Goal: Task Accomplishment & Management: Complete application form

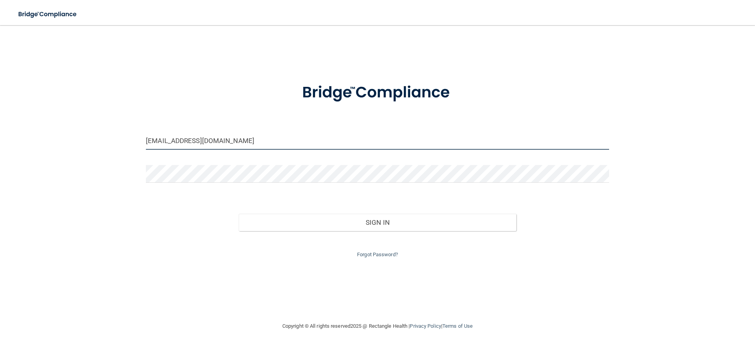
drag, startPoint x: 269, startPoint y: 141, endPoint x: 0, endPoint y: 138, distance: 269.3
click at [0, 139] on main "[EMAIL_ADDRESS][DOMAIN_NAME] Invalid email/password. You don't have permission …" at bounding box center [377, 186] width 755 height 322
type input "[EMAIL_ADDRESS][DOMAIN_NAME]"
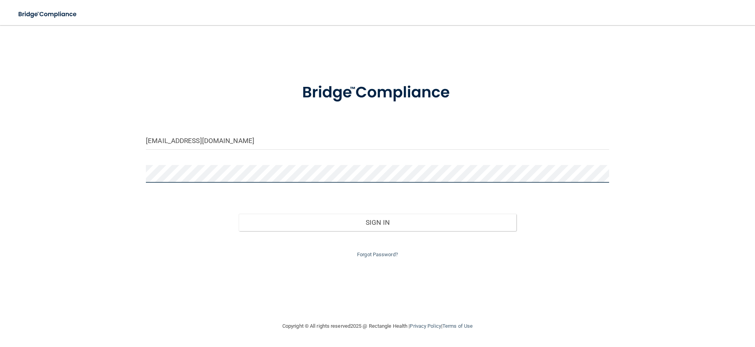
click at [239, 214] on button "Sign In" at bounding box center [378, 222] width 278 height 17
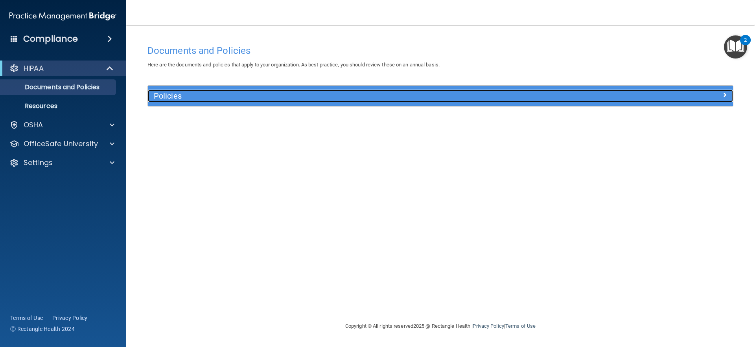
click at [529, 97] on h5 "Policies" at bounding box center [367, 96] width 427 height 9
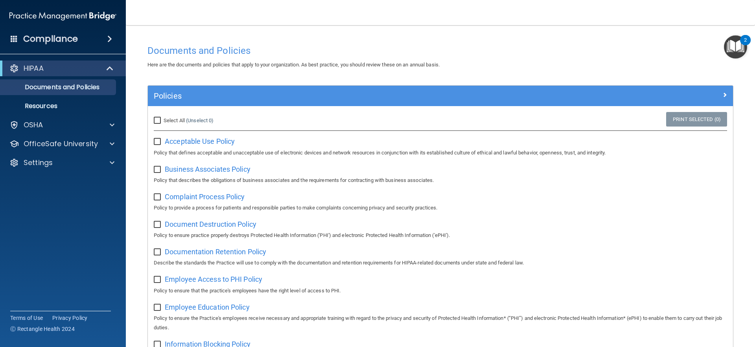
click at [159, 120] on input "Select All (Unselect 0) Unselect All" at bounding box center [158, 121] width 9 height 6
checkbox input "true"
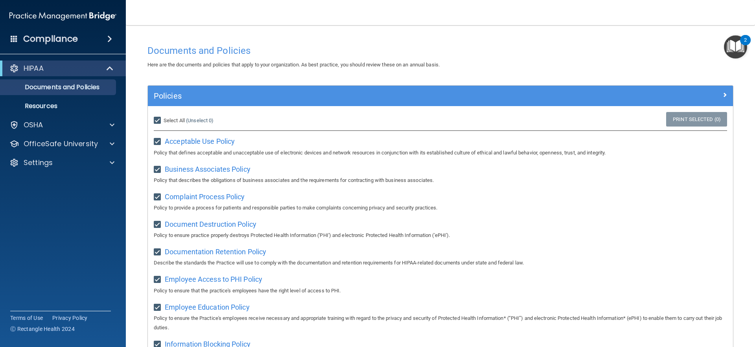
checkbox input "true"
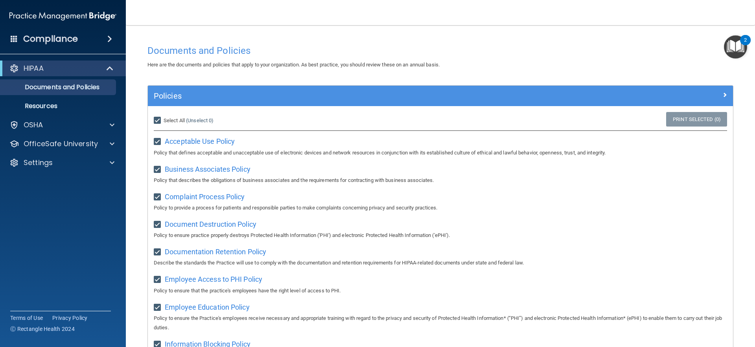
checkbox input "true"
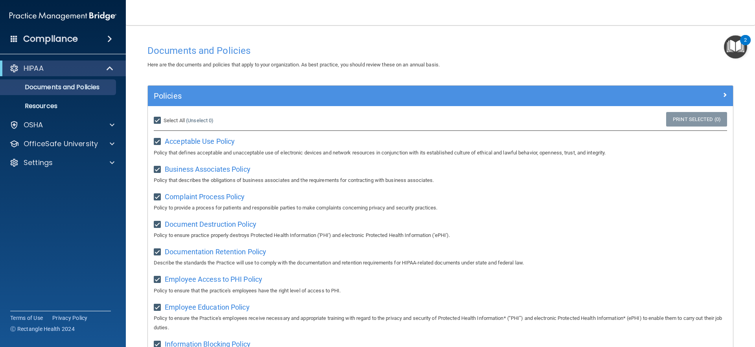
checkbox input "true"
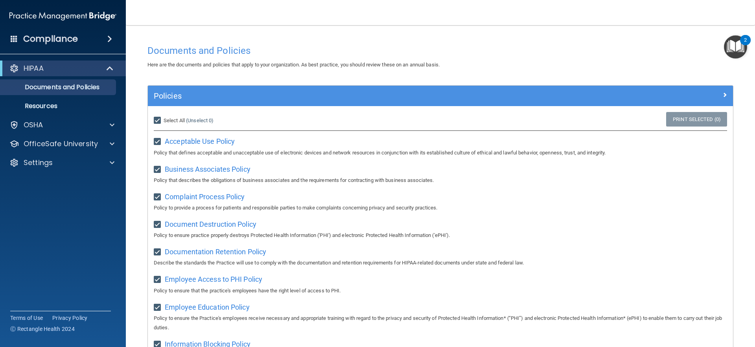
checkbox input "true"
click at [156, 121] on input "Select All (Unselect 21) Unselect All" at bounding box center [158, 121] width 9 height 6
checkbox input "false"
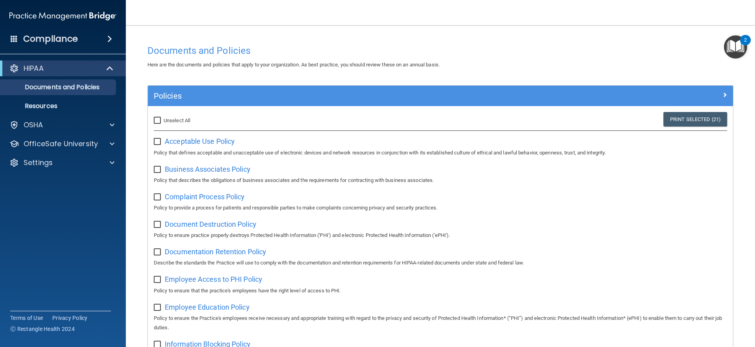
checkbox input "false"
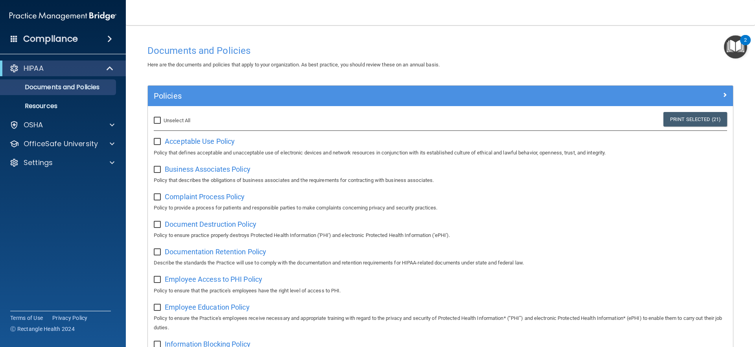
checkbox input "false"
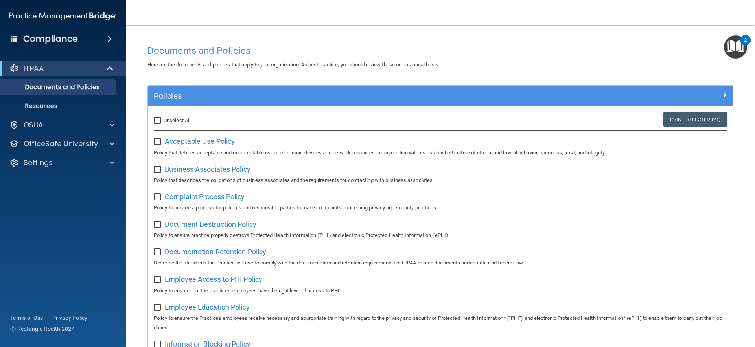
checkbox input "false"
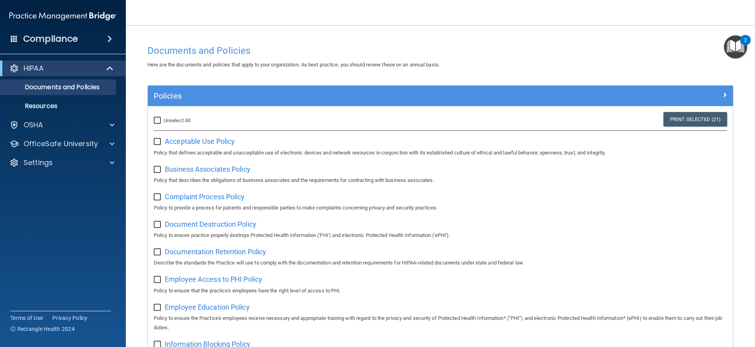
checkbox input "false"
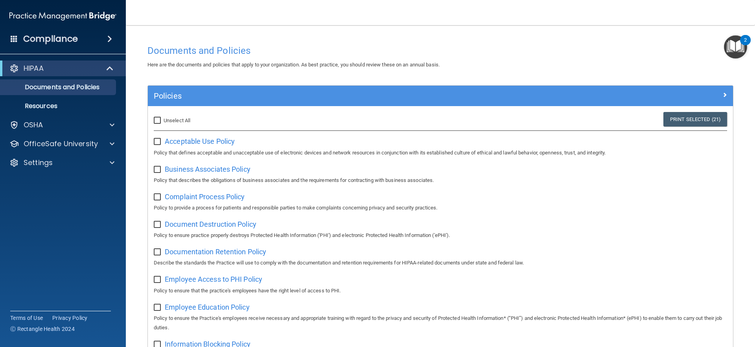
checkbox input "false"
click at [53, 109] on p "Resources" at bounding box center [58, 106] width 107 height 8
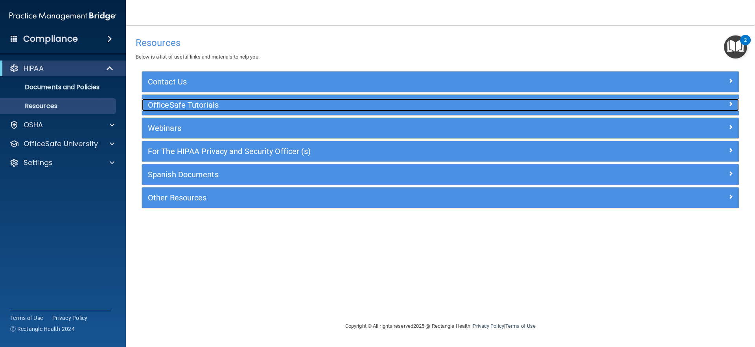
click at [245, 101] on h5 "OfficeSafe Tutorials" at bounding box center [366, 105] width 436 height 9
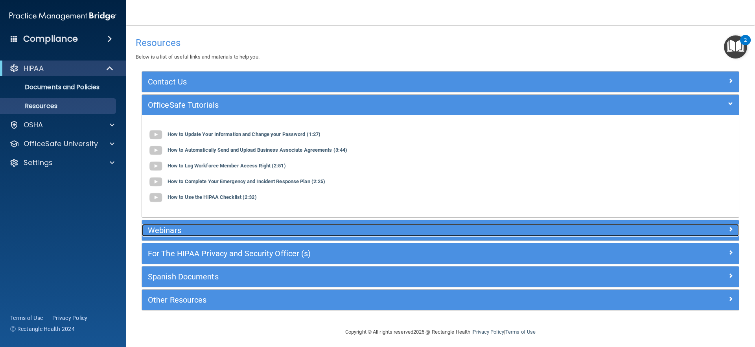
click at [243, 226] on div "Webinars" at bounding box center [366, 230] width 448 height 13
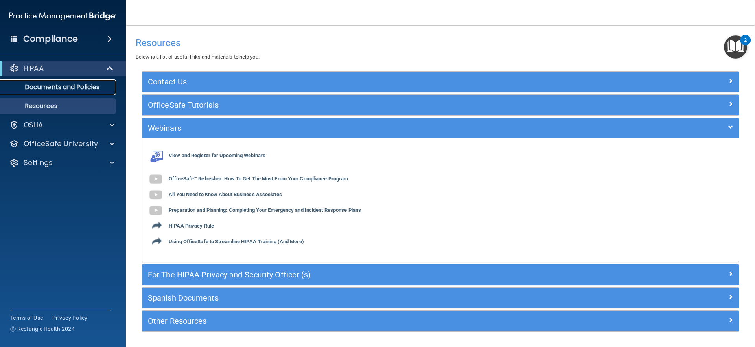
click at [75, 81] on link "Documents and Policies" at bounding box center [54, 87] width 124 height 16
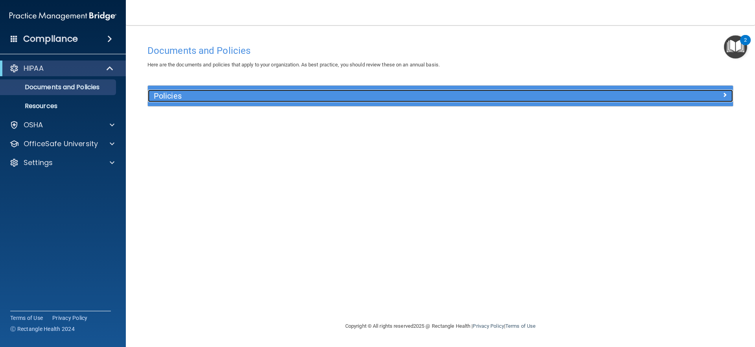
click at [352, 90] on div "Policies" at bounding box center [367, 96] width 439 height 13
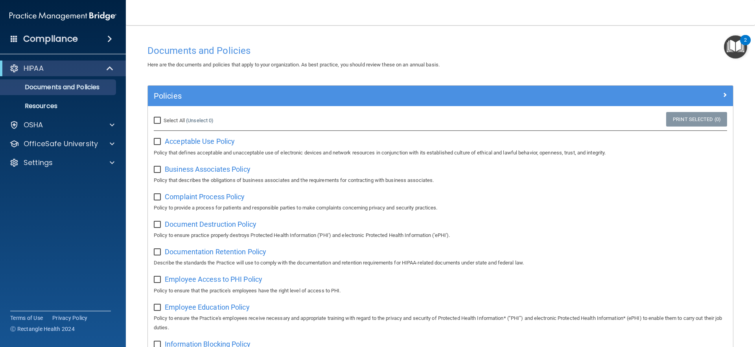
click at [94, 35] on div "Compliance" at bounding box center [63, 38] width 126 height 17
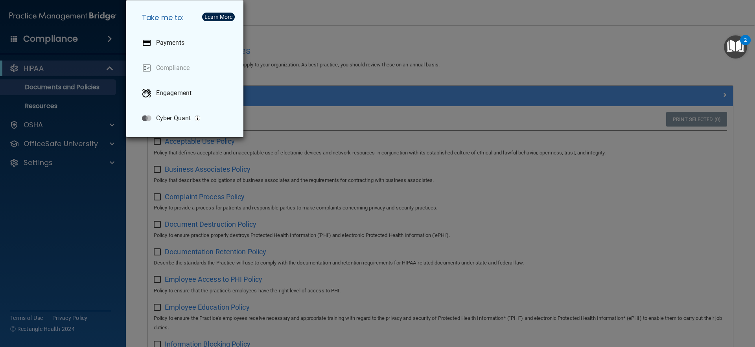
click at [28, 38] on div "Take me to: Payments Compliance Engagement Cyber Quant" at bounding box center [377, 173] width 755 height 347
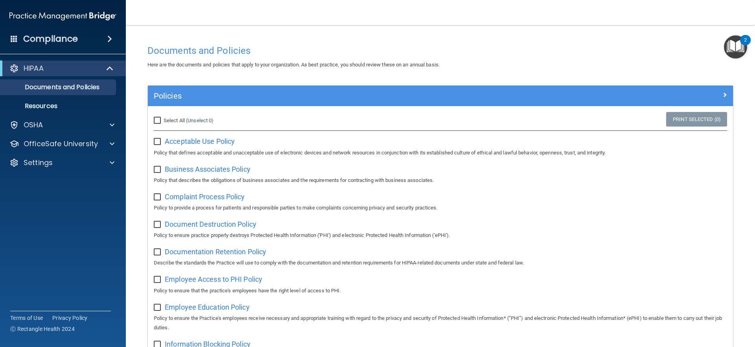
click at [734, 50] on img "Open Resource Center, 2 new notifications" at bounding box center [735, 46] width 23 height 23
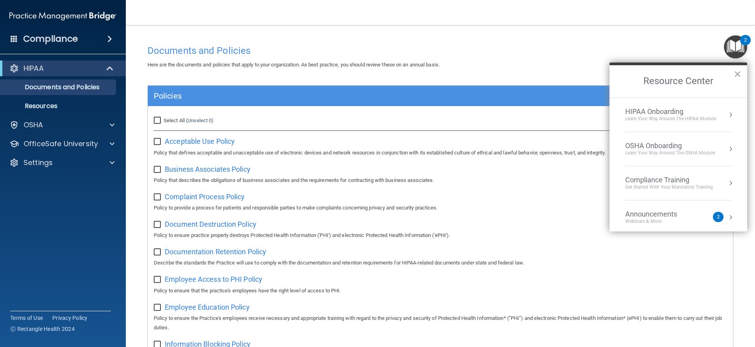
click at [684, 112] on div "HIPAA Onboarding" at bounding box center [670, 111] width 91 height 9
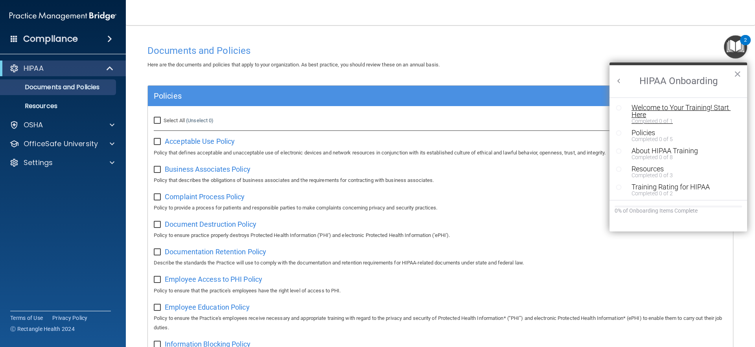
click at [682, 109] on div "Welcome to Your Training! Start Here" at bounding box center [680, 111] width 99 height 14
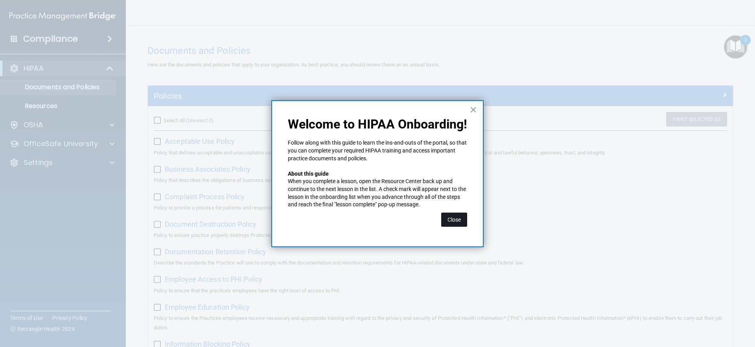
click at [444, 216] on button "Close" at bounding box center [454, 220] width 26 height 14
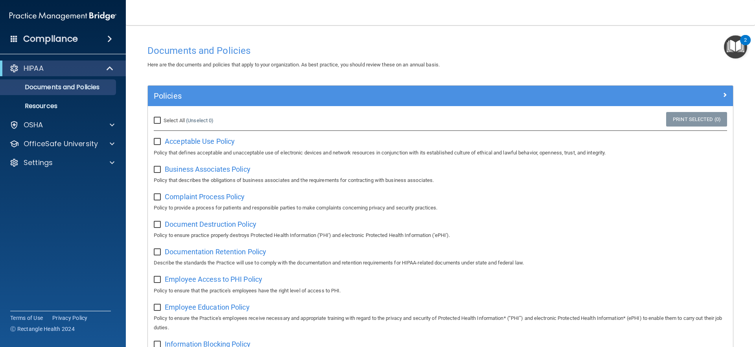
click at [730, 48] on img "Open Resource Center, 2 new notifications" at bounding box center [735, 46] width 23 height 23
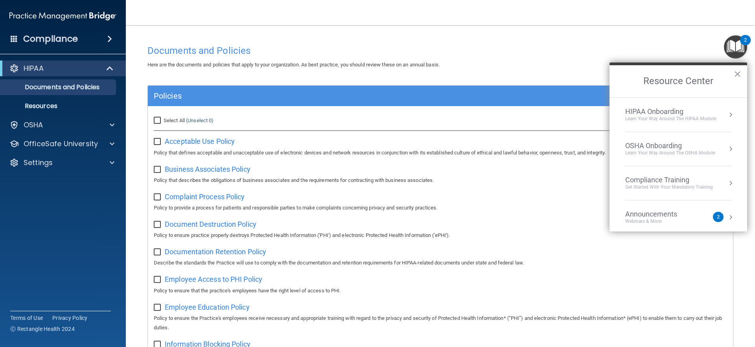
click at [687, 118] on div "Learn Your Way around the HIPAA module" at bounding box center [670, 119] width 91 height 7
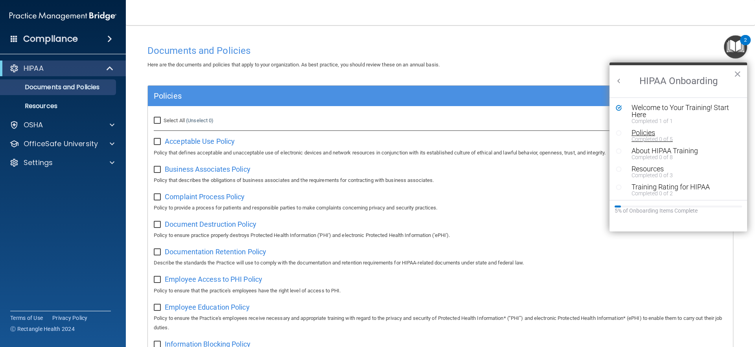
click at [653, 131] on div "Policies" at bounding box center [680, 132] width 99 height 7
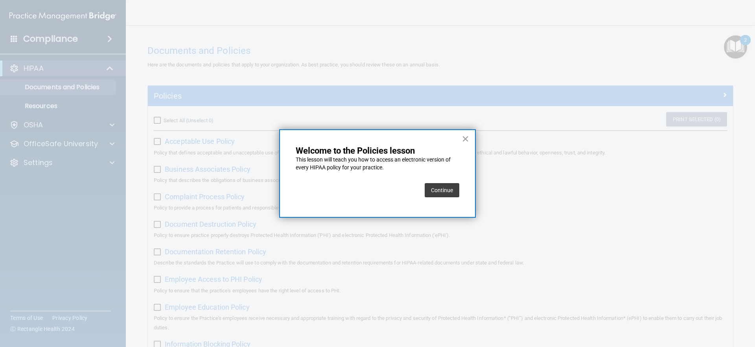
click at [441, 191] on button "Continue" at bounding box center [442, 190] width 35 height 14
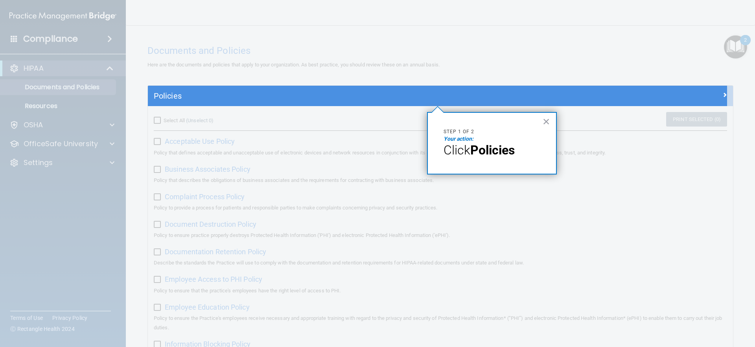
click at [185, 127] on div at bounding box center [437, 226] width 579 height 241
click at [545, 121] on button "×" at bounding box center [546, 121] width 7 height 13
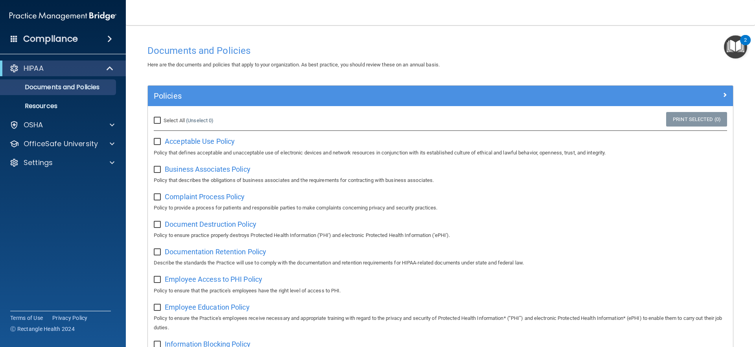
click at [733, 44] on img "Open Resource Center, 2 new notifications" at bounding box center [735, 46] width 23 height 23
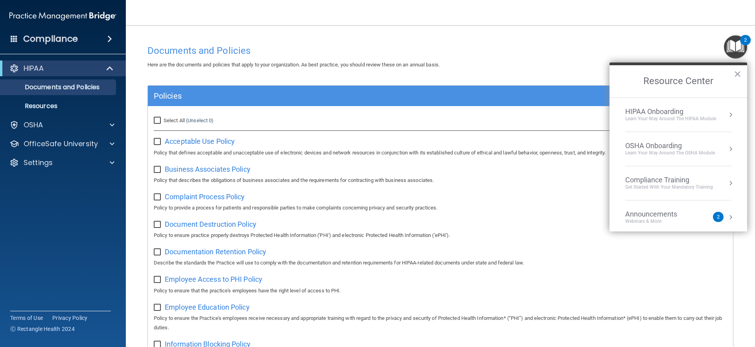
click at [684, 113] on div "HIPAA Onboarding" at bounding box center [670, 111] width 91 height 9
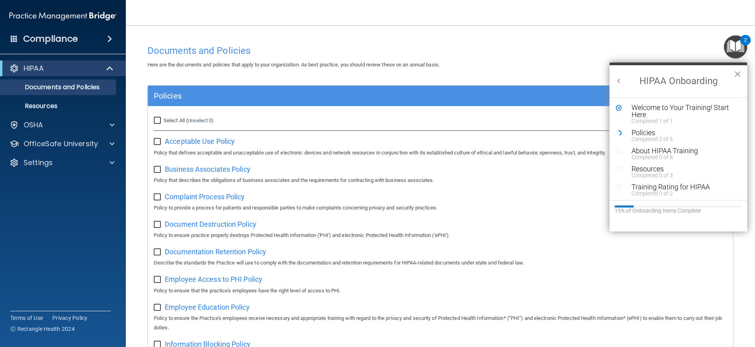
click at [618, 80] on button "Back to Resource Center Home" at bounding box center [619, 81] width 8 height 8
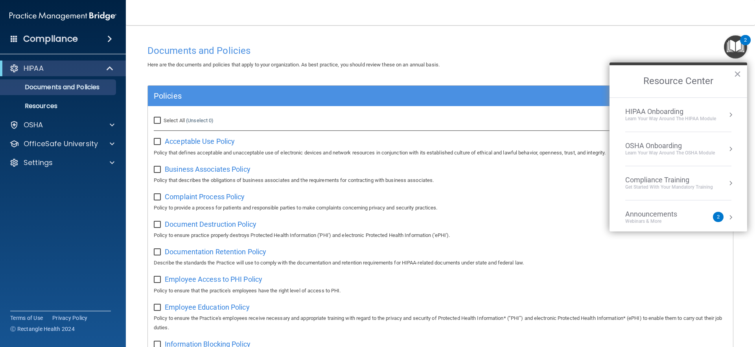
click at [656, 177] on div "Compliance Training" at bounding box center [669, 180] width 88 height 9
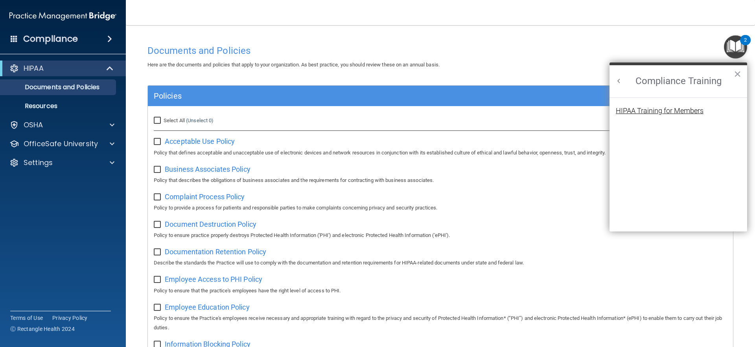
click at [654, 110] on div "HIPAA Training for Members" at bounding box center [660, 110] width 88 height 7
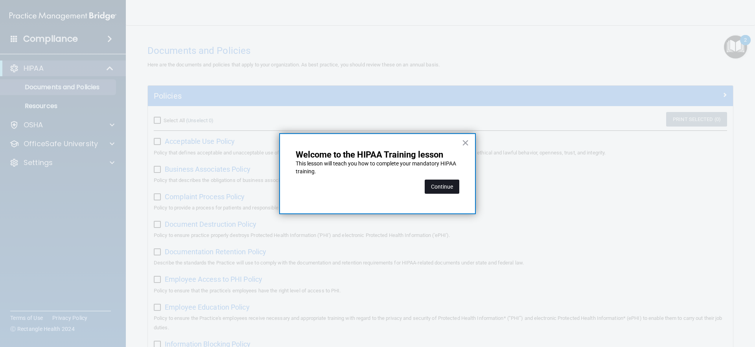
click at [439, 185] on button "Continue" at bounding box center [442, 187] width 35 height 14
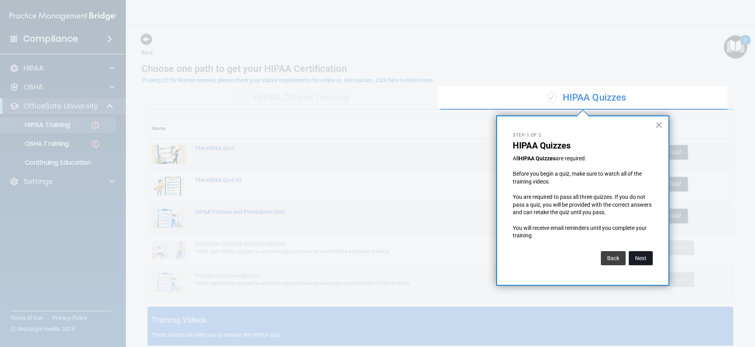
click at [642, 255] on button "Next" at bounding box center [641, 258] width 24 height 14
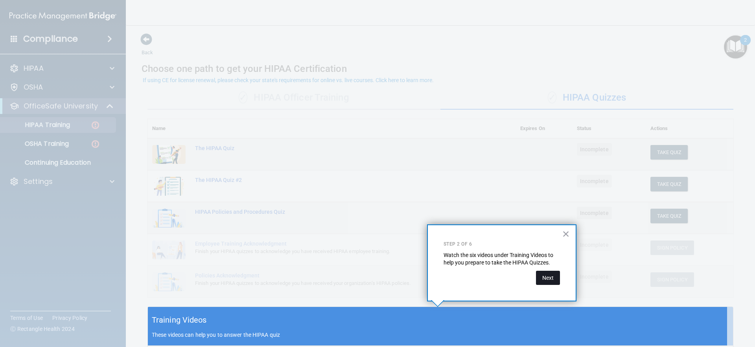
click at [547, 276] on button "Next" at bounding box center [548, 278] width 24 height 14
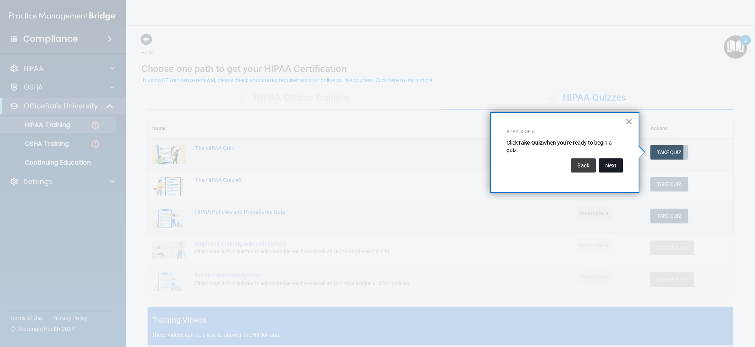
click at [608, 168] on button "Next" at bounding box center [611, 165] width 24 height 14
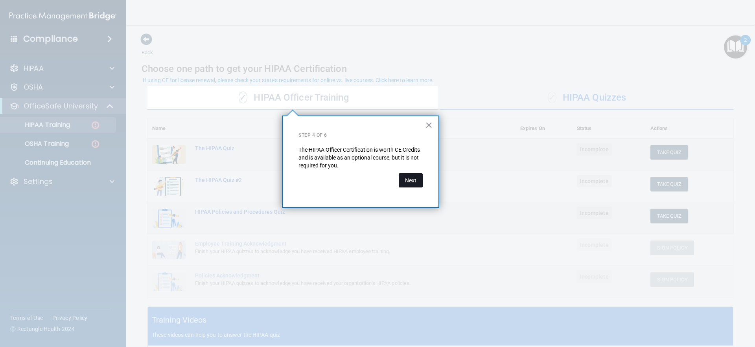
click at [414, 185] on button "Next" at bounding box center [411, 180] width 24 height 14
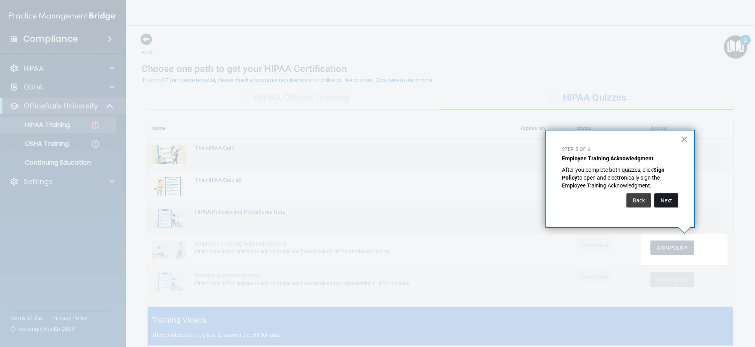
click at [672, 199] on button "Next" at bounding box center [666, 200] width 24 height 14
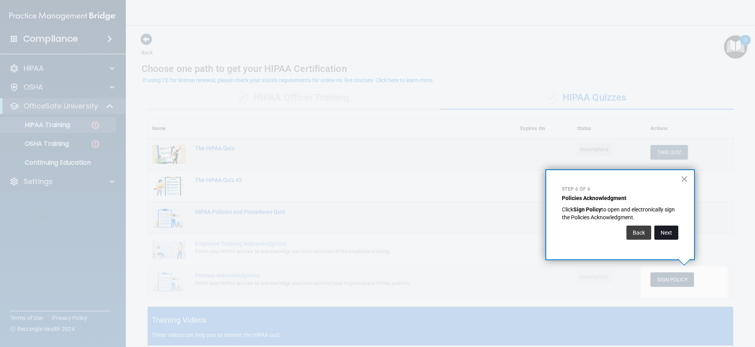
click at [666, 230] on button "Next" at bounding box center [666, 233] width 24 height 14
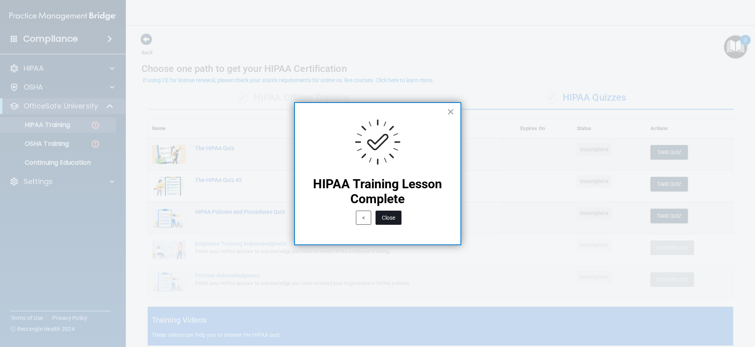
click at [391, 213] on button "Close" at bounding box center [388, 218] width 26 height 14
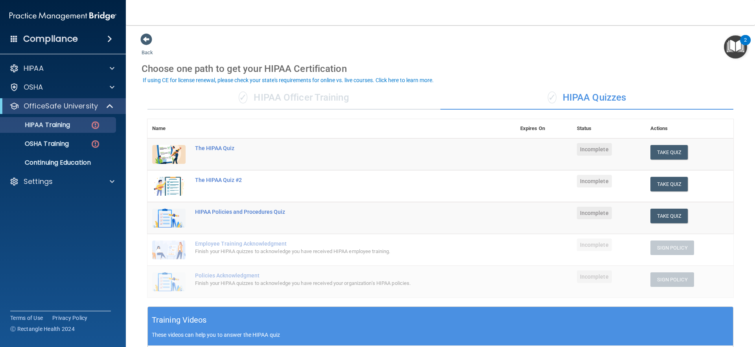
drag, startPoint x: 315, startPoint y: 326, endPoint x: 279, endPoint y: 316, distance: 37.5
click at [313, 326] on div "Training Videos These videos can help you to answer the HIPAA quiz" at bounding box center [440, 326] width 585 height 39
click at [305, 333] on p "These videos can help you to answer the HIPAA quiz" at bounding box center [440, 335] width 577 height 6
click at [193, 322] on h5 "Training Videos" at bounding box center [179, 320] width 55 height 14
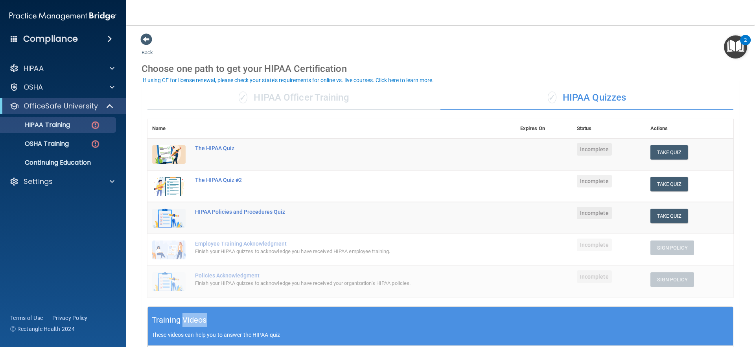
click at [193, 322] on h5 "Training Videos" at bounding box center [179, 320] width 55 height 14
click at [233, 326] on div "Training Videos These videos can help you to answer the HIPAA quiz" at bounding box center [440, 326] width 585 height 39
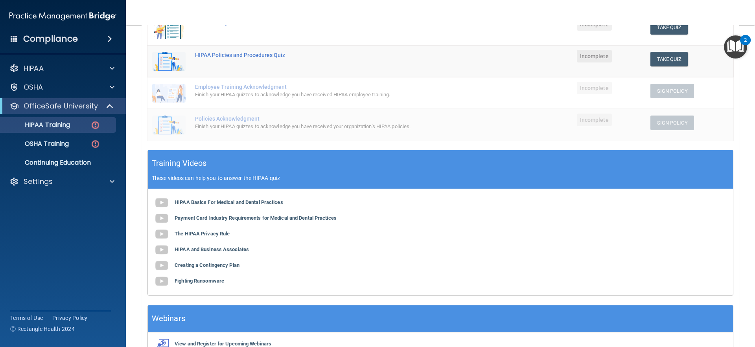
scroll to position [157, 0]
click at [228, 200] on b "HIPAA Basics For Medical and Dental Practices" at bounding box center [229, 202] width 109 height 6
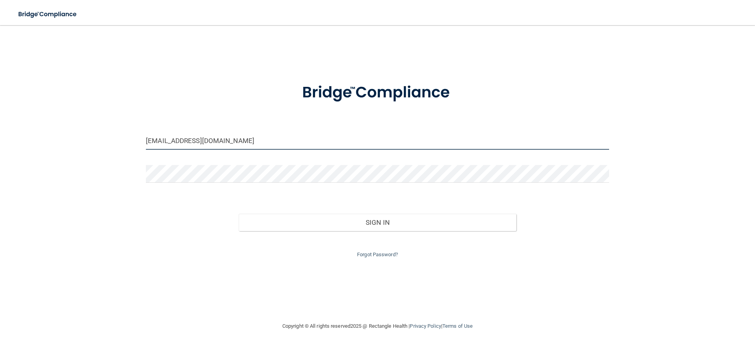
drag, startPoint x: 236, startPoint y: 144, endPoint x: 0, endPoint y: 130, distance: 236.7
click at [0, 130] on main "[EMAIL_ADDRESS][DOMAIN_NAME] Invalid email/password. You don't have permission …" at bounding box center [377, 186] width 755 height 322
type input "[EMAIL_ADDRESS][DOMAIN_NAME]"
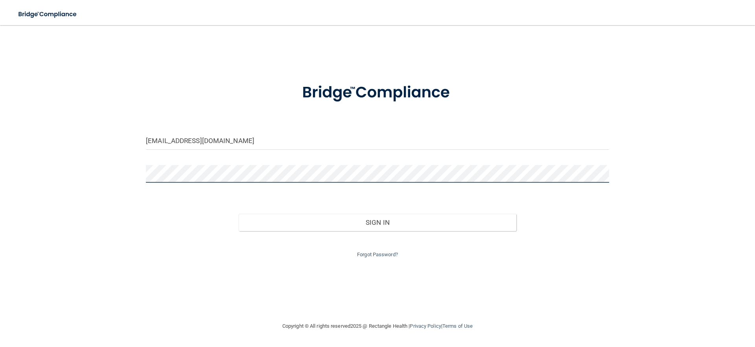
click at [0, 108] on main "batmanda1987@yahoo.com Invalid email/password. You don't have permission to acc…" at bounding box center [377, 186] width 755 height 322
click at [239, 214] on button "Sign In" at bounding box center [378, 222] width 278 height 17
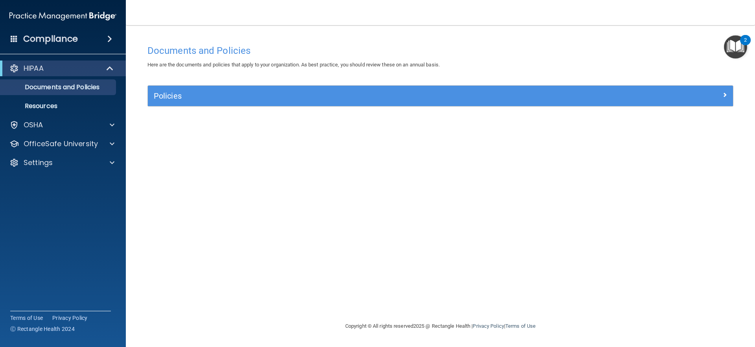
click at [735, 50] on img "Open Resource Center, 2 new notifications" at bounding box center [735, 46] width 23 height 23
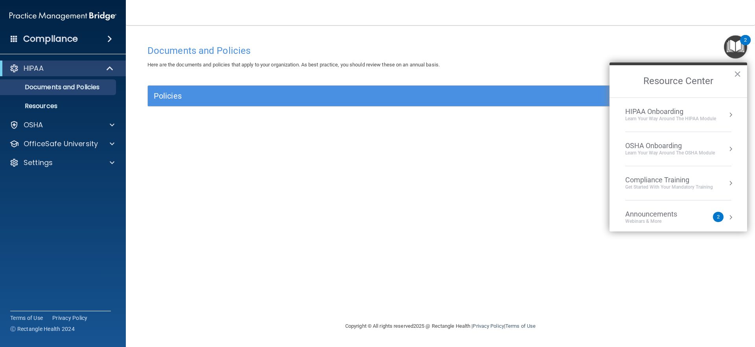
click at [673, 178] on div "Compliance Training" at bounding box center [669, 180] width 88 height 9
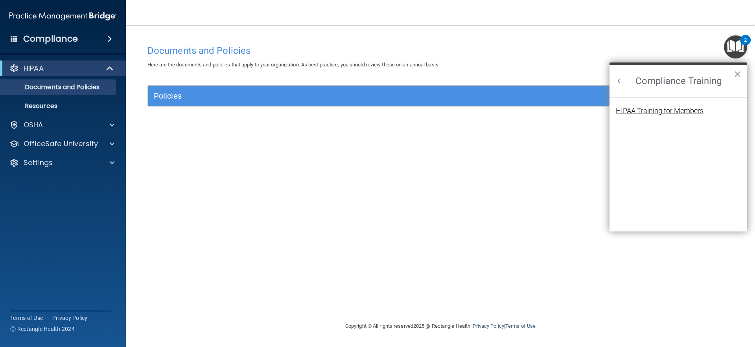
click at [650, 113] on div "HIPAA Training for Members" at bounding box center [660, 110] width 88 height 7
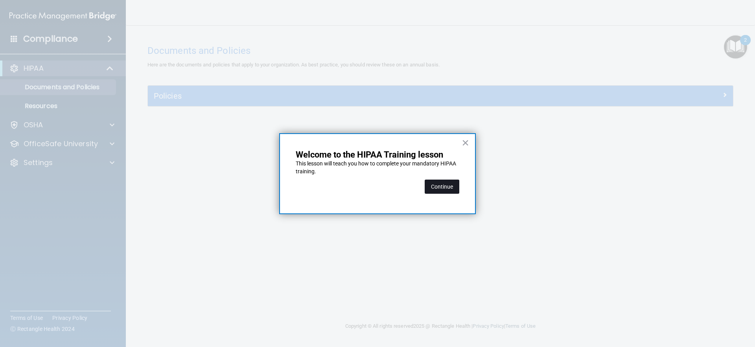
click at [456, 186] on button "Continue" at bounding box center [442, 187] width 35 height 14
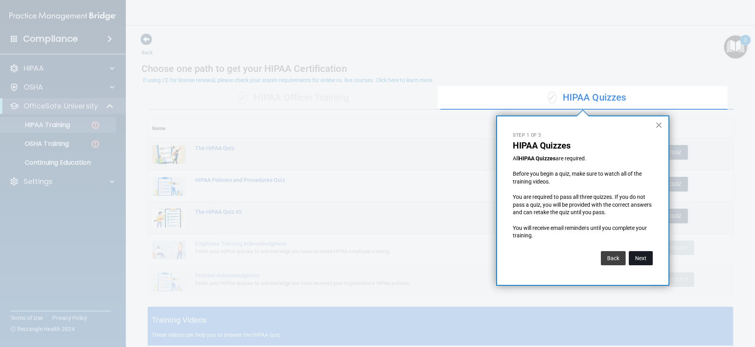
click at [647, 261] on button "Next" at bounding box center [641, 258] width 24 height 14
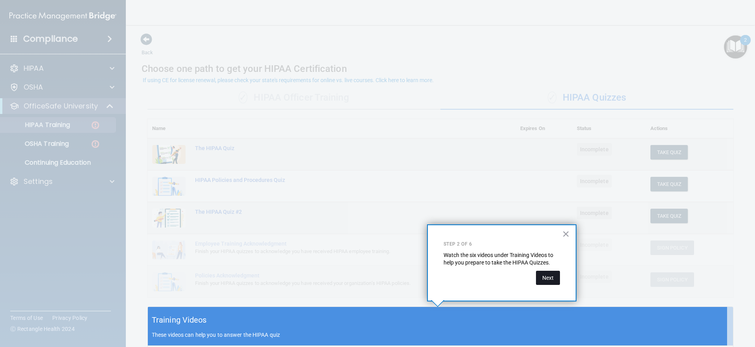
click at [550, 281] on button "Next" at bounding box center [548, 278] width 24 height 14
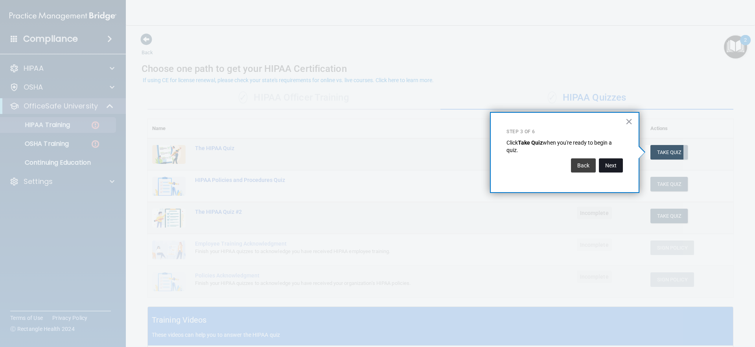
click at [610, 165] on button "Next" at bounding box center [611, 165] width 24 height 14
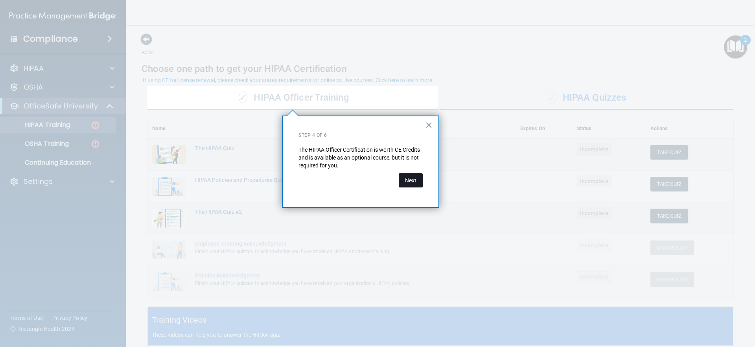
click at [407, 180] on button "Next" at bounding box center [411, 180] width 24 height 14
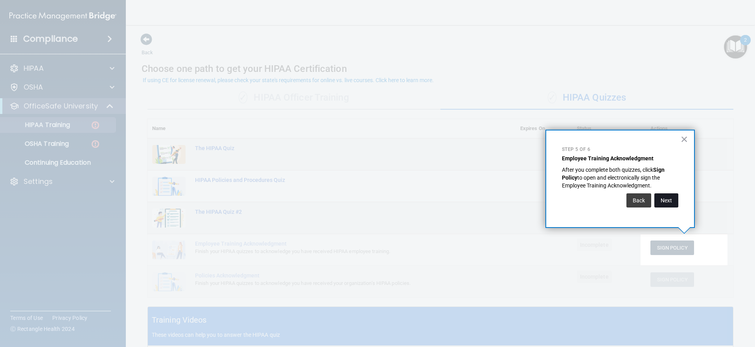
click at [673, 197] on button "Next" at bounding box center [666, 200] width 24 height 14
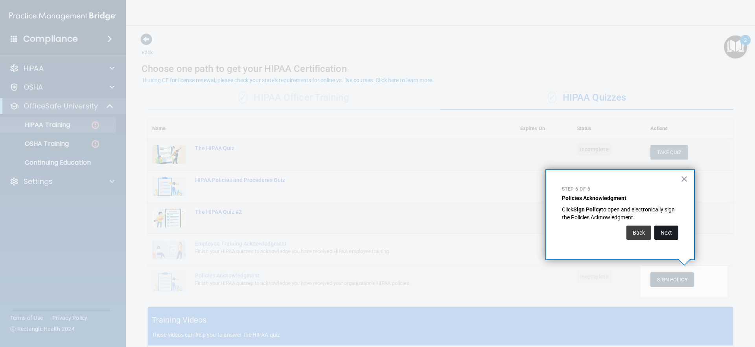
click at [662, 228] on button "Next" at bounding box center [666, 233] width 24 height 14
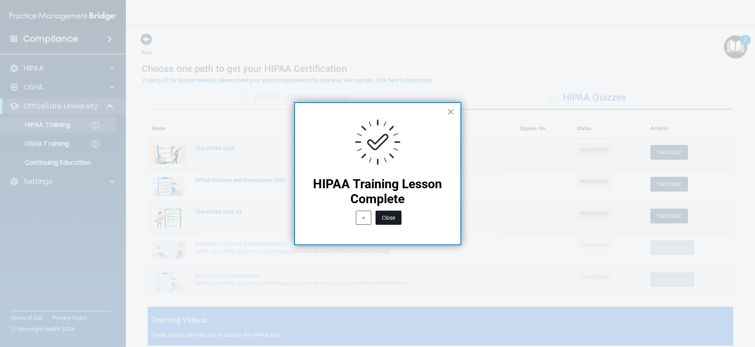
click at [401, 215] on button "Close" at bounding box center [388, 218] width 26 height 14
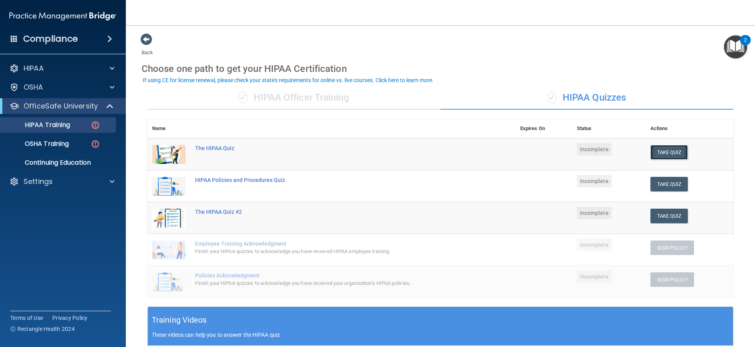
click at [682, 150] on button "Take Quiz" at bounding box center [669, 152] width 38 height 15
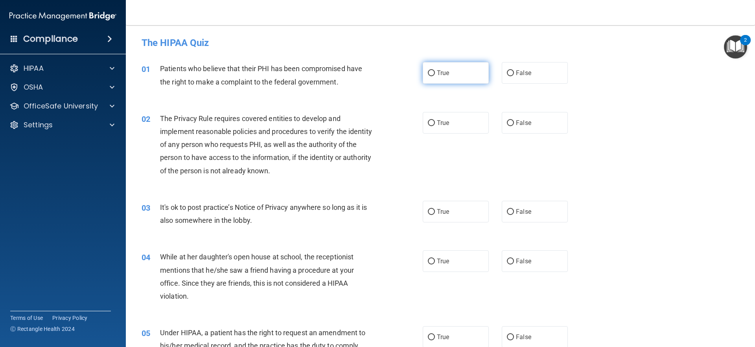
click at [428, 72] on input "True" at bounding box center [431, 73] width 7 height 6
radio input "true"
click at [429, 127] on label "True" at bounding box center [456, 123] width 66 height 22
click at [429, 126] on input "True" at bounding box center [431, 123] width 7 height 6
radio input "true"
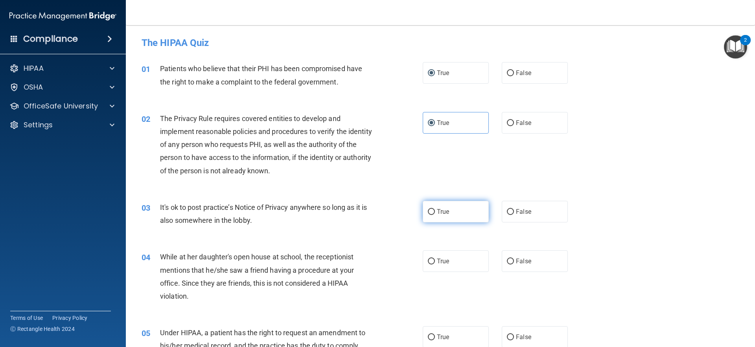
click at [433, 206] on label "True" at bounding box center [456, 212] width 66 height 22
click at [433, 209] on input "True" at bounding box center [431, 212] width 7 height 6
radio input "true"
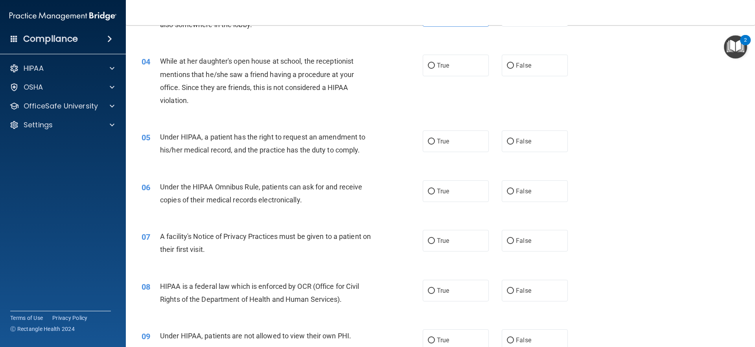
scroll to position [197, 0]
click at [522, 61] on span "False" at bounding box center [523, 64] width 15 height 7
click at [514, 62] on input "False" at bounding box center [510, 65] width 7 height 6
radio input "true"
click at [519, 141] on span "False" at bounding box center [523, 140] width 15 height 7
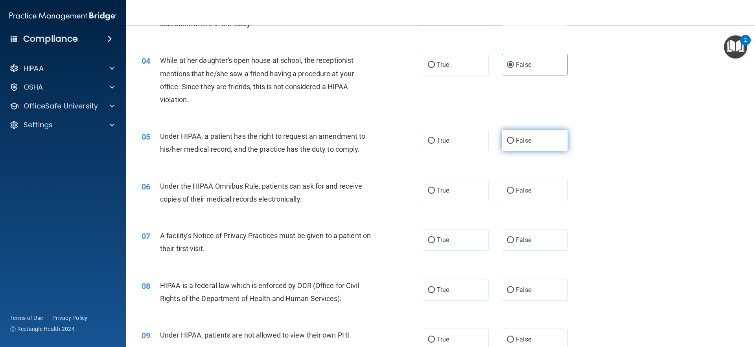
click at [514, 141] on input "False" at bounding box center [510, 141] width 7 height 6
radio input "true"
click at [443, 190] on span "True" at bounding box center [443, 190] width 12 height 7
click at [435, 190] on input "True" at bounding box center [431, 191] width 7 height 6
radio input "true"
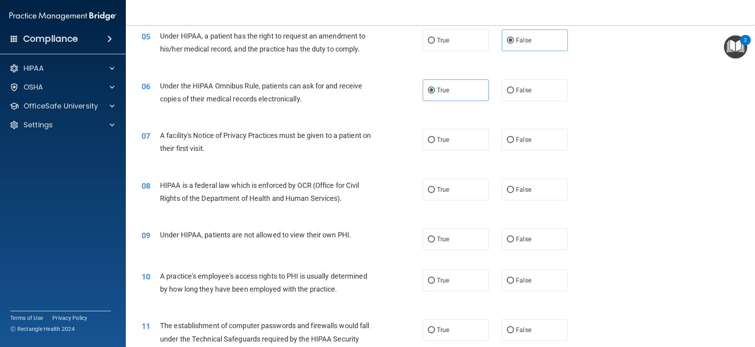
scroll to position [315, 0]
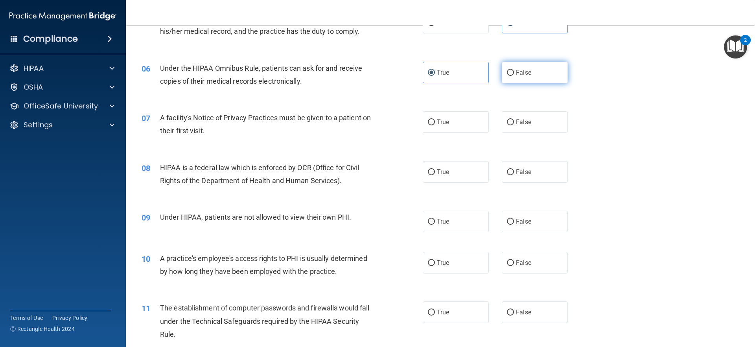
click at [519, 73] on span "False" at bounding box center [523, 72] width 15 height 7
click at [514, 73] on input "False" at bounding box center [510, 73] width 7 height 6
radio input "true"
radio input "false"
click at [429, 125] on input "True" at bounding box center [431, 123] width 7 height 6
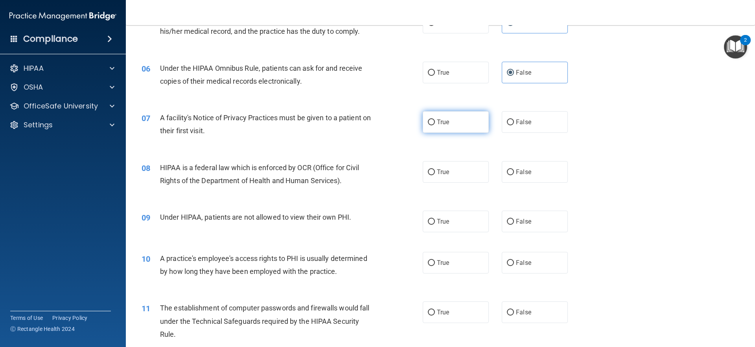
radio input "true"
click at [412, 174] on div "08 HIPAA is a federal law which is enforced by OCR (Office for Civil Rights of …" at bounding box center [282, 176] width 305 height 30
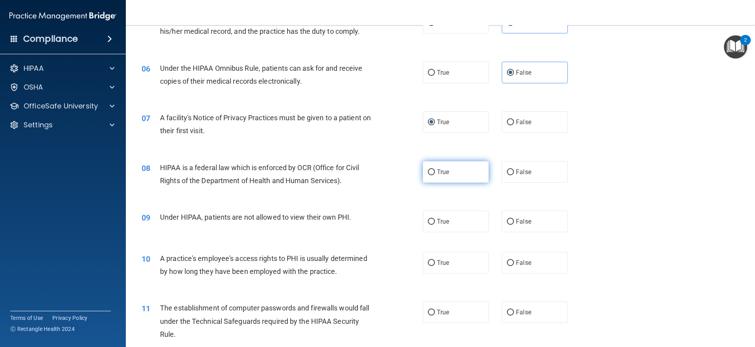
click at [447, 176] on label "True" at bounding box center [456, 172] width 66 height 22
click at [435, 175] on input "True" at bounding box center [431, 172] width 7 height 6
radio input "true"
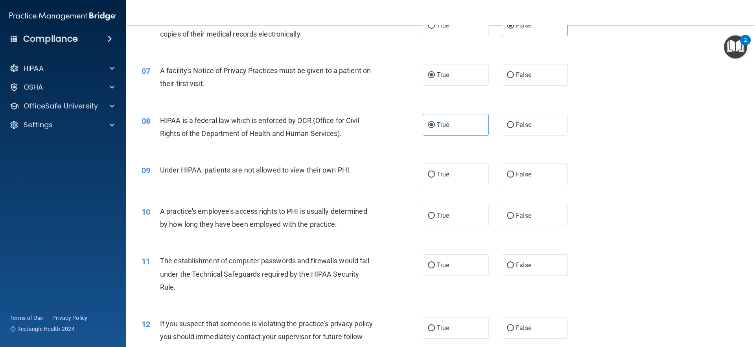
scroll to position [393, 0]
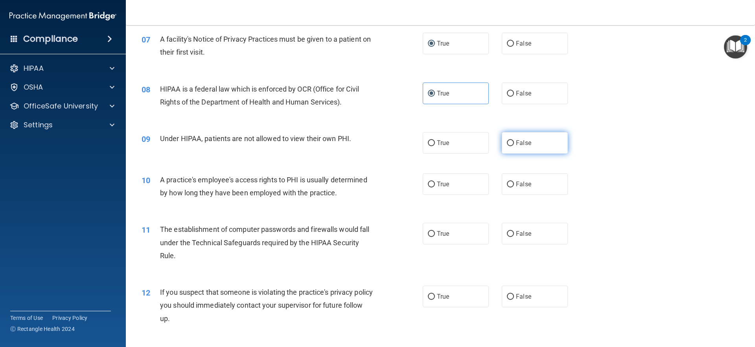
click at [514, 147] on label "False" at bounding box center [535, 143] width 66 height 22
click at [514, 146] on input "False" at bounding box center [510, 143] width 7 height 6
radio input "true"
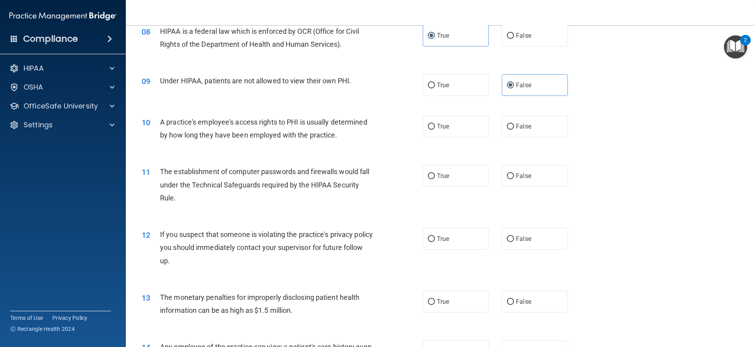
scroll to position [472, 0]
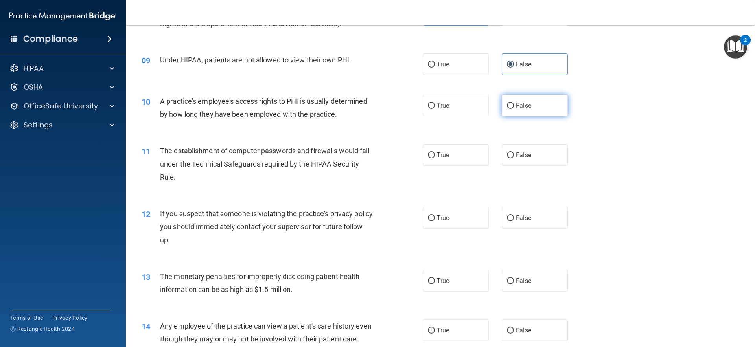
click at [515, 109] on label "False" at bounding box center [535, 106] width 66 height 22
click at [514, 109] on input "False" at bounding box center [510, 106] width 7 height 6
radio input "true"
click at [431, 148] on label "True" at bounding box center [456, 155] width 66 height 22
click at [431, 153] on input "True" at bounding box center [431, 156] width 7 height 6
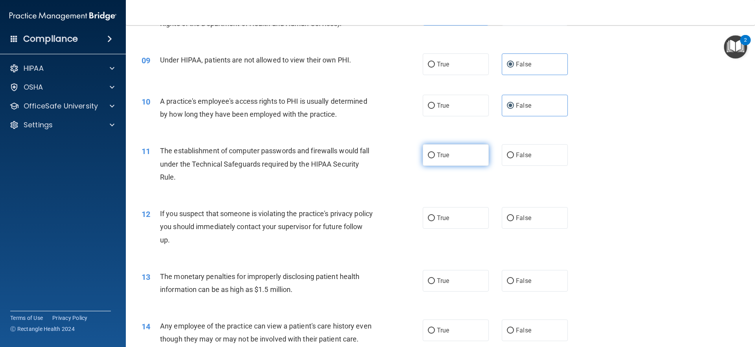
radio input "true"
click at [441, 222] on label "True" at bounding box center [456, 218] width 66 height 22
click at [435, 221] on input "True" at bounding box center [431, 218] width 7 height 6
radio input "true"
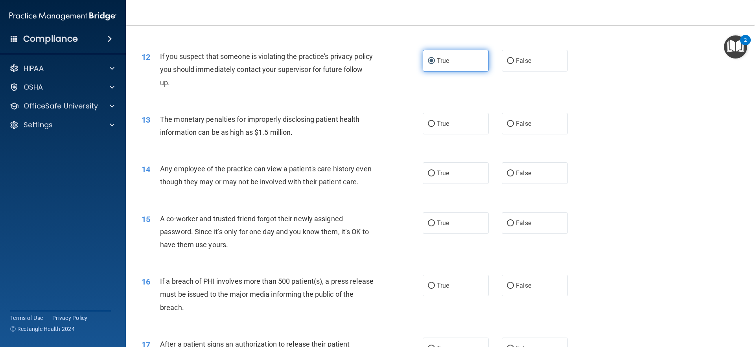
scroll to position [668, 0]
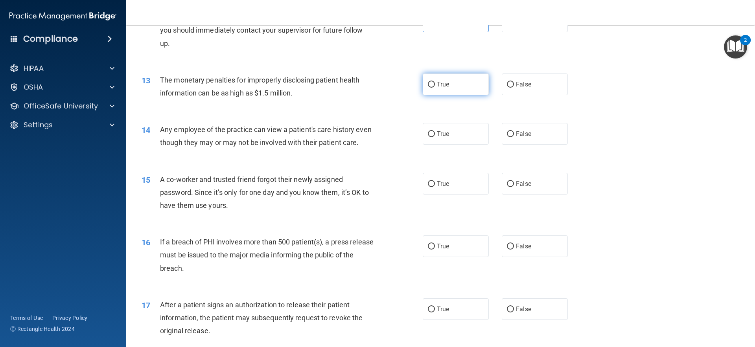
click at [445, 79] on label "True" at bounding box center [456, 85] width 66 height 22
click at [435, 82] on input "True" at bounding box center [431, 85] width 7 height 6
radio input "true"
click at [536, 123] on label "False" at bounding box center [535, 134] width 66 height 22
click at [514, 131] on input "False" at bounding box center [510, 134] width 7 height 6
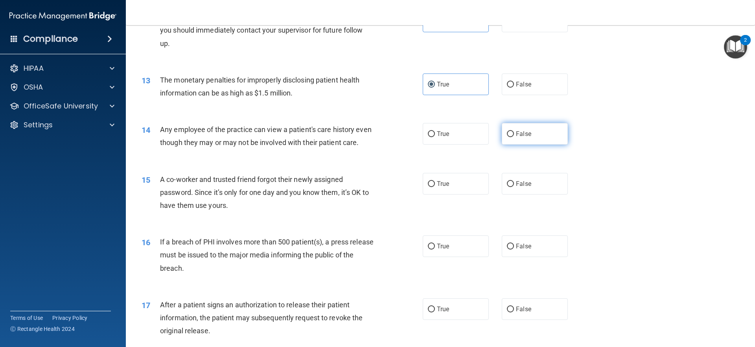
radio input "true"
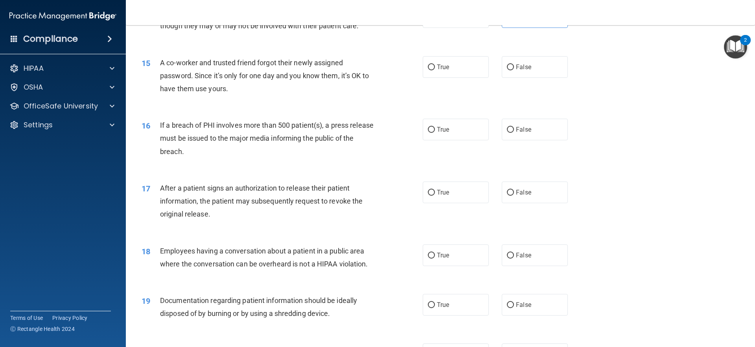
scroll to position [786, 0]
click at [517, 71] on label "False" at bounding box center [535, 66] width 66 height 22
click at [514, 69] on input "False" at bounding box center [510, 66] width 7 height 6
radio input "true"
click at [440, 137] on label "True" at bounding box center [456, 129] width 66 height 22
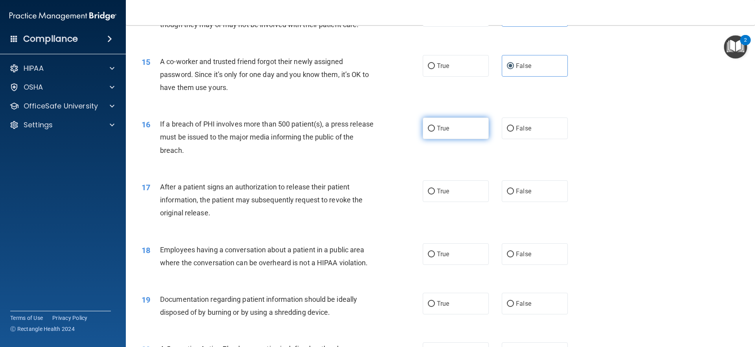
click at [435, 132] on input "True" at bounding box center [431, 129] width 7 height 6
radio input "true"
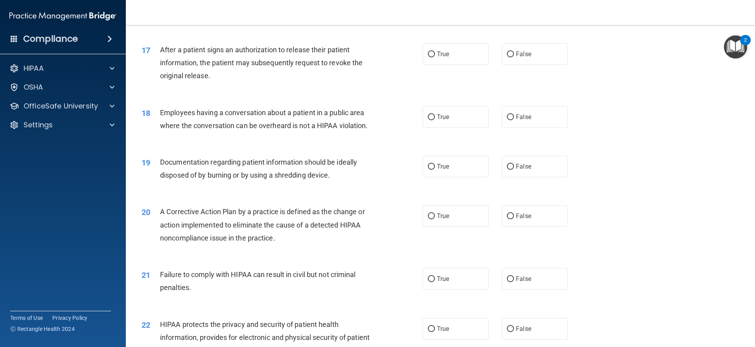
scroll to position [944, 0]
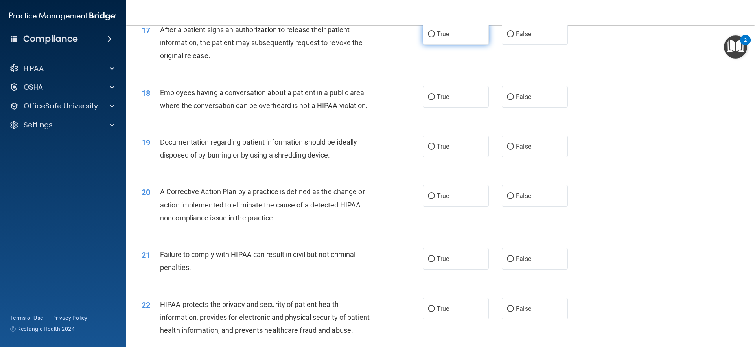
click at [445, 38] on span "True" at bounding box center [443, 33] width 12 height 7
click at [435, 37] on input "True" at bounding box center [431, 34] width 7 height 6
radio input "true"
click at [520, 108] on label "False" at bounding box center [535, 97] width 66 height 22
click at [514, 100] on input "False" at bounding box center [510, 97] width 7 height 6
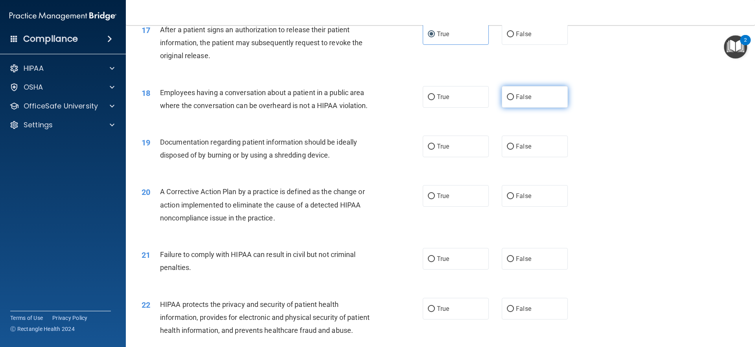
radio input "true"
click at [439, 150] on span "True" at bounding box center [443, 146] width 12 height 7
click at [435, 150] on input "True" at bounding box center [431, 147] width 7 height 6
radio input "true"
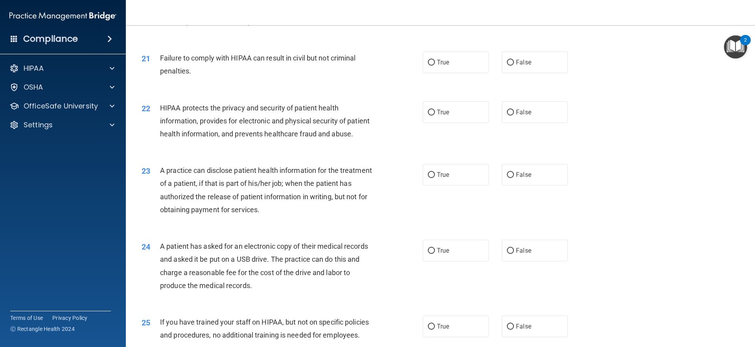
scroll to position [1101, 0]
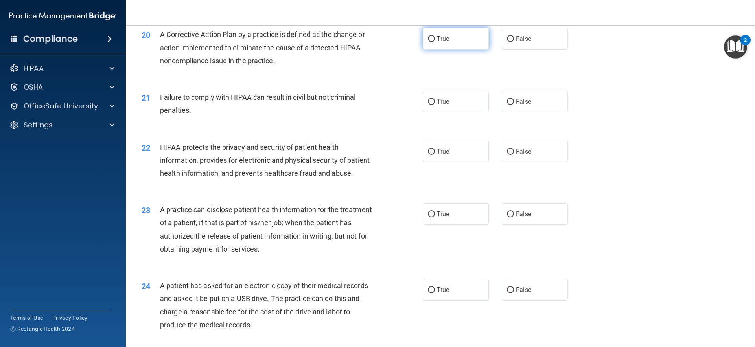
click at [428, 42] on input "True" at bounding box center [431, 39] width 7 height 6
radio input "true"
click at [509, 105] on input "False" at bounding box center [510, 102] width 7 height 6
radio input "true"
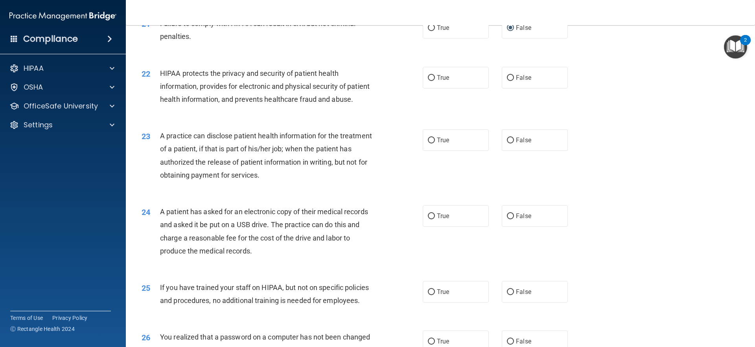
scroll to position [1179, 0]
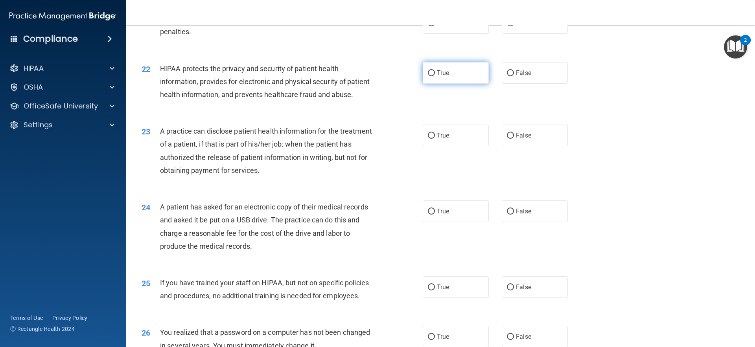
click at [428, 76] on input "True" at bounding box center [431, 73] width 7 height 6
radio input "true"
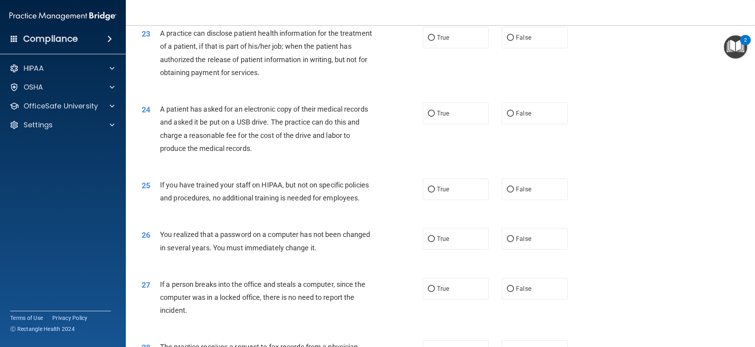
scroll to position [1278, 0]
click at [447, 48] on label "True" at bounding box center [456, 37] width 66 height 22
click at [435, 40] on input "True" at bounding box center [431, 38] width 7 height 6
radio input "true"
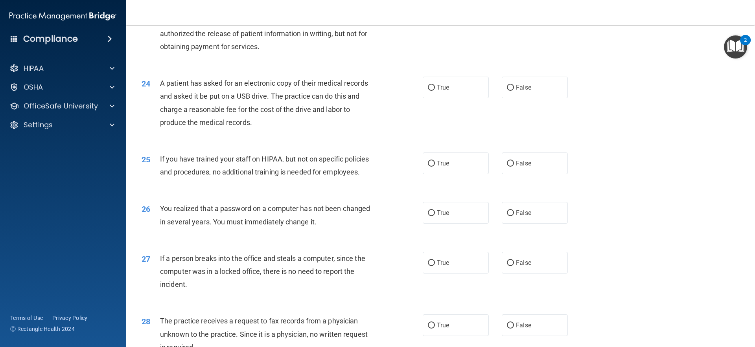
scroll to position [1317, 0]
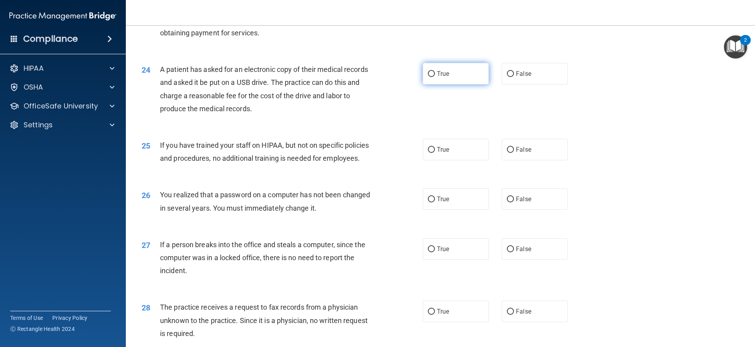
click at [444, 85] on label "True" at bounding box center [456, 74] width 66 height 22
click at [435, 77] on input "True" at bounding box center [431, 74] width 7 height 6
radio input "true"
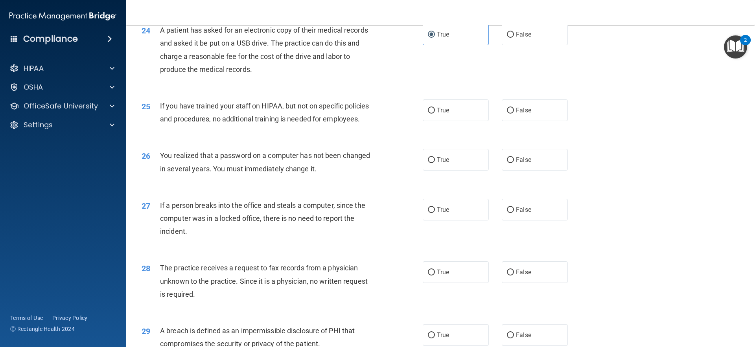
scroll to position [1396, 0]
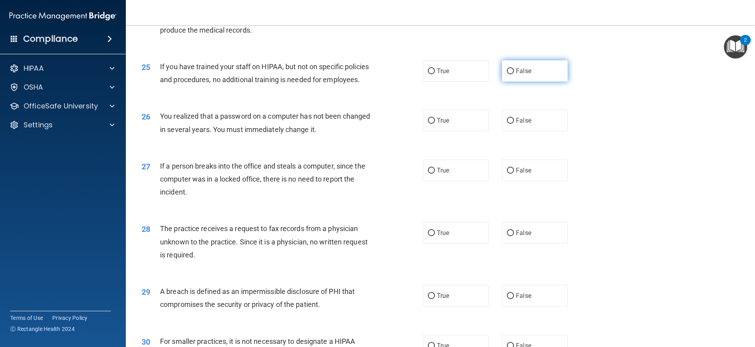
click at [549, 82] on label "False" at bounding box center [535, 71] width 66 height 22
click at [514, 74] on input "False" at bounding box center [510, 71] width 7 height 6
radio input "true"
click at [423, 134] on div "26 You realized that a password on a computer has not been changed in several y…" at bounding box center [440, 125] width 609 height 50
click at [427, 131] on label "True" at bounding box center [456, 121] width 66 height 22
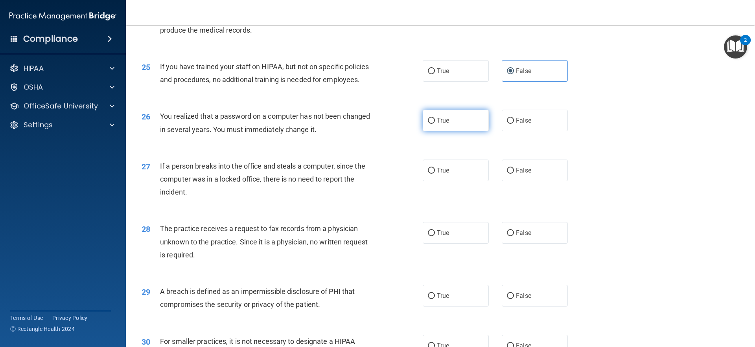
click at [428, 124] on input "True" at bounding box center [431, 121] width 7 height 6
radio input "true"
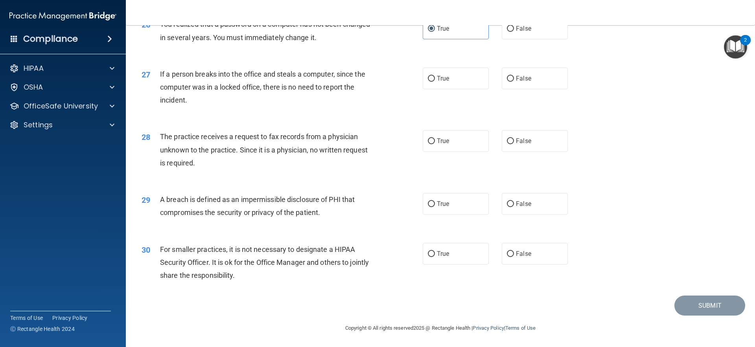
scroll to position [1514, 0]
click at [516, 77] on span "False" at bounding box center [523, 78] width 15 height 7
click at [514, 77] on input "False" at bounding box center [510, 79] width 7 height 6
radio input "true"
click at [526, 149] on label "False" at bounding box center [535, 141] width 66 height 22
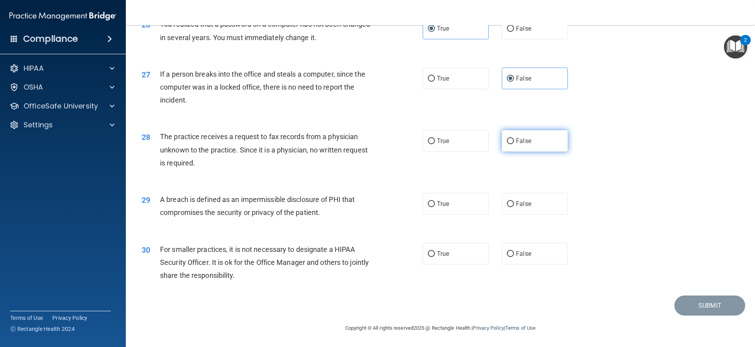
click at [514, 144] on input "False" at bounding box center [510, 141] width 7 height 6
radio input "true"
click at [479, 210] on label "True" at bounding box center [456, 204] width 66 height 22
click at [435, 207] on input "True" at bounding box center [431, 204] width 7 height 6
radio input "true"
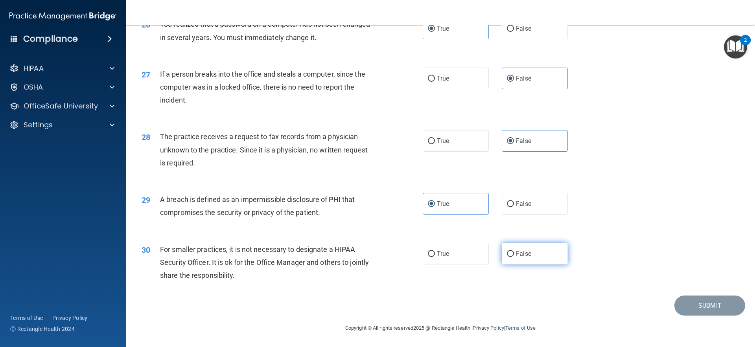
click at [534, 257] on label "False" at bounding box center [535, 254] width 66 height 22
click at [514, 257] on input "False" at bounding box center [510, 254] width 7 height 6
radio input "true"
click at [729, 303] on button "Submit" at bounding box center [709, 306] width 71 height 20
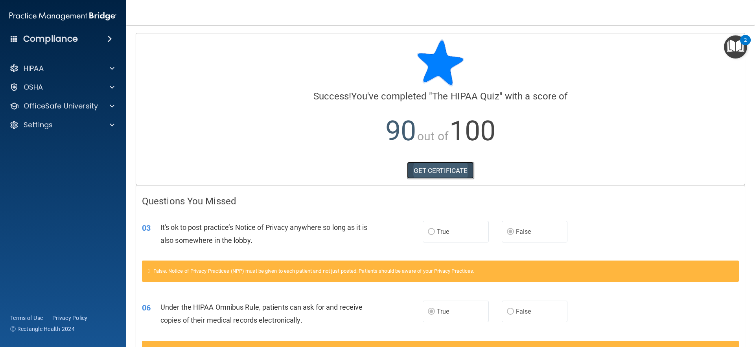
click at [432, 166] on link "GET CERTIFICATE" at bounding box center [440, 170] width 67 height 17
click at [734, 48] on img "Open Resource Center, 2 new notifications" at bounding box center [735, 46] width 23 height 23
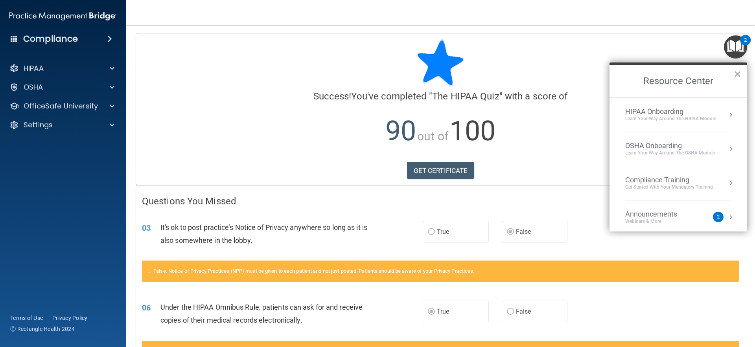
click at [648, 180] on div "Compliance Training" at bounding box center [669, 180] width 88 height 9
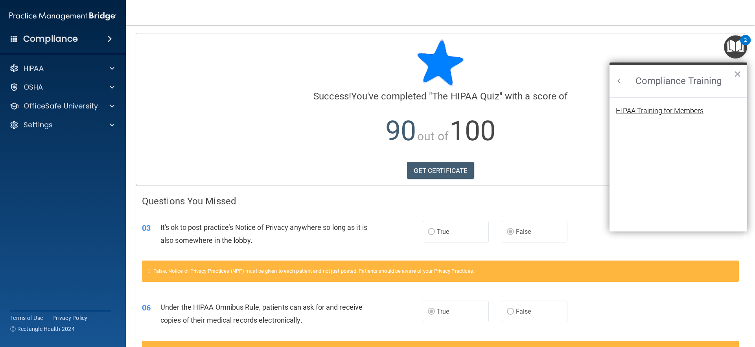
click at [666, 110] on div "HIPAA Training for Members" at bounding box center [660, 110] width 88 height 7
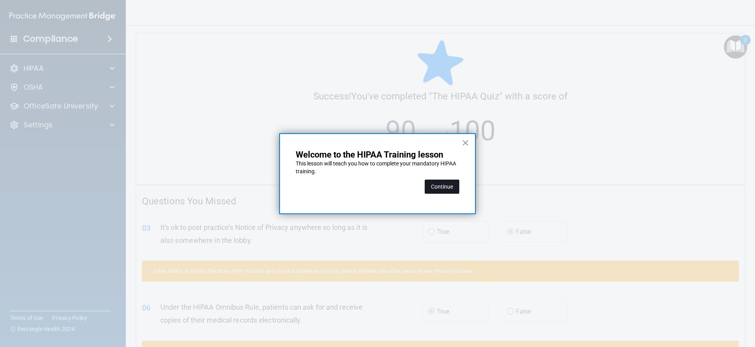
click at [448, 189] on button "Continue" at bounding box center [442, 187] width 35 height 14
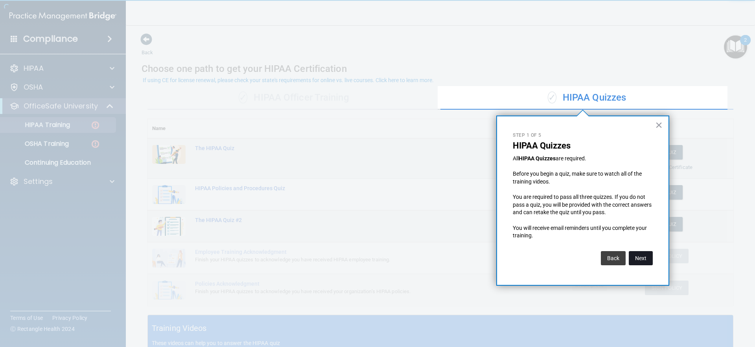
click at [641, 253] on button "Next" at bounding box center [641, 258] width 24 height 14
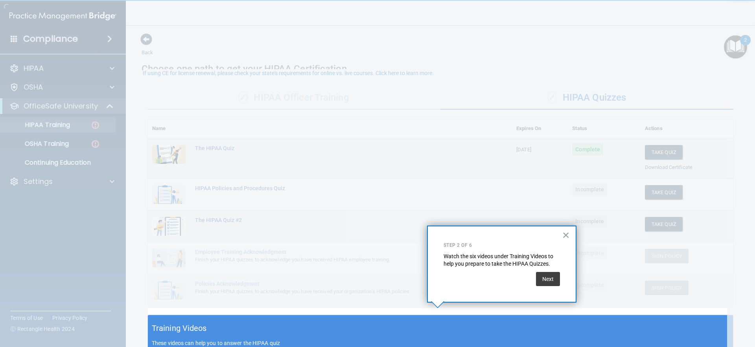
scroll to position [7, 0]
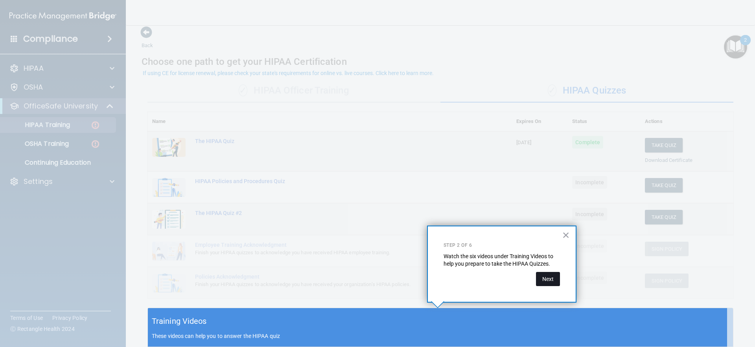
click at [553, 277] on button "Next" at bounding box center [548, 279] width 24 height 14
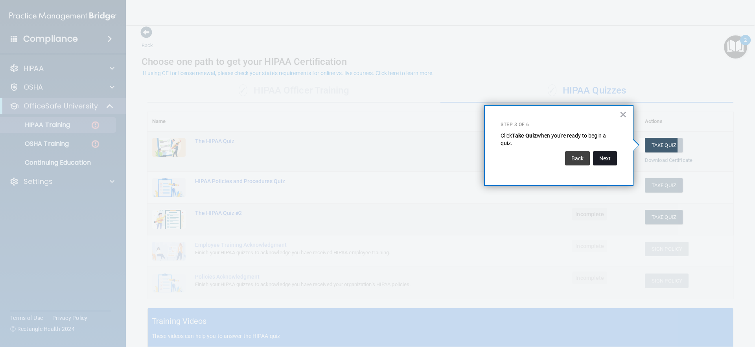
click at [609, 162] on button "Next" at bounding box center [605, 158] width 24 height 14
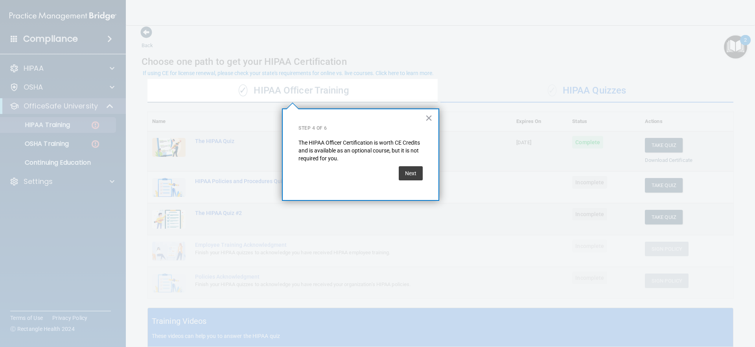
click at [416, 181] on div "Next" at bounding box center [411, 173] width 24 height 22
click at [416, 171] on button "Next" at bounding box center [411, 173] width 24 height 14
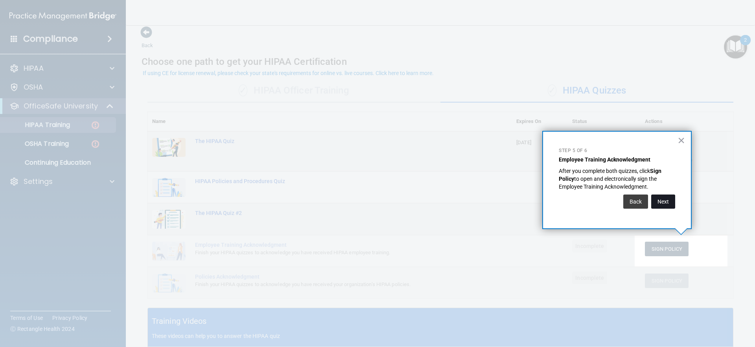
click at [668, 206] on button "Next" at bounding box center [663, 202] width 24 height 14
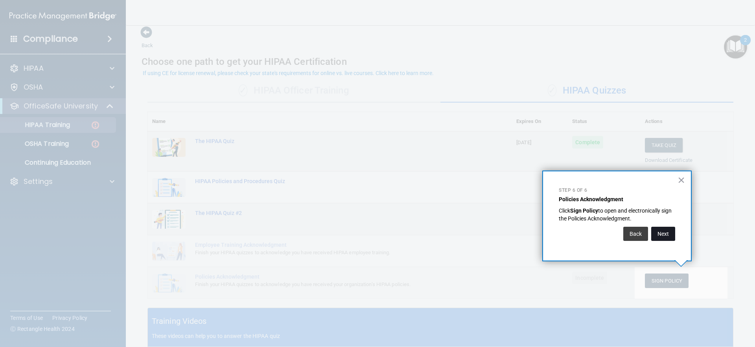
click at [661, 234] on button "Next" at bounding box center [663, 234] width 24 height 14
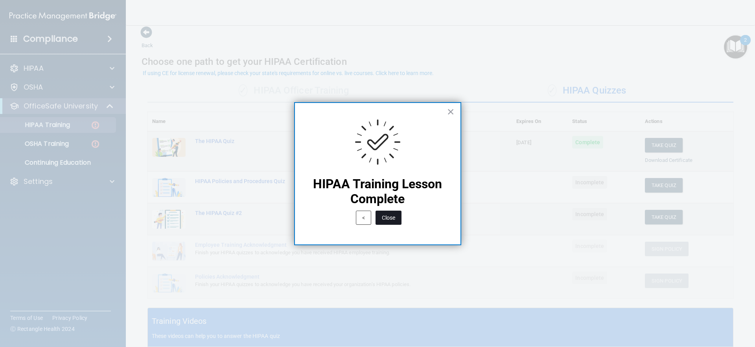
click at [394, 214] on button "Close" at bounding box center [388, 218] width 26 height 14
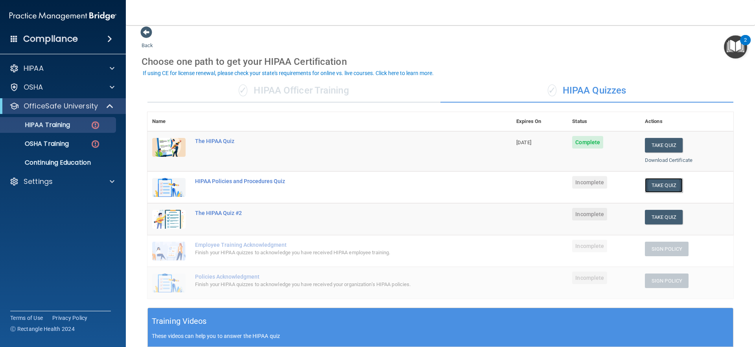
click at [657, 186] on button "Take Quiz" at bounding box center [664, 185] width 38 height 15
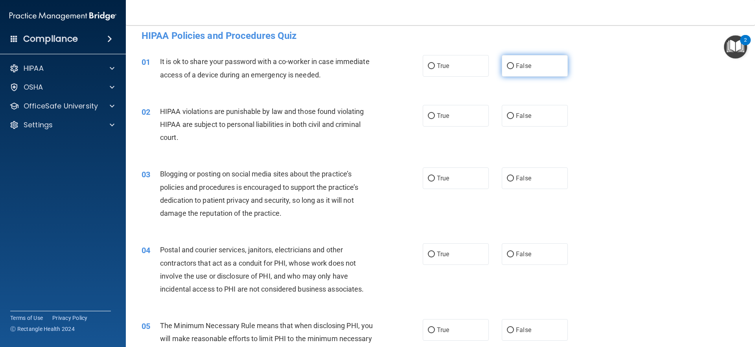
click at [526, 73] on label "False" at bounding box center [535, 66] width 66 height 22
click at [514, 69] on input "False" at bounding box center [510, 66] width 7 height 6
radio input "true"
click at [443, 115] on span "True" at bounding box center [443, 115] width 12 height 7
click at [435, 115] on input "True" at bounding box center [431, 116] width 7 height 6
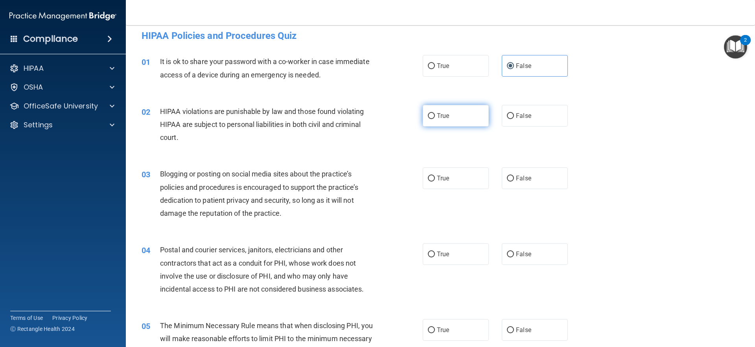
radio input "true"
click at [539, 178] on label "False" at bounding box center [535, 178] width 66 height 22
click at [514, 178] on input "False" at bounding box center [510, 179] width 7 height 6
radio input "true"
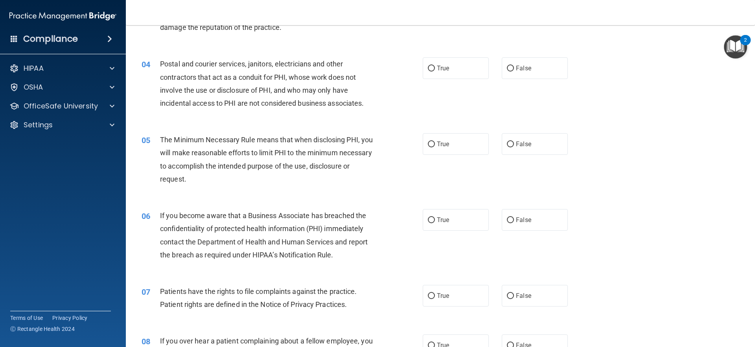
scroll to position [204, 0]
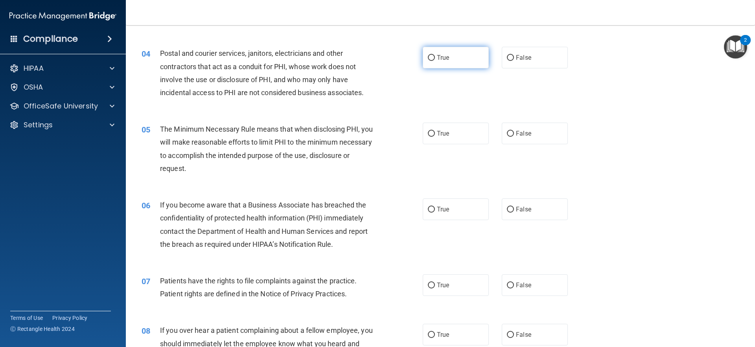
click at [463, 61] on label "True" at bounding box center [456, 58] width 66 height 22
click at [435, 61] on input "True" at bounding box center [431, 58] width 7 height 6
radio input "true"
click at [423, 128] on label "True" at bounding box center [456, 134] width 66 height 22
click at [428, 131] on input "True" at bounding box center [431, 134] width 7 height 6
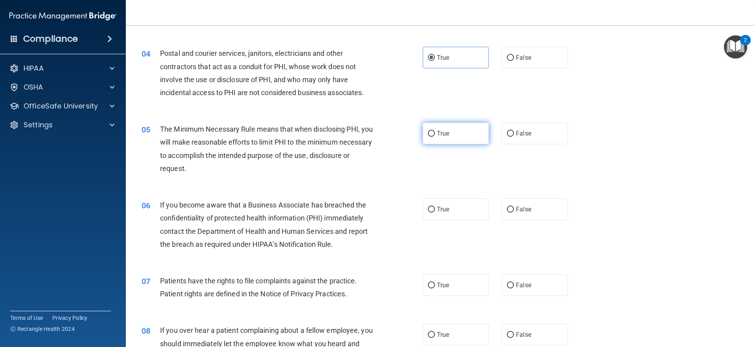
radio input "true"
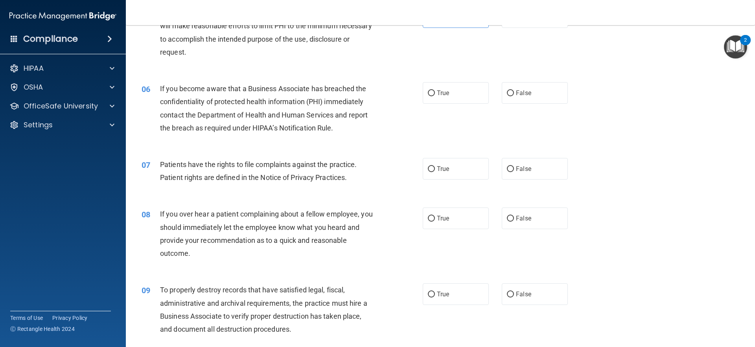
scroll to position [322, 0]
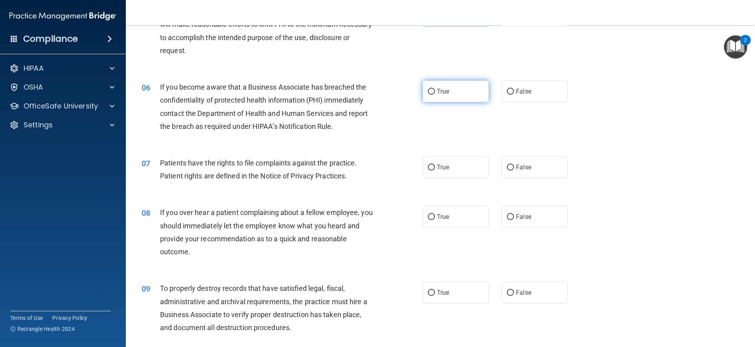
click at [443, 87] on label "True" at bounding box center [456, 92] width 66 height 22
click at [435, 89] on input "True" at bounding box center [431, 92] width 7 height 6
radio input "true"
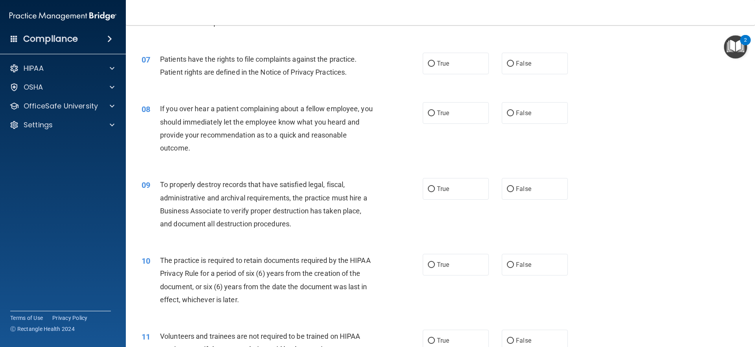
scroll to position [440, 0]
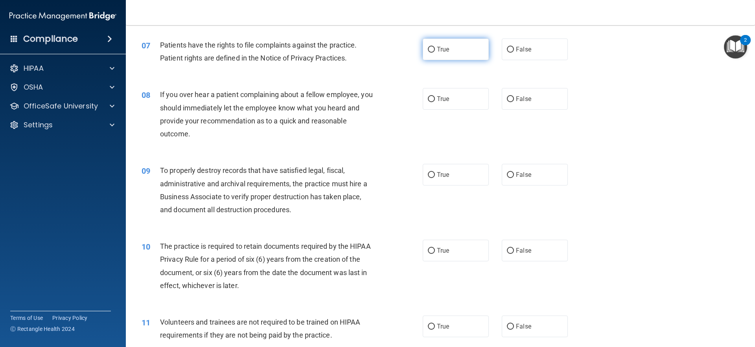
click at [439, 59] on label "True" at bounding box center [456, 50] width 66 height 22
click at [435, 53] on input "True" at bounding box center [431, 50] width 7 height 6
radio input "true"
click at [512, 103] on label "False" at bounding box center [535, 99] width 66 height 22
click at [512, 102] on input "False" at bounding box center [510, 99] width 7 height 6
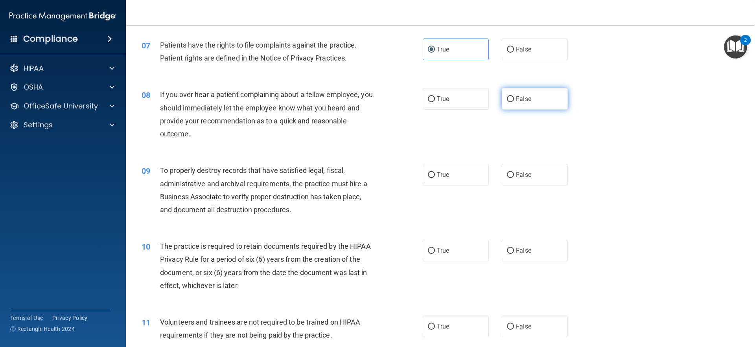
radio input "true"
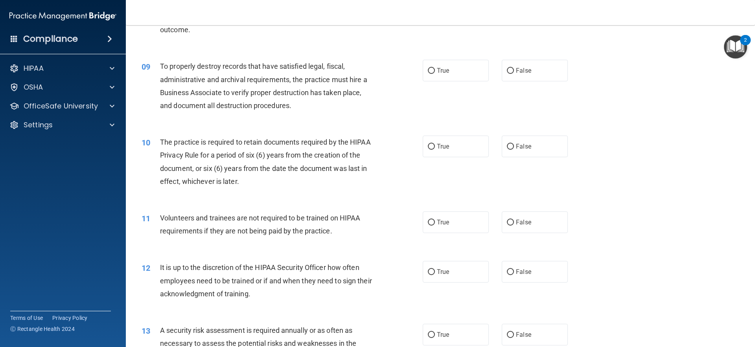
scroll to position [557, 0]
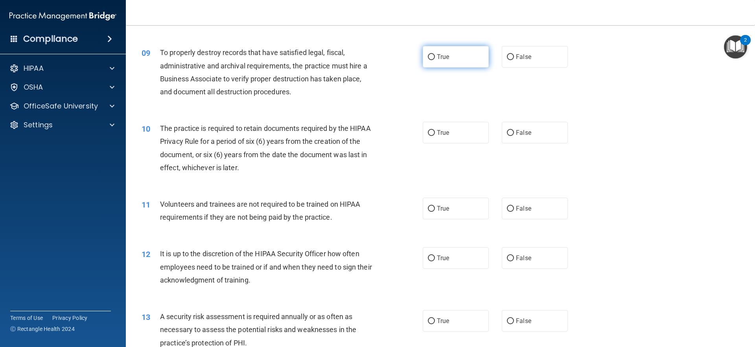
click at [435, 61] on label "True" at bounding box center [456, 57] width 66 height 22
click at [435, 60] on input "True" at bounding box center [431, 57] width 7 height 6
radio input "true"
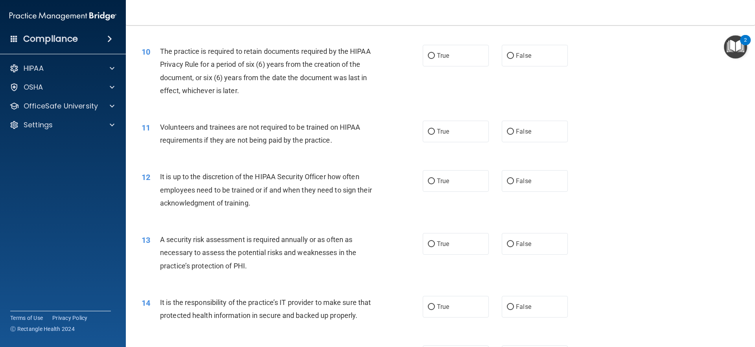
scroll to position [636, 0]
click at [457, 54] on label "True" at bounding box center [456, 54] width 66 height 22
click at [435, 54] on input "True" at bounding box center [431, 54] width 7 height 6
radio input "true"
click at [530, 131] on label "False" at bounding box center [535, 130] width 66 height 22
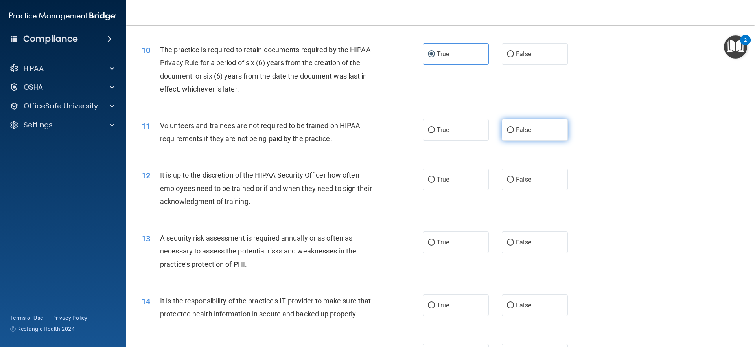
click at [514, 131] on input "False" at bounding box center [510, 130] width 7 height 6
radio input "true"
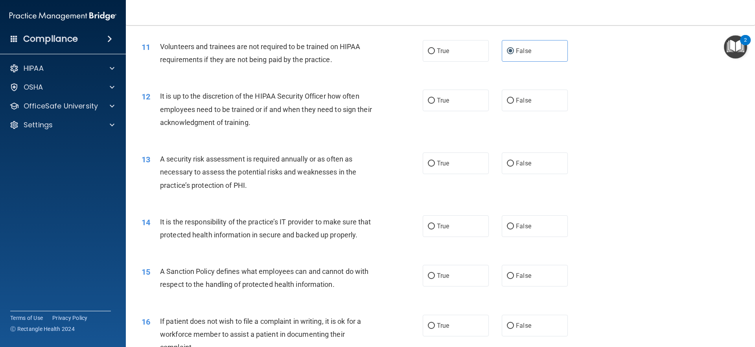
scroll to position [754, 0]
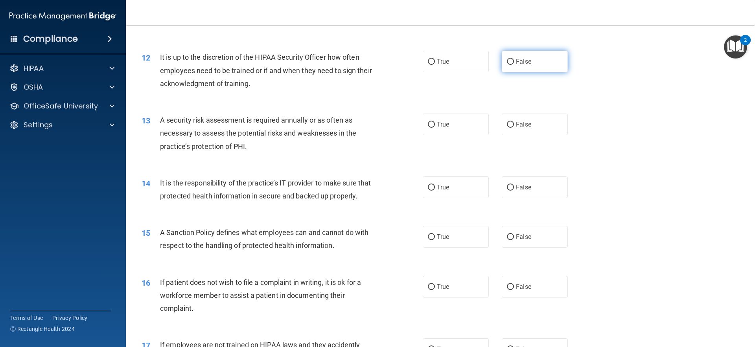
click at [515, 69] on label "False" at bounding box center [535, 62] width 66 height 22
click at [514, 65] on input "False" at bounding box center [510, 62] width 7 height 6
radio input "true"
click at [442, 123] on span "True" at bounding box center [443, 124] width 12 height 7
click at [435, 123] on input "True" at bounding box center [431, 125] width 7 height 6
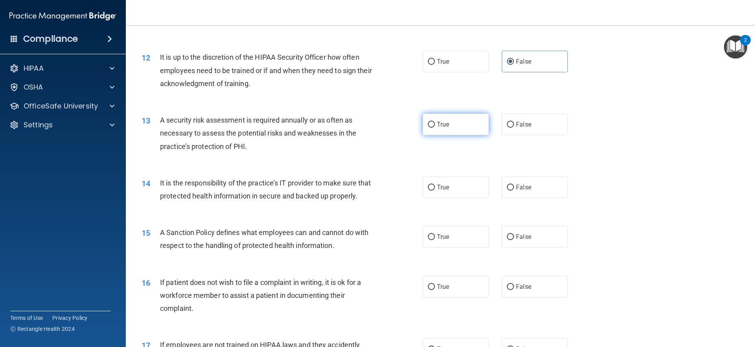
radio input "true"
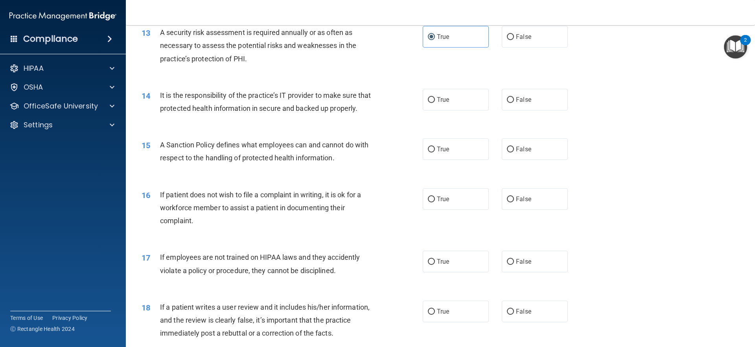
scroll to position [872, 0]
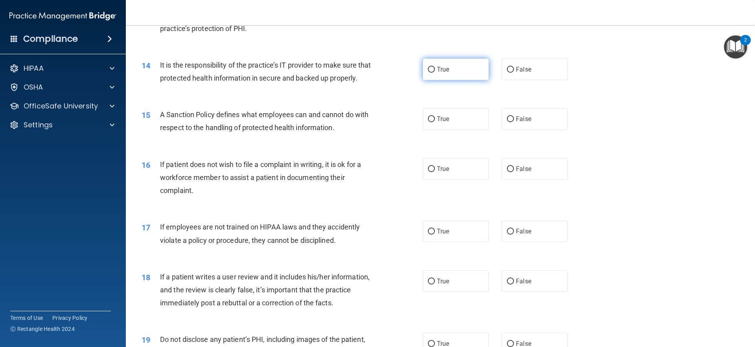
click at [443, 64] on label "True" at bounding box center [456, 70] width 66 height 22
click at [435, 67] on input "True" at bounding box center [431, 70] width 7 height 6
radio input "true"
click at [450, 130] on label "True" at bounding box center [456, 119] width 66 height 22
click at [435, 122] on input "True" at bounding box center [431, 119] width 7 height 6
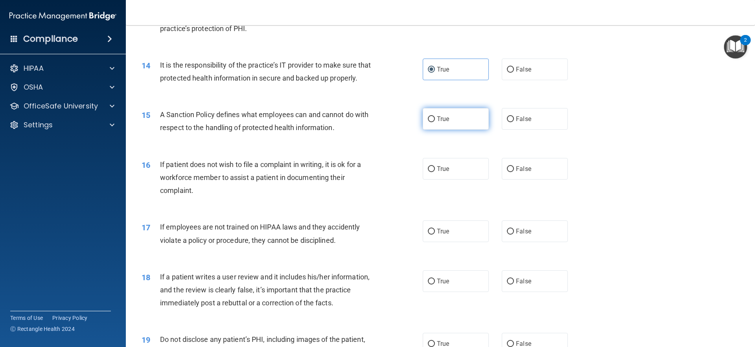
radio input "true"
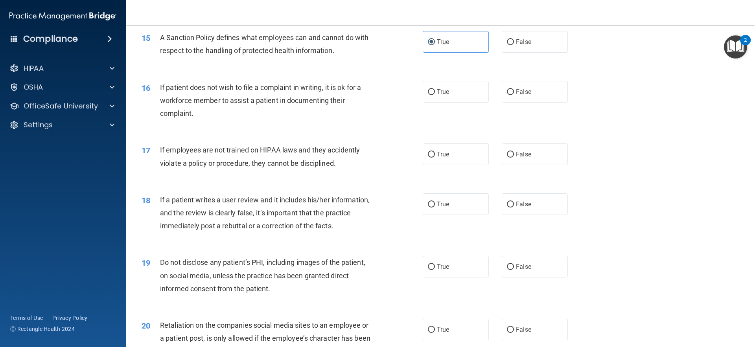
scroll to position [951, 0]
click at [465, 101] on label "True" at bounding box center [456, 90] width 66 height 22
click at [435, 94] on input "True" at bounding box center [431, 91] width 7 height 6
radio input "true"
drag, startPoint x: 533, startPoint y: 171, endPoint x: 529, endPoint y: 175, distance: 6.4
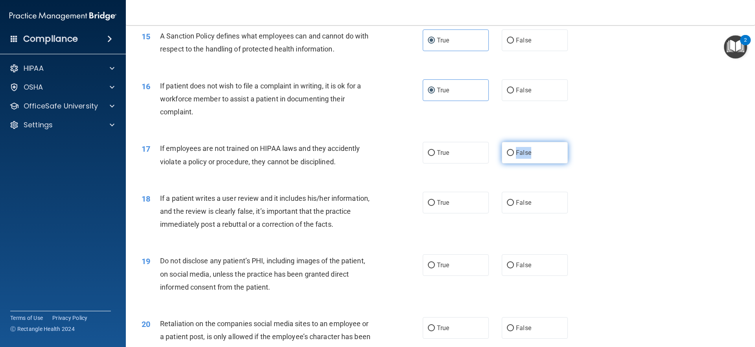
click at [540, 164] on label "False" at bounding box center [535, 153] width 66 height 22
click at [546, 164] on label "False" at bounding box center [535, 153] width 66 height 22
click at [514, 156] on input "False" at bounding box center [510, 153] width 7 height 6
radio input "true"
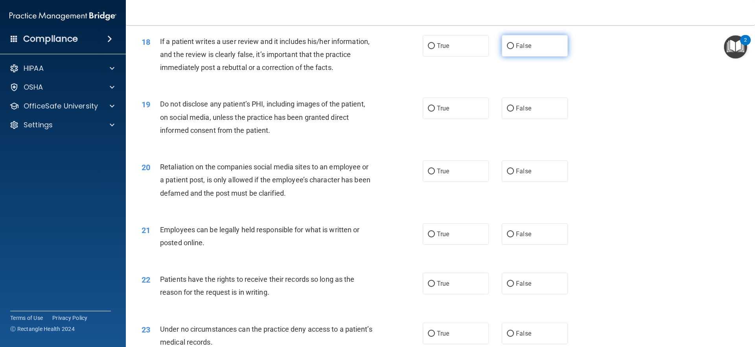
scroll to position [1108, 0]
click at [522, 49] on span "False" at bounding box center [523, 45] width 15 height 7
click at [514, 49] on input "False" at bounding box center [510, 46] width 7 height 6
radio input "true"
click at [458, 118] on label "True" at bounding box center [456, 108] width 66 height 22
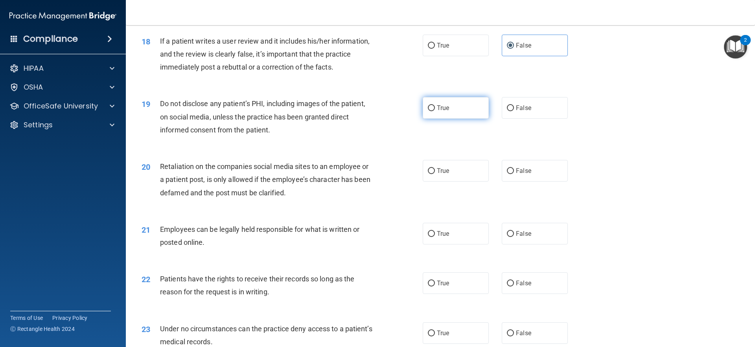
click at [435, 111] on input "True" at bounding box center [431, 108] width 7 height 6
radio input "true"
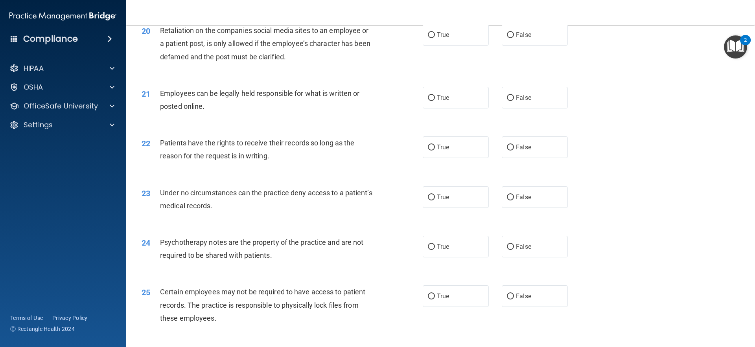
scroll to position [1226, 0]
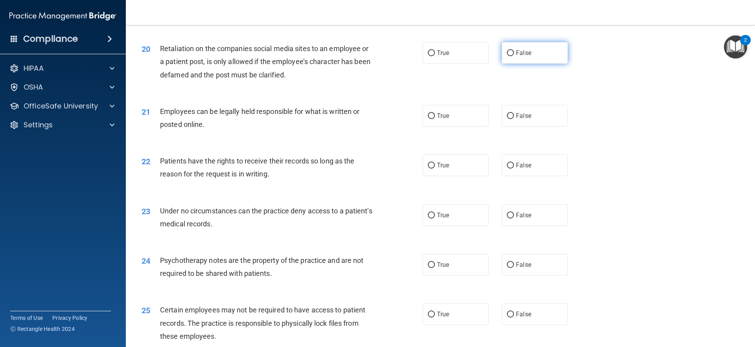
click at [523, 57] on span "False" at bounding box center [523, 52] width 15 height 7
click at [514, 56] on input "False" at bounding box center [510, 53] width 7 height 6
radio input "true"
click at [430, 119] on input "True" at bounding box center [431, 116] width 7 height 6
radio input "true"
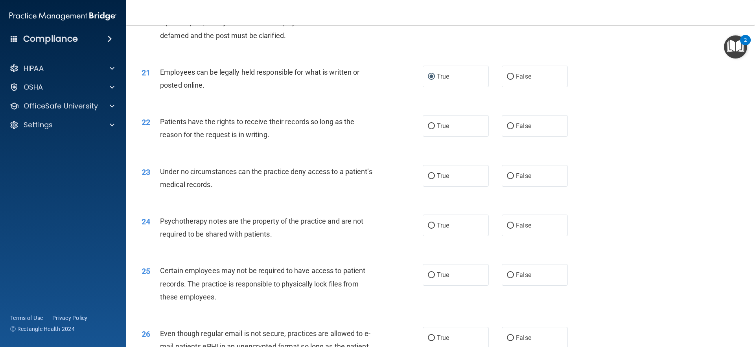
scroll to position [1304, 0]
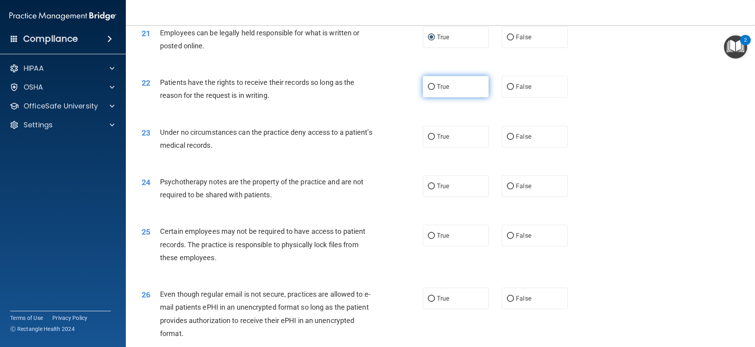
click at [472, 97] on label "True" at bounding box center [456, 87] width 66 height 22
click at [435, 90] on input "True" at bounding box center [431, 87] width 7 height 6
radio input "true"
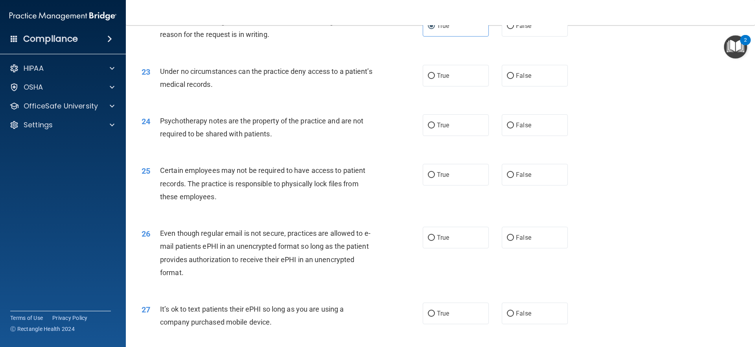
scroll to position [1383, 0]
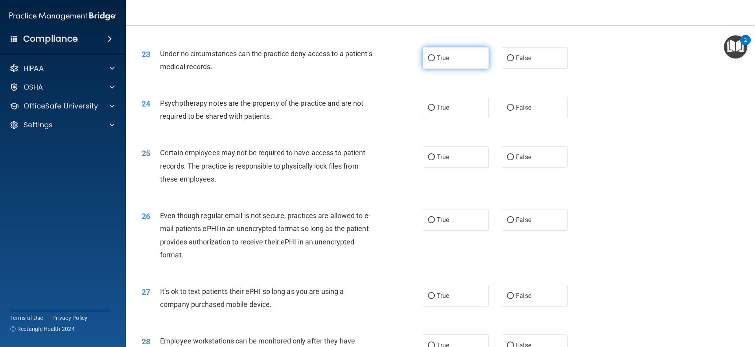
click at [449, 69] on label "True" at bounding box center [456, 58] width 66 height 22
click at [435, 61] on input "True" at bounding box center [431, 58] width 7 height 6
radio input "true"
click at [522, 118] on label "False" at bounding box center [535, 108] width 66 height 22
click at [514, 111] on input "False" at bounding box center [510, 108] width 7 height 6
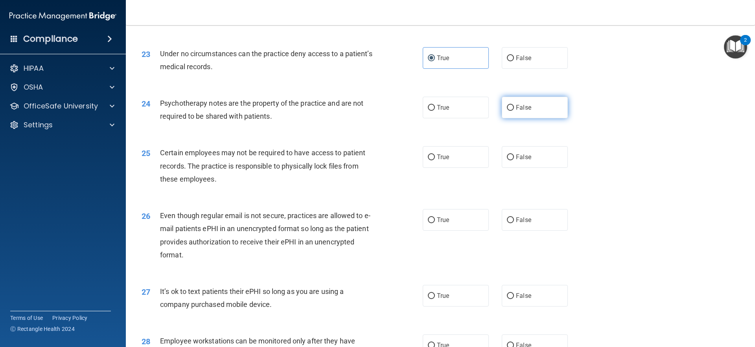
radio input "true"
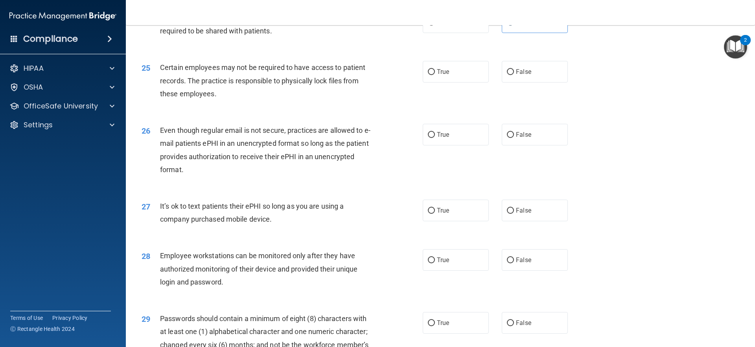
scroll to position [1462, 0]
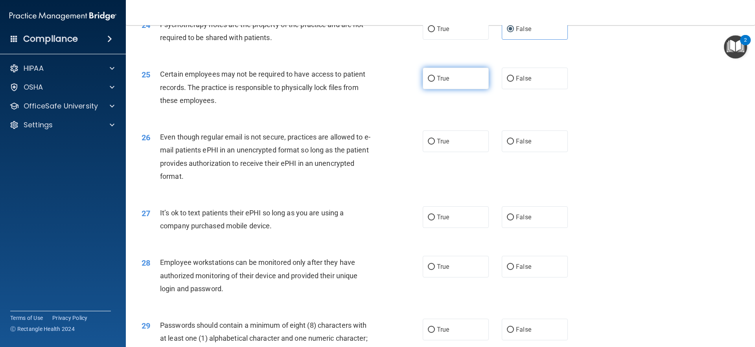
click at [445, 82] on span "True" at bounding box center [443, 78] width 12 height 7
click at [435, 82] on input "True" at bounding box center [431, 79] width 7 height 6
radio input "true"
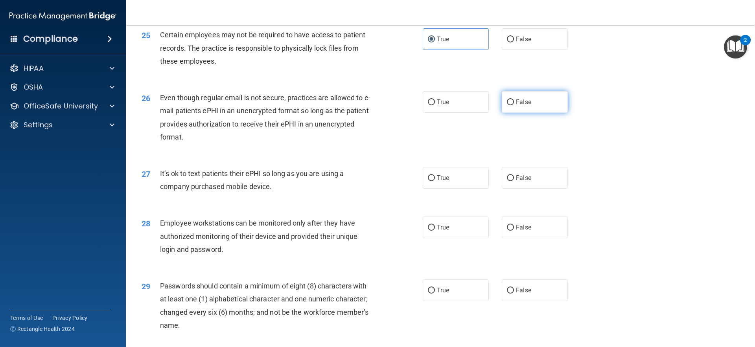
click at [519, 106] on span "False" at bounding box center [523, 101] width 15 height 7
click at [514, 105] on input "False" at bounding box center [510, 102] width 7 height 6
radio input "true"
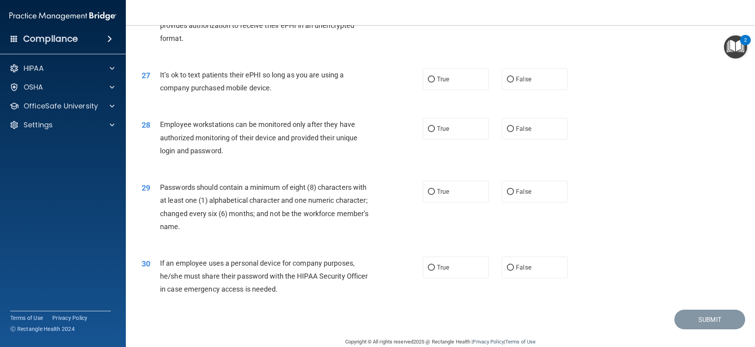
scroll to position [1619, 0]
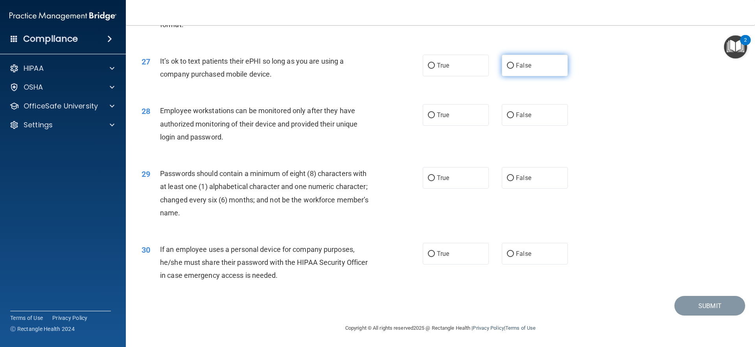
click at [502, 66] on label "False" at bounding box center [535, 66] width 66 height 22
click at [507, 66] on input "False" at bounding box center [510, 66] width 7 height 6
radio input "true"
click at [554, 126] on label "False" at bounding box center [535, 115] width 66 height 22
click at [514, 118] on input "False" at bounding box center [510, 115] width 7 height 6
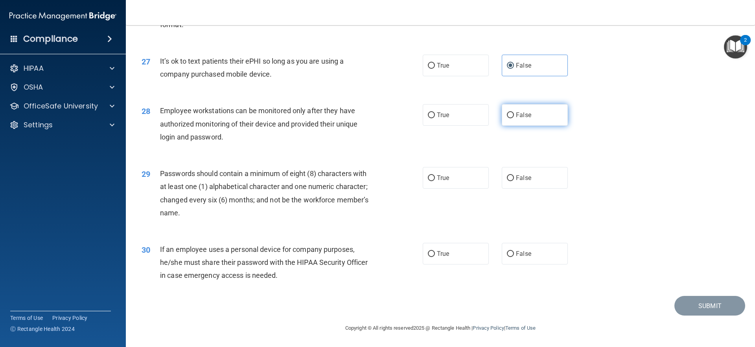
radio input "true"
click at [456, 189] on label "True" at bounding box center [456, 178] width 66 height 22
click at [435, 181] on input "True" at bounding box center [431, 178] width 7 height 6
radio input "true"
click at [438, 257] on span "True" at bounding box center [443, 253] width 12 height 7
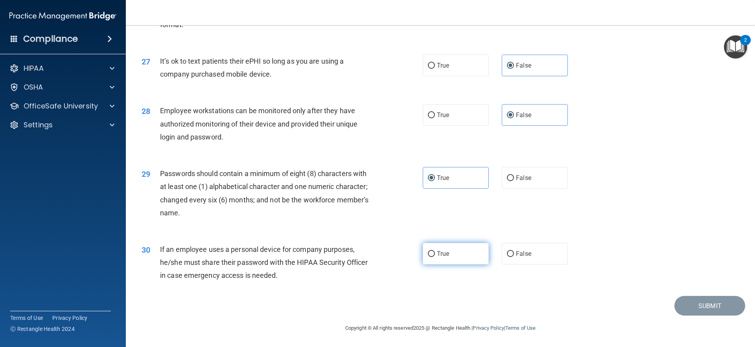
click at [435, 257] on input "True" at bounding box center [431, 254] width 7 height 6
radio input "true"
click at [720, 316] on button "Submit" at bounding box center [709, 306] width 71 height 20
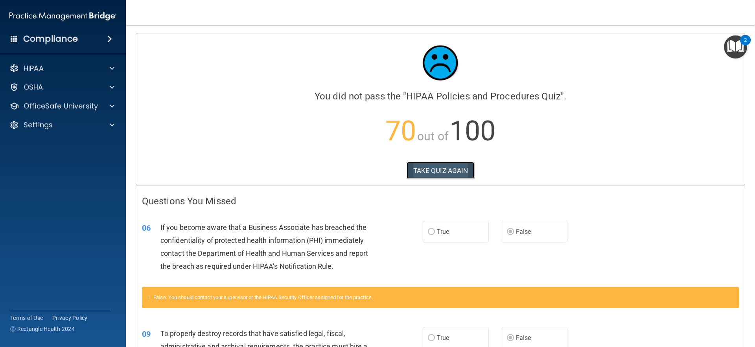
click at [433, 165] on button "TAKE QUIZ AGAIN" at bounding box center [440, 170] width 68 height 17
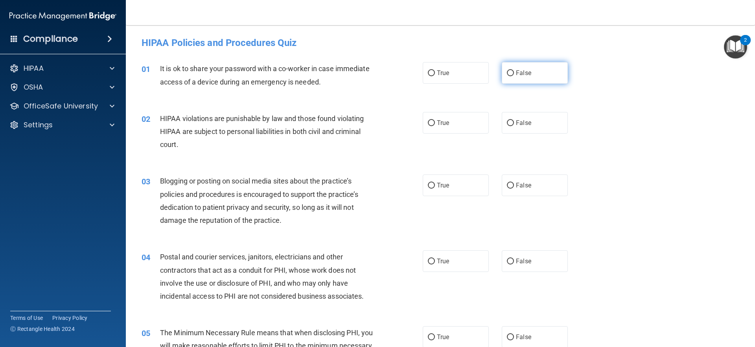
click at [548, 80] on label "False" at bounding box center [535, 73] width 66 height 22
click at [514, 76] on input "False" at bounding box center [510, 73] width 7 height 6
radio input "true"
click at [429, 119] on label "True" at bounding box center [456, 123] width 66 height 22
click at [429, 120] on input "True" at bounding box center [431, 123] width 7 height 6
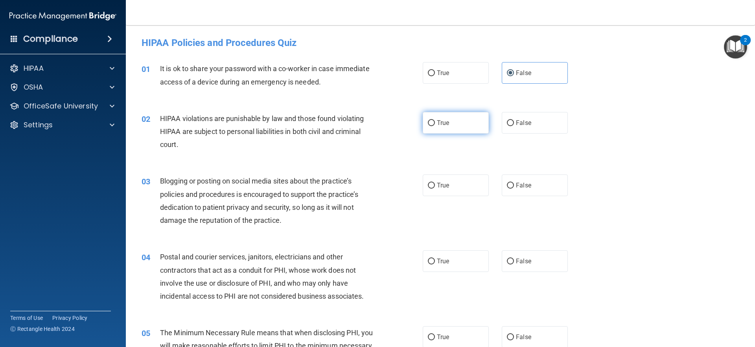
radio input "true"
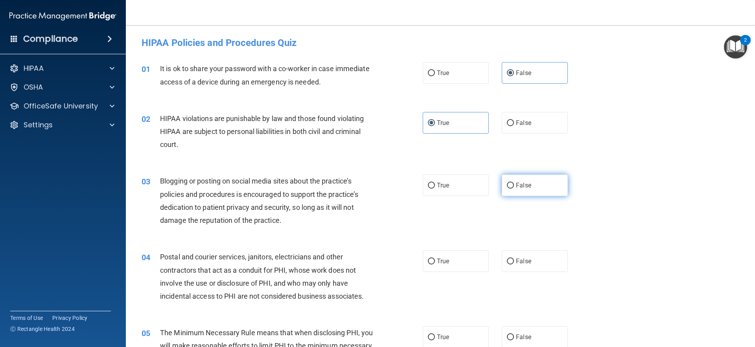
click at [523, 186] on span "False" at bounding box center [523, 185] width 15 height 7
click at [514, 186] on input "False" at bounding box center [510, 186] width 7 height 6
radio input "true"
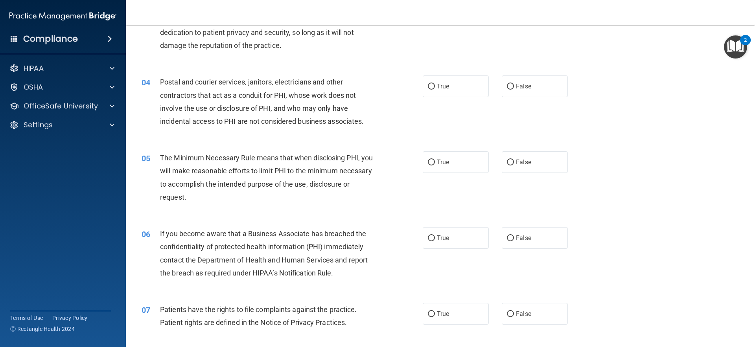
scroll to position [197, 0]
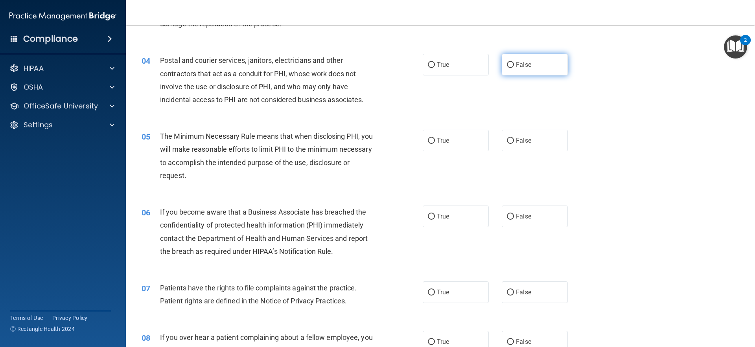
click at [511, 65] on label "False" at bounding box center [535, 65] width 66 height 22
click at [511, 65] on input "False" at bounding box center [510, 65] width 7 height 6
radio input "true"
click at [448, 147] on label "True" at bounding box center [456, 141] width 66 height 22
click at [435, 144] on input "True" at bounding box center [431, 141] width 7 height 6
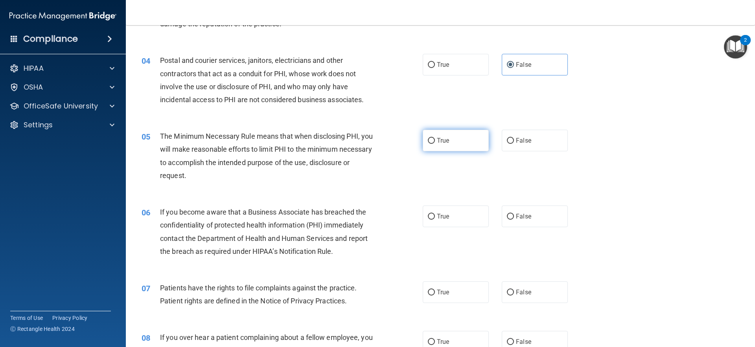
radio input "true"
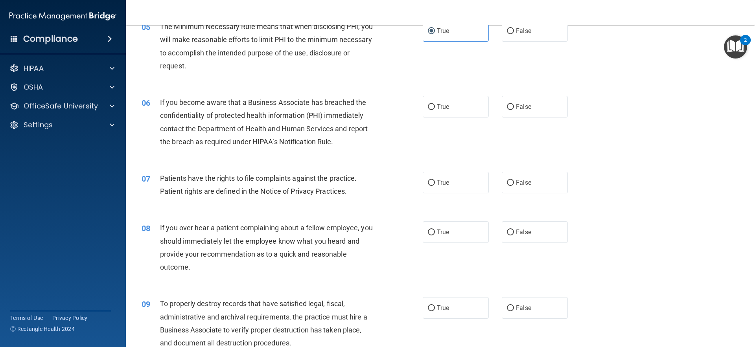
scroll to position [315, 0]
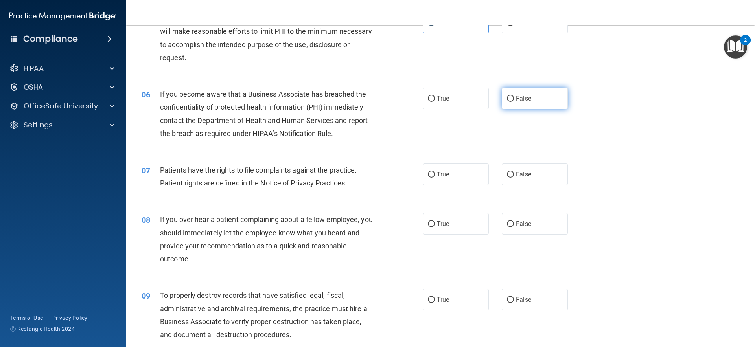
click at [528, 102] on label "False" at bounding box center [535, 99] width 66 height 22
click at [514, 102] on input "False" at bounding box center [510, 99] width 7 height 6
radio input "true"
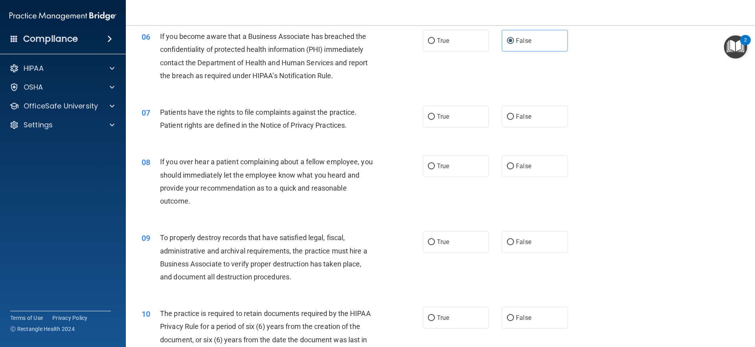
scroll to position [393, 0]
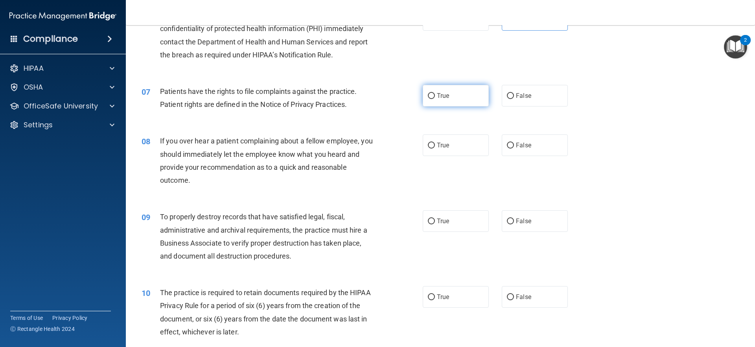
click at [447, 92] on label "True" at bounding box center [456, 96] width 66 height 22
click at [435, 93] on input "True" at bounding box center [431, 96] width 7 height 6
radio input "true"
click at [507, 143] on input "False" at bounding box center [510, 146] width 7 height 6
radio input "true"
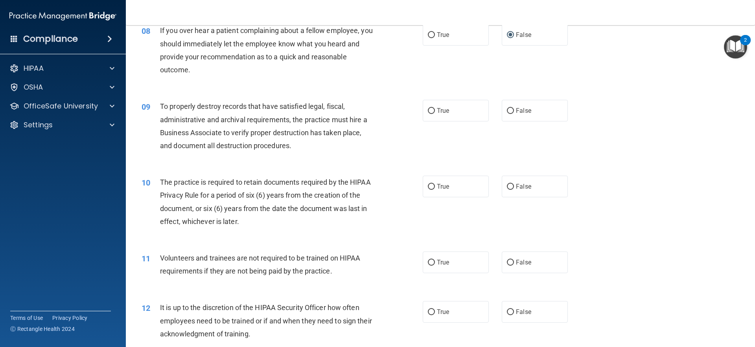
scroll to position [511, 0]
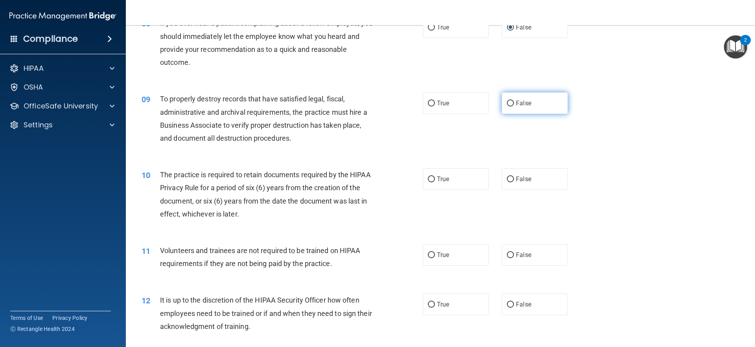
click at [533, 109] on label "False" at bounding box center [535, 103] width 66 height 22
click at [514, 107] on input "False" at bounding box center [510, 104] width 7 height 6
radio input "true"
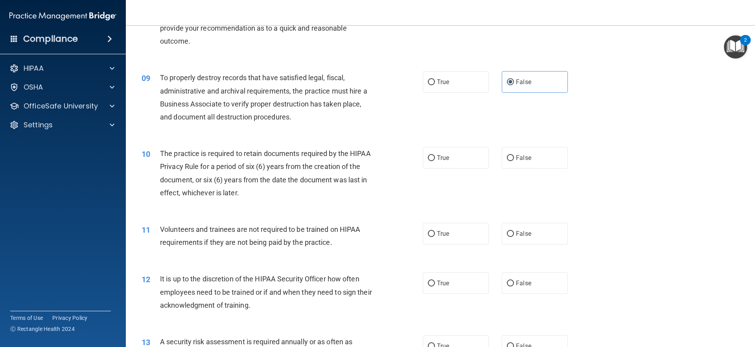
scroll to position [590, 0]
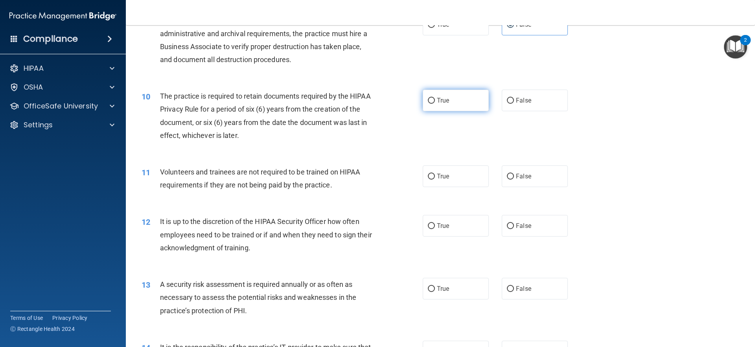
click at [441, 105] on label "True" at bounding box center [456, 101] width 66 height 22
click at [435, 104] on input "True" at bounding box center [431, 101] width 7 height 6
radio input "true"
click at [540, 185] on label "False" at bounding box center [535, 177] width 66 height 22
click at [514, 180] on input "False" at bounding box center [510, 177] width 7 height 6
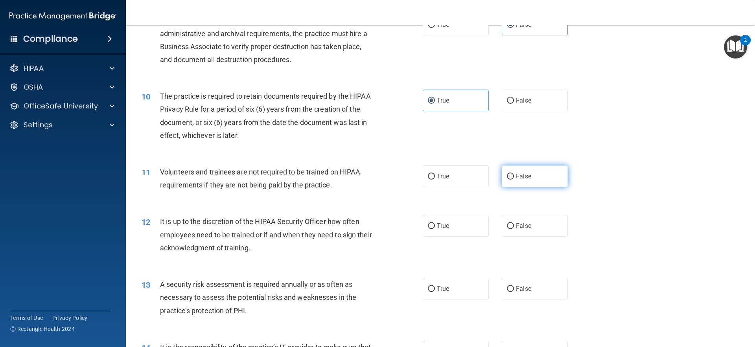
radio input "true"
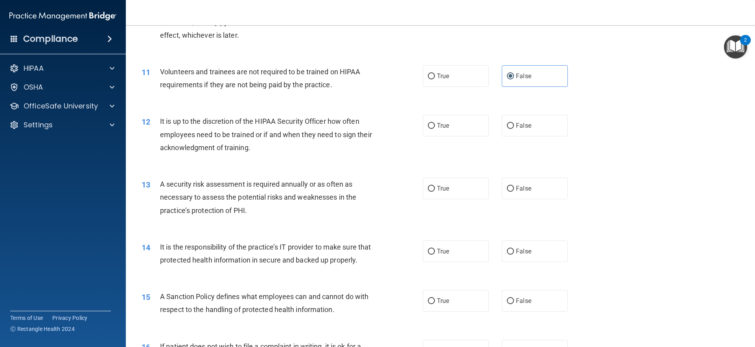
scroll to position [708, 0]
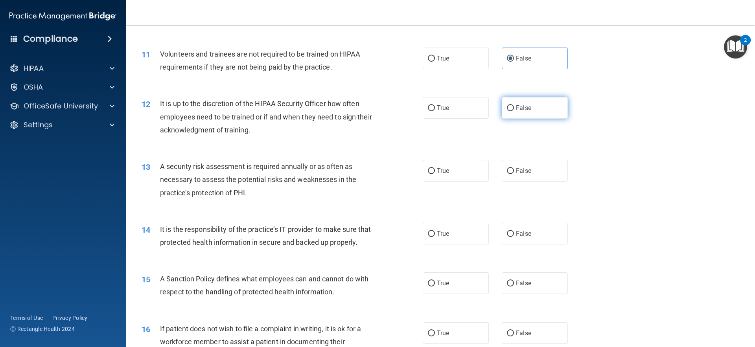
click at [547, 112] on label "False" at bounding box center [535, 108] width 66 height 22
click at [514, 111] on input "False" at bounding box center [510, 108] width 7 height 6
radio input "true"
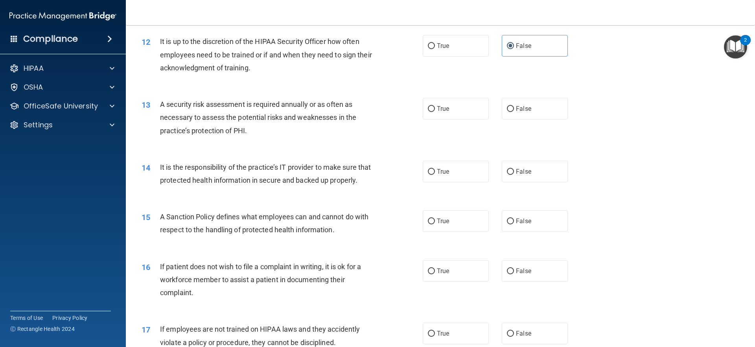
scroll to position [786, 0]
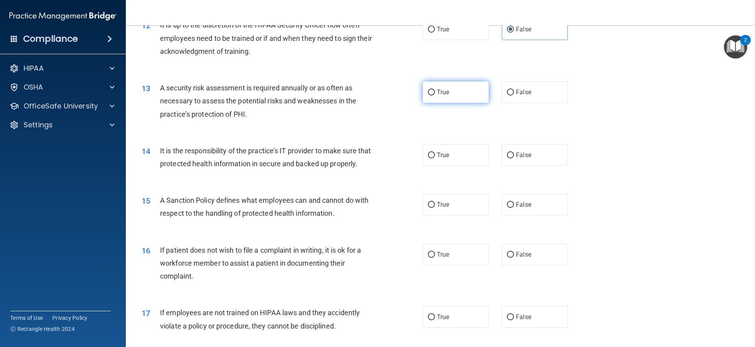
click at [447, 94] on label "True" at bounding box center [456, 92] width 66 height 22
click at [435, 94] on input "True" at bounding box center [431, 93] width 7 height 6
radio input "true"
click at [550, 159] on label "False" at bounding box center [535, 155] width 66 height 22
click at [514, 158] on input "False" at bounding box center [510, 156] width 7 height 6
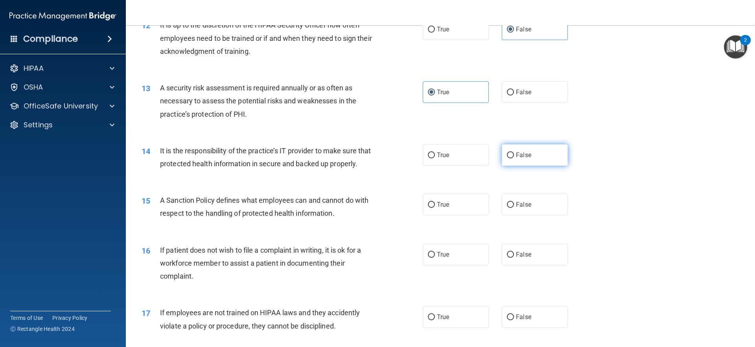
radio input "true"
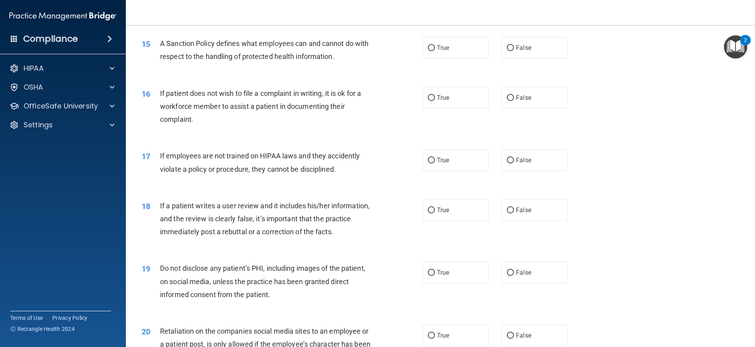
scroll to position [944, 0]
click at [447, 57] on label "True" at bounding box center [456, 48] width 66 height 22
click at [435, 51] on input "True" at bounding box center [431, 48] width 7 height 6
radio input "true"
click at [449, 108] on label "True" at bounding box center [456, 97] width 66 height 22
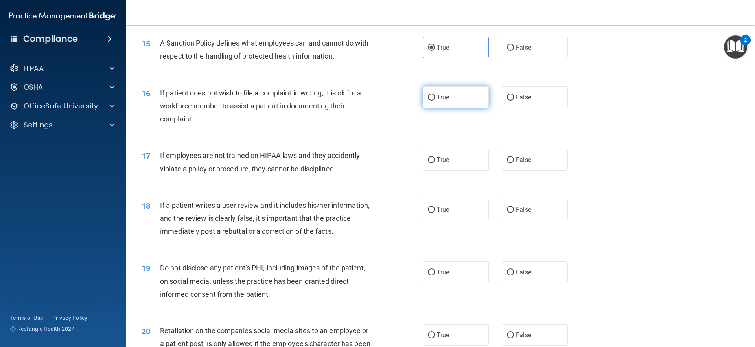
click at [435, 101] on input "True" at bounding box center [431, 98] width 7 height 6
radio input "true"
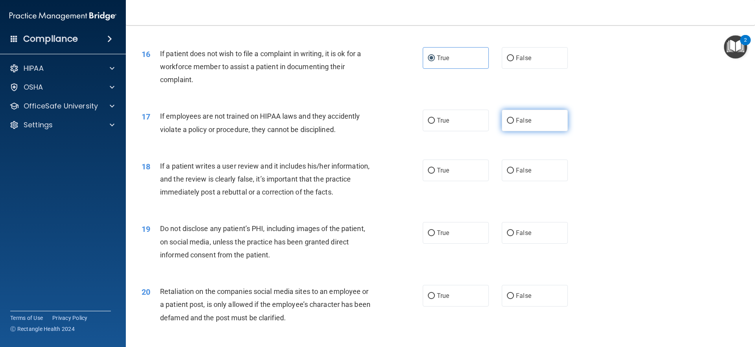
click at [537, 125] on label "False" at bounding box center [535, 121] width 66 height 22
click at [514, 124] on input "False" at bounding box center [510, 121] width 7 height 6
radio input "true"
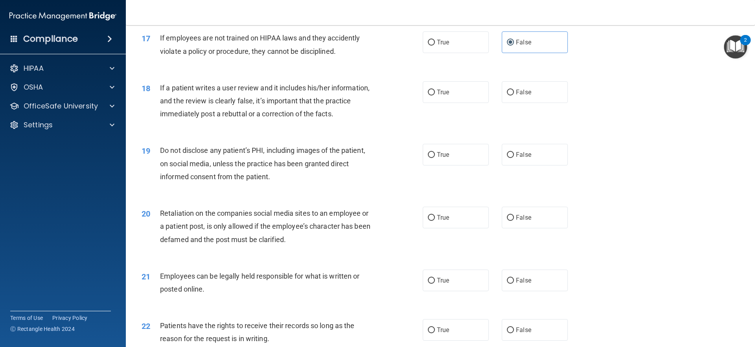
scroll to position [1061, 0]
click at [531, 103] on label "False" at bounding box center [535, 92] width 66 height 22
click at [514, 95] on input "False" at bounding box center [510, 92] width 7 height 6
radio input "true"
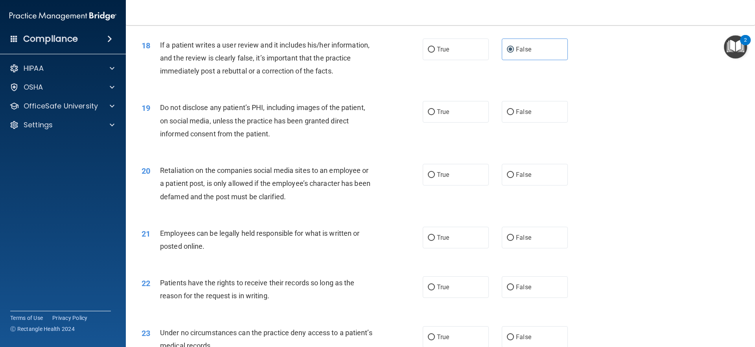
scroll to position [1140, 0]
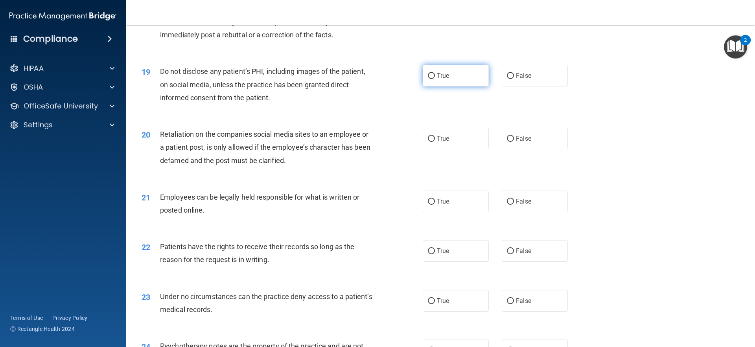
click at [447, 86] on label "True" at bounding box center [456, 76] width 66 height 22
click at [435, 79] on input "True" at bounding box center [431, 76] width 7 height 6
radio input "true"
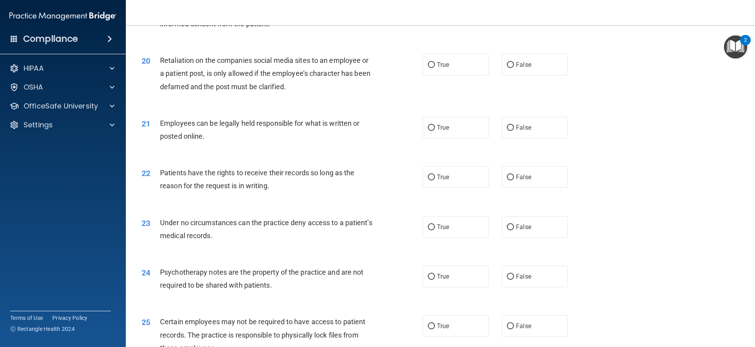
scroll to position [1219, 0]
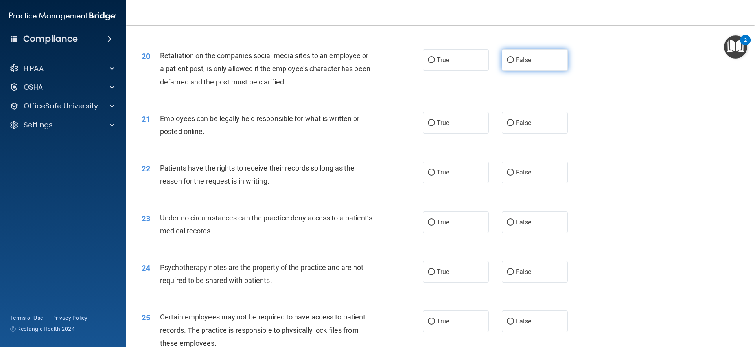
click at [523, 64] on span "False" at bounding box center [523, 59] width 15 height 7
click at [514, 63] on input "False" at bounding box center [510, 60] width 7 height 6
radio input "true"
click at [454, 134] on label "True" at bounding box center [456, 123] width 66 height 22
click at [435, 126] on input "True" at bounding box center [431, 123] width 7 height 6
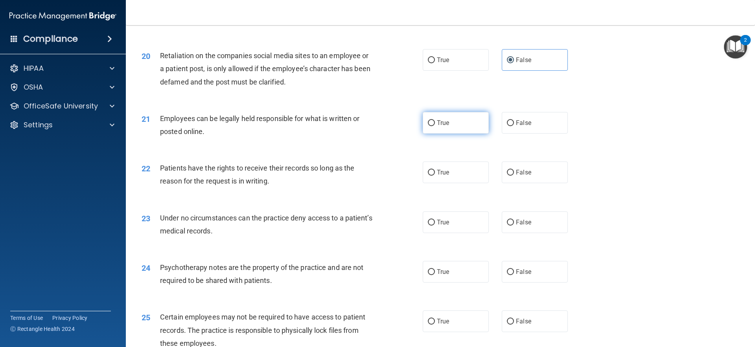
radio input "true"
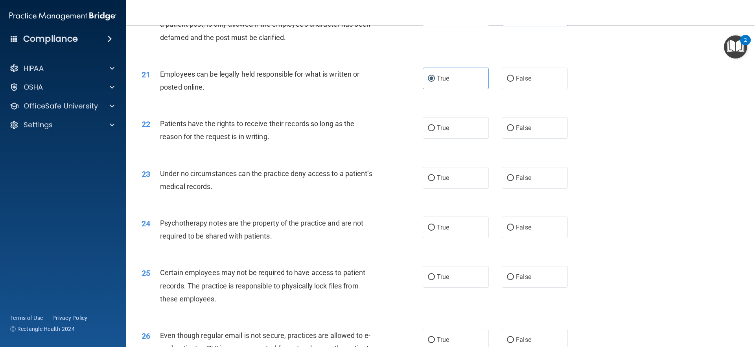
scroll to position [1297, 0]
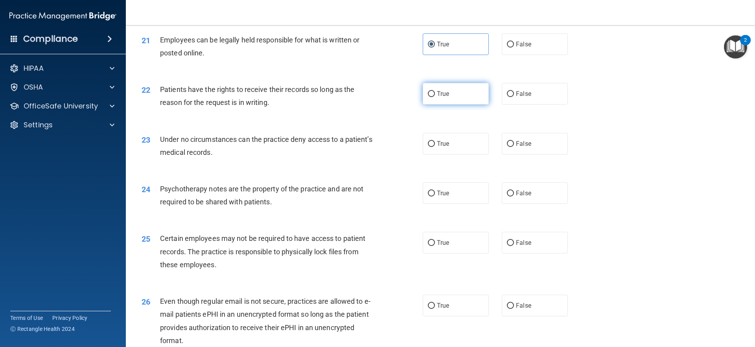
click at [450, 105] on label "True" at bounding box center [456, 94] width 66 height 22
click at [435, 97] on input "True" at bounding box center [431, 94] width 7 height 6
radio input "true"
click at [443, 147] on span "True" at bounding box center [443, 143] width 12 height 7
click at [435, 147] on input "True" at bounding box center [431, 144] width 7 height 6
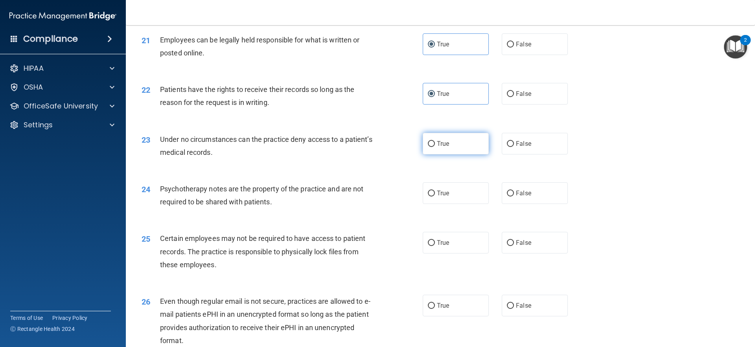
radio input "true"
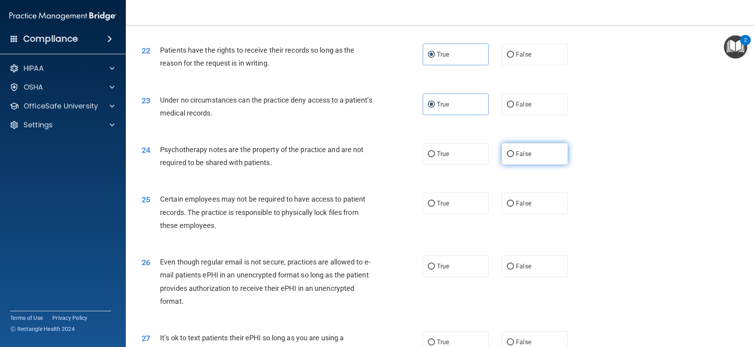
click at [519, 158] on span "False" at bounding box center [523, 153] width 15 height 7
click at [514, 157] on input "False" at bounding box center [510, 154] width 7 height 6
radio input "true"
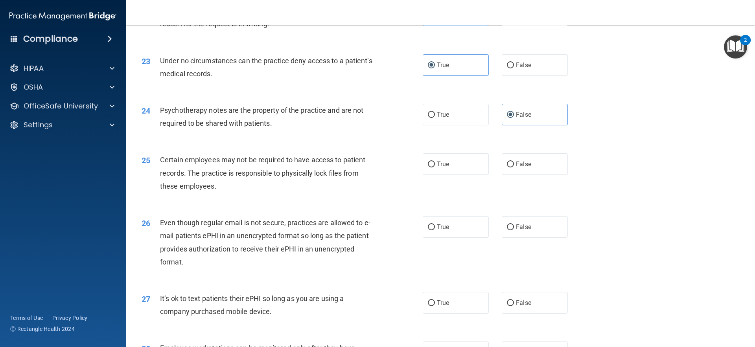
scroll to position [1415, 0]
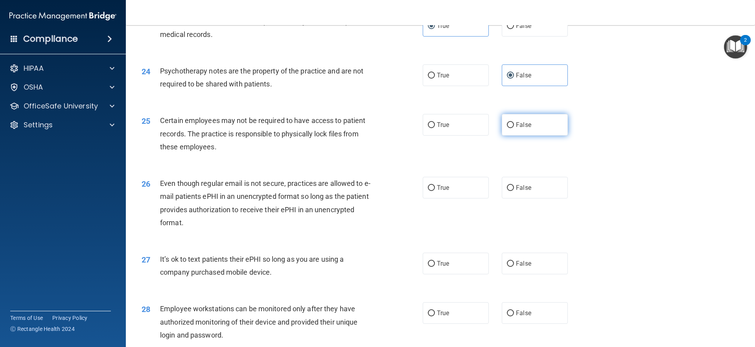
drag, startPoint x: 530, startPoint y: 144, endPoint x: 516, endPoint y: 149, distance: 15.3
click at [529, 136] on label "False" at bounding box center [535, 125] width 66 height 22
click at [514, 128] on input "False" at bounding box center [510, 125] width 7 height 6
radio input "true"
click at [460, 136] on label "True" at bounding box center [456, 125] width 66 height 22
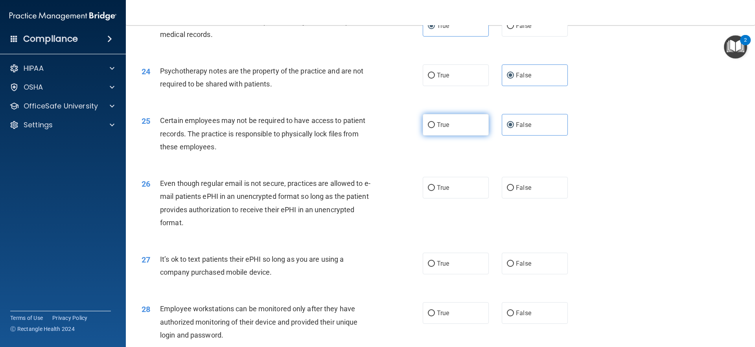
click at [435, 128] on input "True" at bounding box center [431, 125] width 7 height 6
radio input "true"
radio input "false"
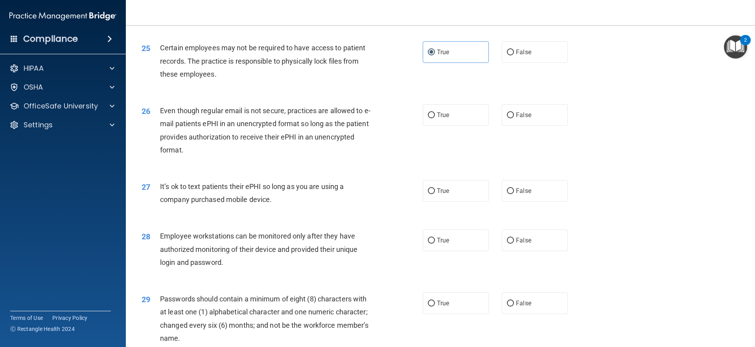
scroll to position [1533, 0]
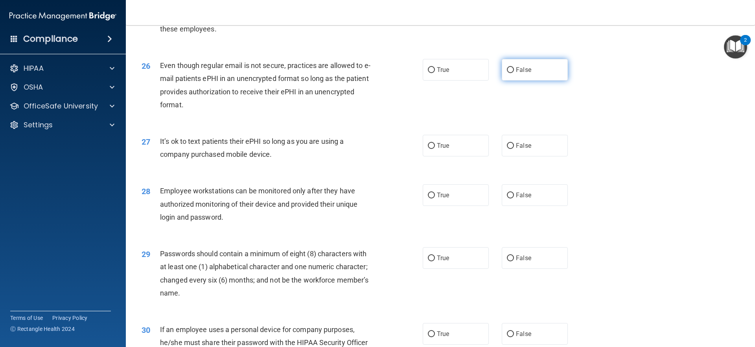
click at [524, 81] on label "False" at bounding box center [535, 70] width 66 height 22
click at [514, 73] on input "False" at bounding box center [510, 70] width 7 height 6
radio input "true"
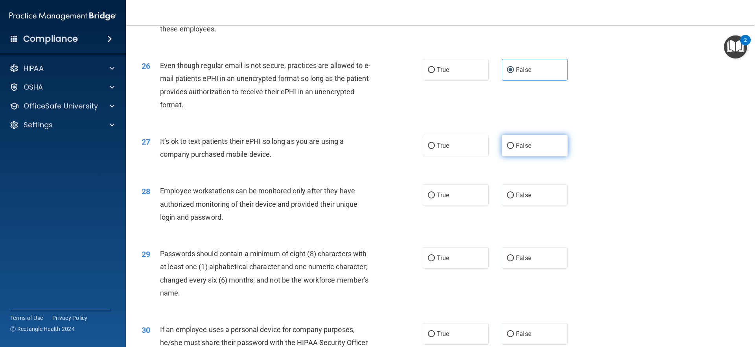
click at [534, 153] on label "False" at bounding box center [535, 146] width 66 height 22
click at [514, 149] on input "False" at bounding box center [510, 146] width 7 height 6
radio input "true"
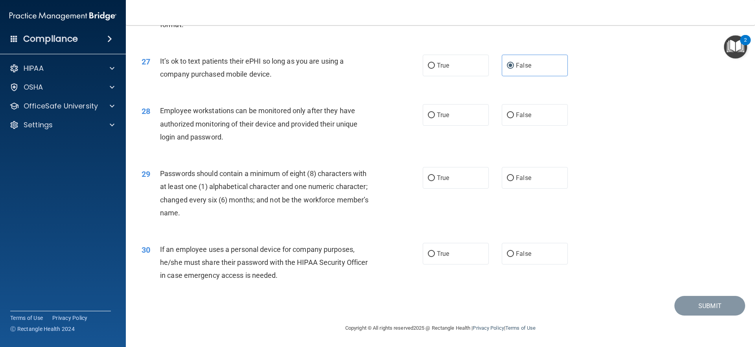
scroll to position [1626, 0]
click at [537, 119] on label "False" at bounding box center [535, 115] width 66 height 22
click at [514, 118] on input "False" at bounding box center [510, 115] width 7 height 6
radio input "true"
click at [463, 178] on label "True" at bounding box center [456, 178] width 66 height 22
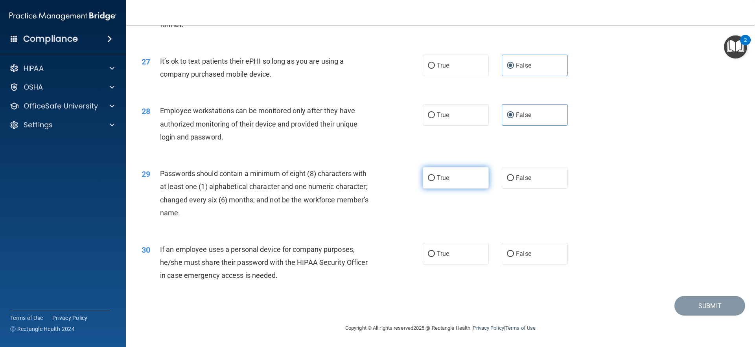
click at [435, 178] on input "True" at bounding box center [431, 178] width 7 height 6
radio input "true"
click at [438, 250] on span "True" at bounding box center [443, 253] width 12 height 7
click at [435, 251] on input "True" at bounding box center [431, 254] width 7 height 6
radio input "true"
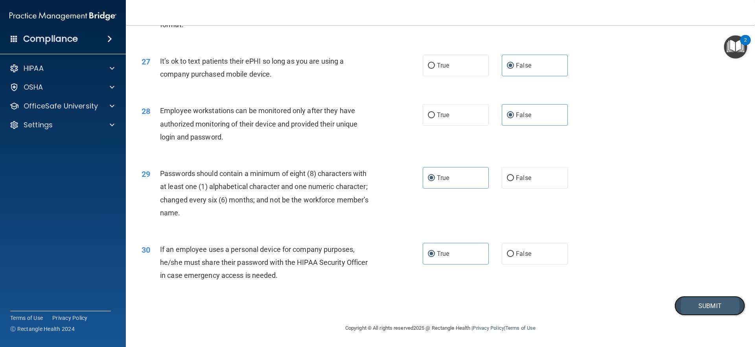
click at [718, 303] on button "Submit" at bounding box center [709, 306] width 71 height 20
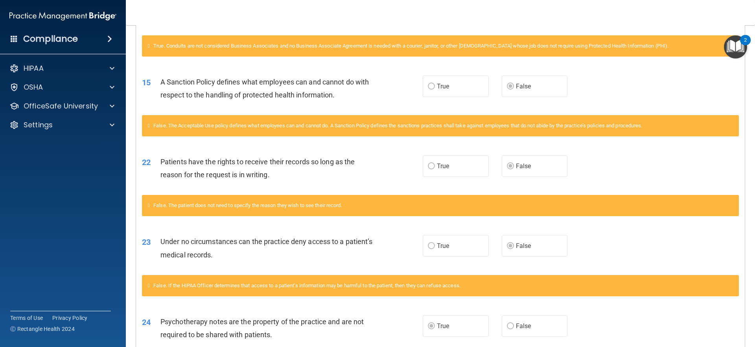
scroll to position [55, 0]
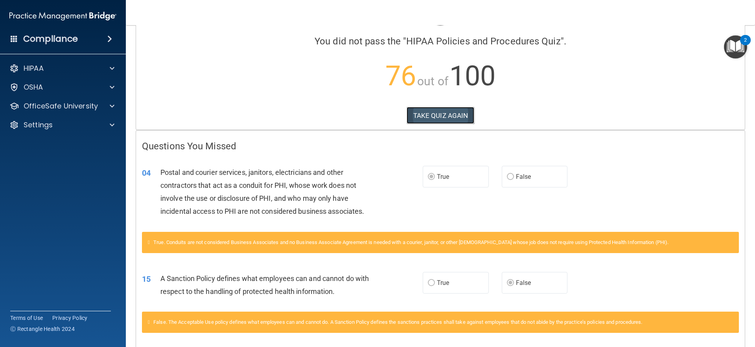
click at [433, 112] on button "TAKE QUIZ AGAIN" at bounding box center [440, 115] width 68 height 17
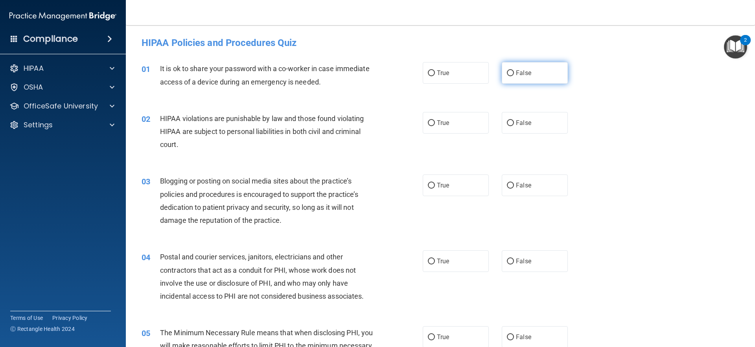
click at [530, 79] on label "False" at bounding box center [535, 73] width 66 height 22
click at [514, 76] on input "False" at bounding box center [510, 73] width 7 height 6
radio input "true"
click at [444, 125] on span "True" at bounding box center [443, 122] width 12 height 7
click at [435, 125] on input "True" at bounding box center [431, 123] width 7 height 6
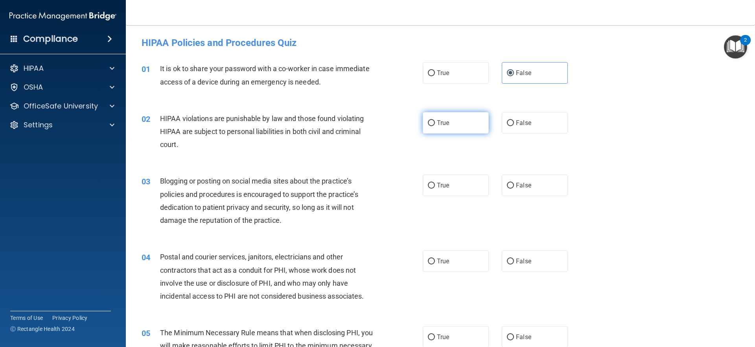
radio input "true"
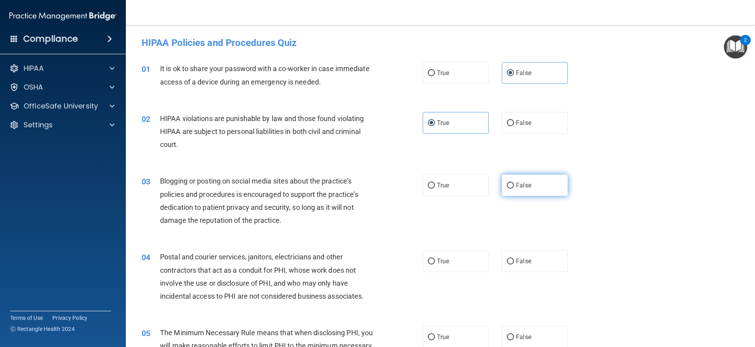
click at [533, 191] on label "False" at bounding box center [535, 186] width 66 height 22
click at [514, 189] on input "False" at bounding box center [510, 186] width 7 height 6
radio input "true"
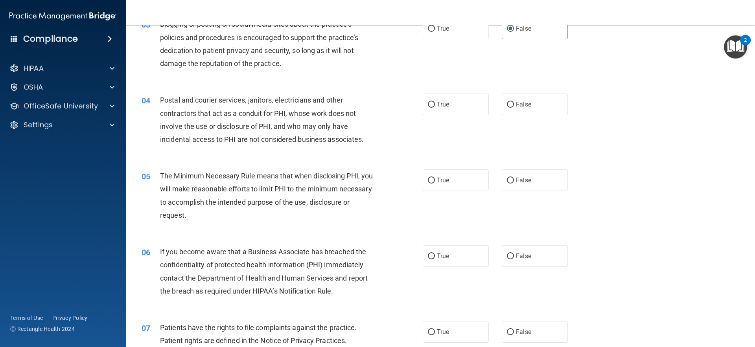
scroll to position [157, 0]
click at [457, 109] on label "True" at bounding box center [456, 104] width 66 height 22
click at [435, 107] on input "True" at bounding box center [431, 104] width 7 height 6
radio input "true"
click at [447, 182] on label "True" at bounding box center [456, 180] width 66 height 22
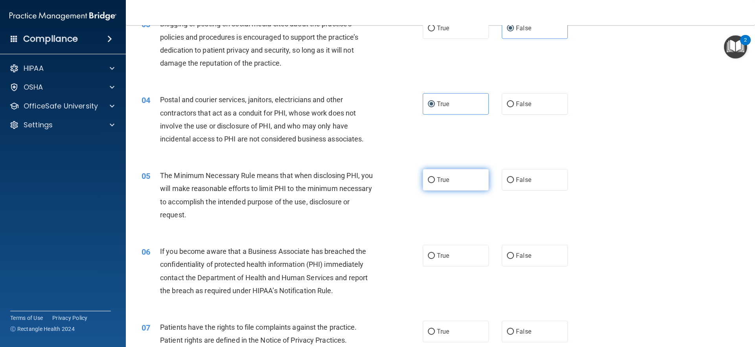
click at [435, 182] on input "True" at bounding box center [431, 180] width 7 height 6
radio input "true"
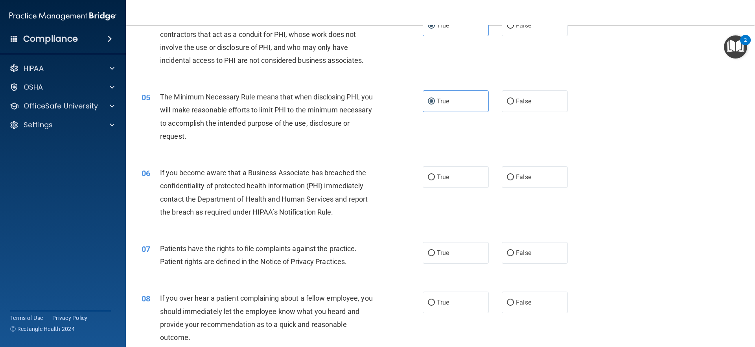
scroll to position [275, 0]
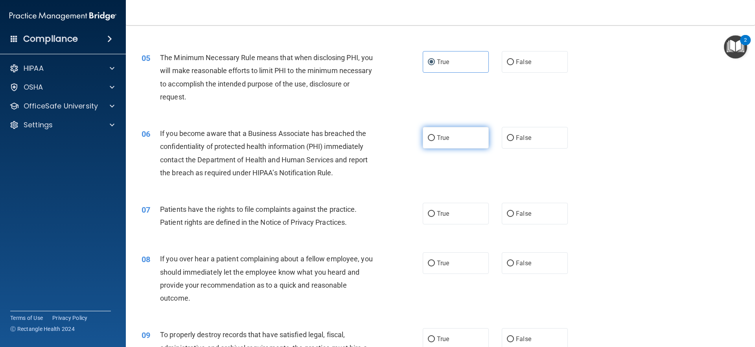
click at [450, 138] on label "True" at bounding box center [456, 138] width 66 height 22
click at [435, 138] on input "True" at bounding box center [431, 138] width 7 height 6
radio input "true"
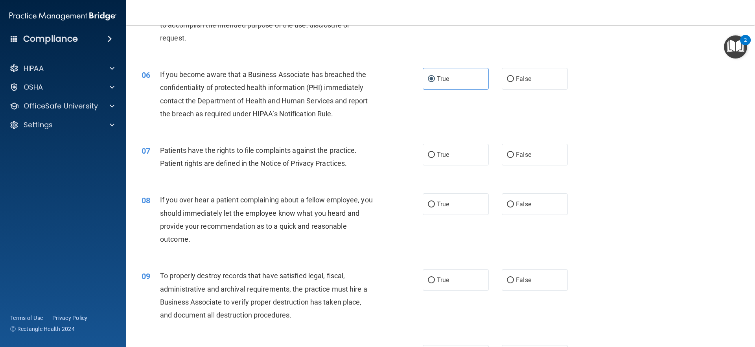
scroll to position [354, 0]
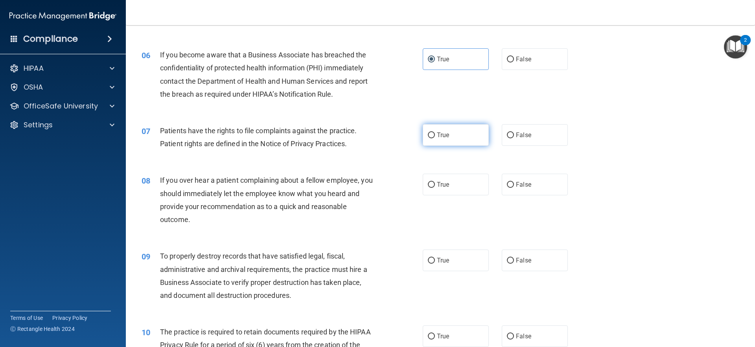
click at [474, 145] on label "True" at bounding box center [456, 135] width 66 height 22
click at [435, 138] on input "True" at bounding box center [431, 135] width 7 height 6
radio input "true"
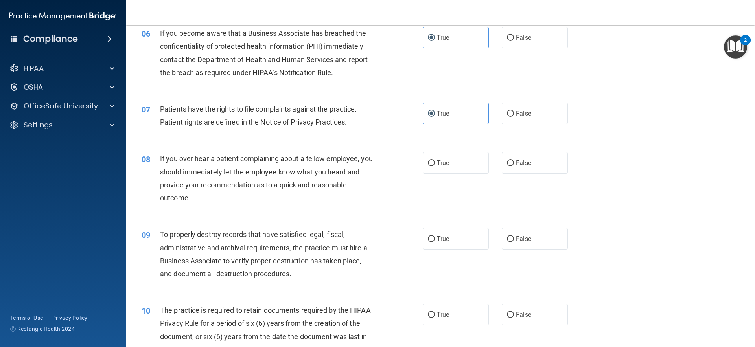
scroll to position [393, 0]
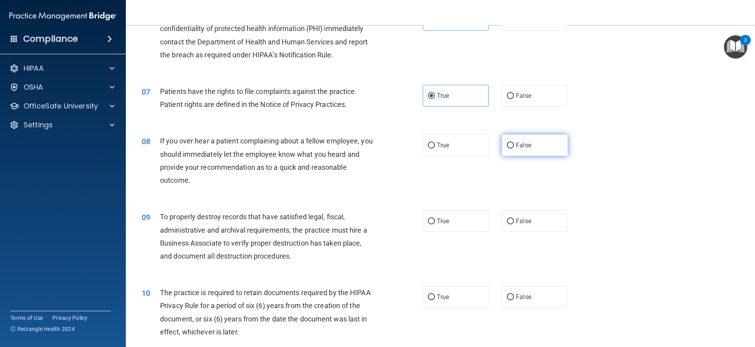
click at [544, 145] on label "False" at bounding box center [535, 145] width 66 height 22
click at [514, 145] on input "False" at bounding box center [510, 146] width 7 height 6
radio input "true"
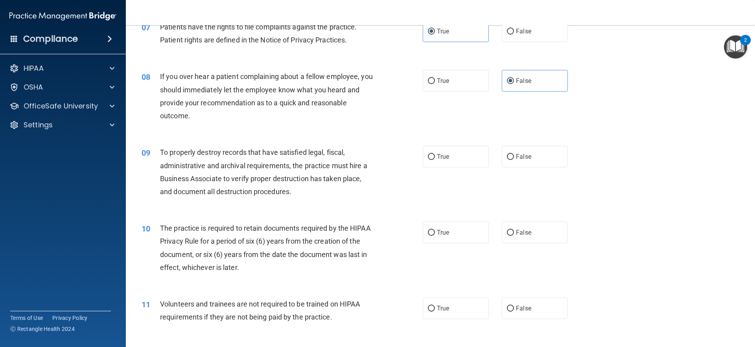
scroll to position [472, 0]
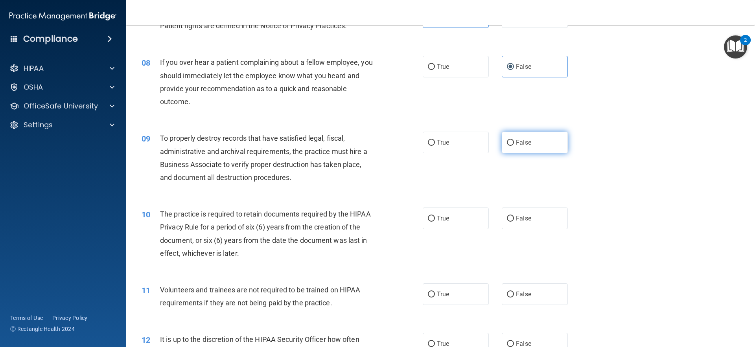
click at [507, 144] on input "False" at bounding box center [510, 143] width 7 height 6
radio input "true"
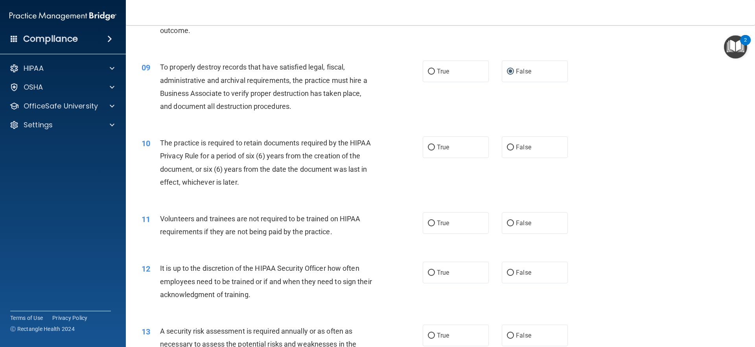
scroll to position [550, 0]
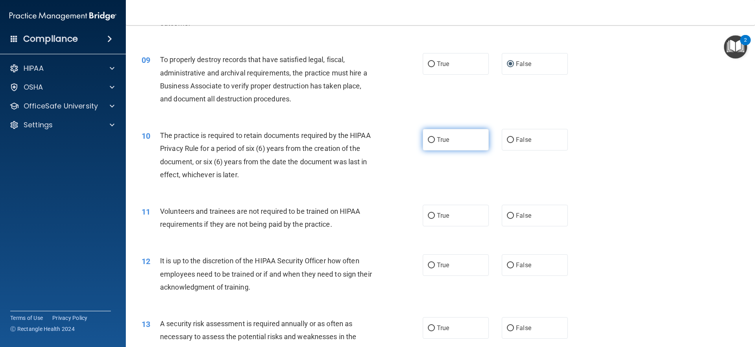
click at [452, 144] on label "True" at bounding box center [456, 140] width 66 height 22
click at [435, 143] on input "True" at bounding box center [431, 140] width 7 height 6
radio input "true"
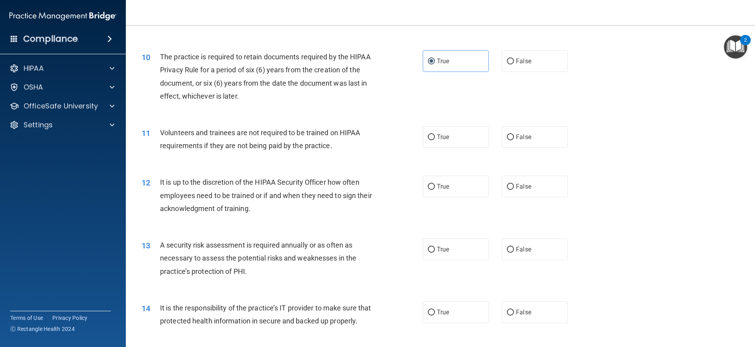
scroll to position [668, 0]
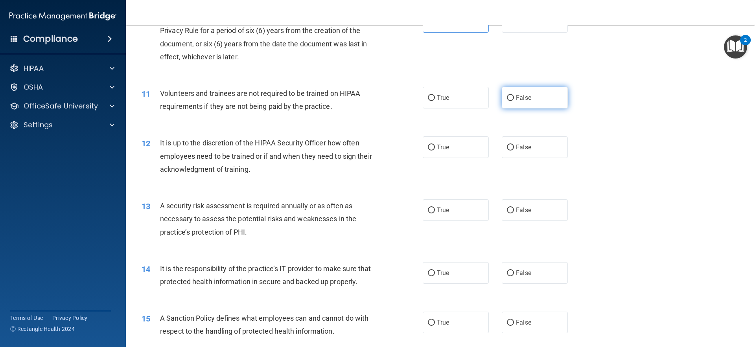
click at [522, 88] on label "False" at bounding box center [535, 98] width 66 height 22
click at [514, 95] on input "False" at bounding box center [510, 98] width 7 height 6
radio input "true"
click at [511, 149] on label "False" at bounding box center [535, 147] width 66 height 22
click at [511, 149] on input "False" at bounding box center [510, 148] width 7 height 6
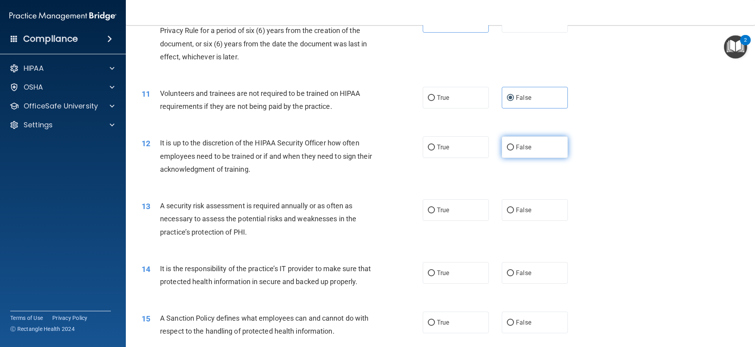
radio input "true"
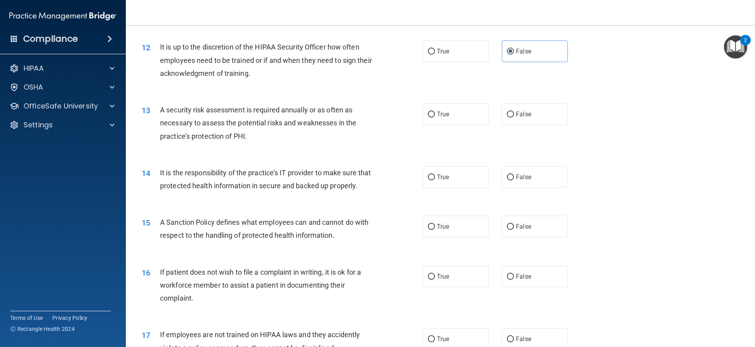
scroll to position [786, 0]
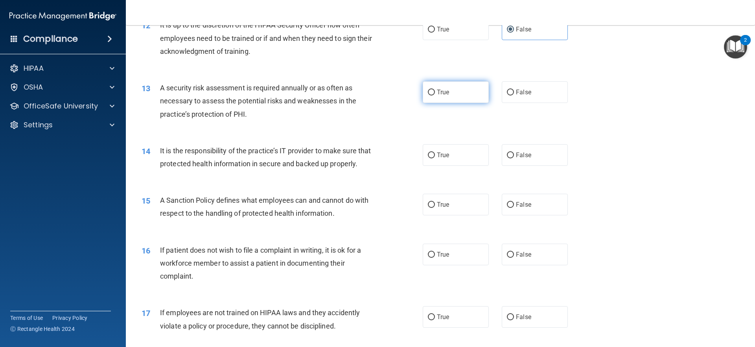
click at [449, 97] on label "True" at bounding box center [456, 92] width 66 height 22
click at [435, 96] on input "True" at bounding box center [431, 93] width 7 height 6
radio input "true"
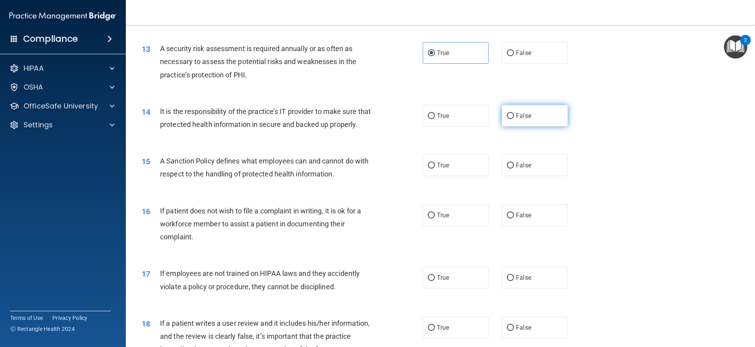
click at [552, 116] on label "False" at bounding box center [535, 116] width 66 height 22
click at [514, 116] on input "False" at bounding box center [510, 116] width 7 height 6
radio input "true"
click at [511, 176] on label "False" at bounding box center [535, 165] width 66 height 22
click at [511, 169] on input "False" at bounding box center [510, 166] width 7 height 6
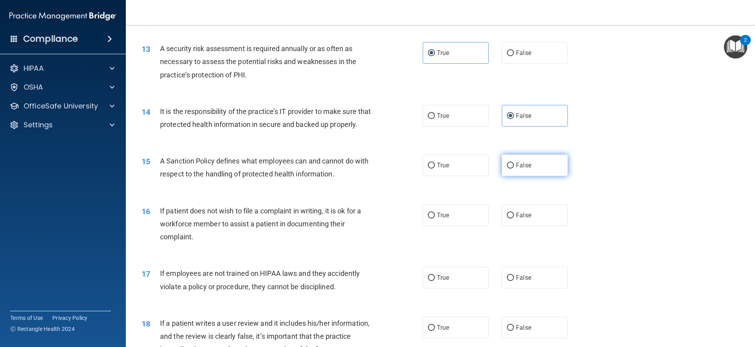
radio input "true"
click at [447, 226] on label "True" at bounding box center [456, 215] width 66 height 22
click at [435, 219] on input "True" at bounding box center [431, 216] width 7 height 6
radio input "true"
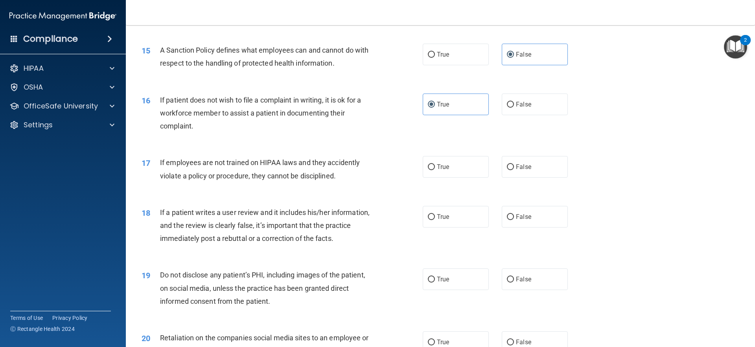
scroll to position [983, 0]
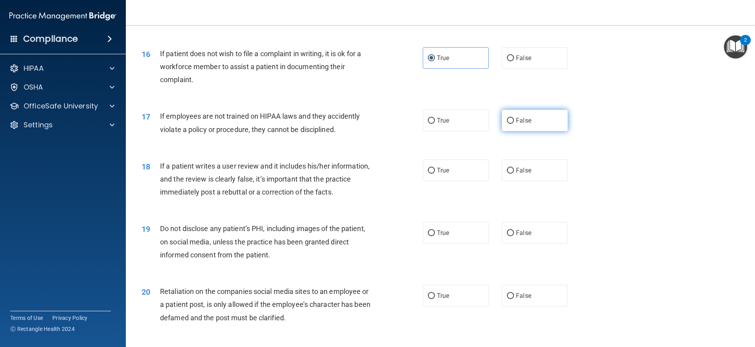
click at [554, 131] on label "False" at bounding box center [535, 121] width 66 height 22
click at [514, 124] on input "False" at bounding box center [510, 121] width 7 height 6
radio input "true"
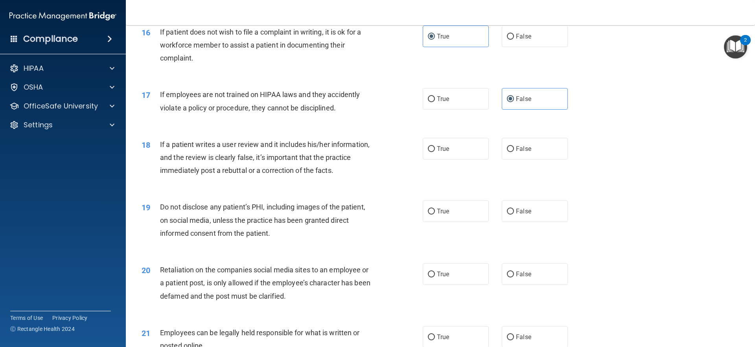
scroll to position [1022, 0]
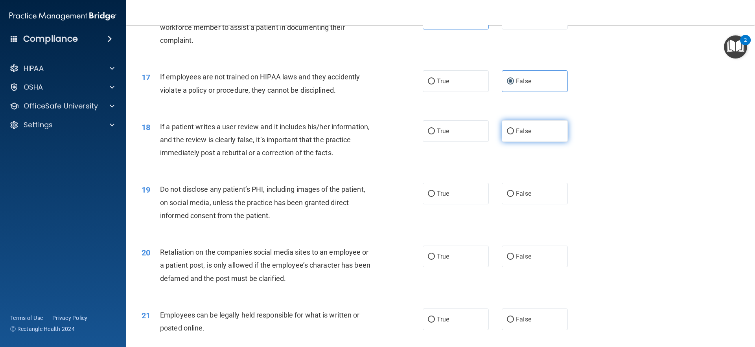
click at [519, 142] on label "False" at bounding box center [535, 131] width 66 height 22
click at [514, 134] on input "False" at bounding box center [510, 132] width 7 height 6
radio input "true"
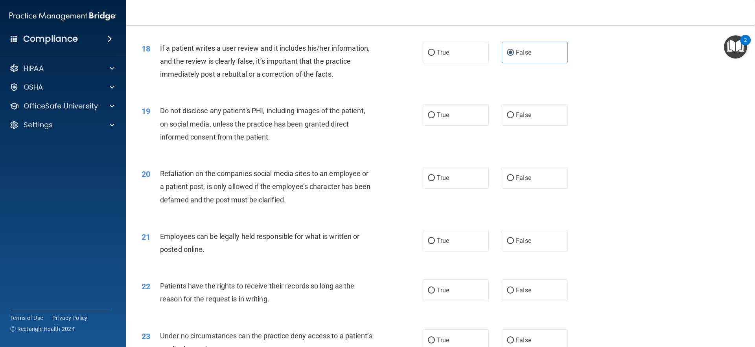
scroll to position [1140, 0]
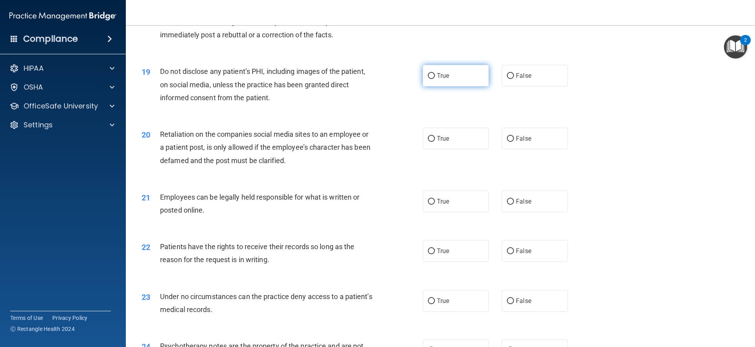
click at [441, 86] on label "True" at bounding box center [456, 76] width 66 height 22
click at [435, 79] on input "True" at bounding box center [431, 76] width 7 height 6
radio input "true"
click at [545, 149] on label "False" at bounding box center [535, 139] width 66 height 22
click at [514, 142] on input "False" at bounding box center [510, 139] width 7 height 6
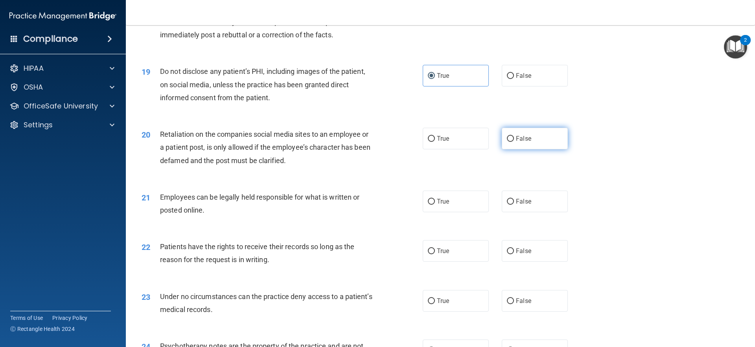
radio input "true"
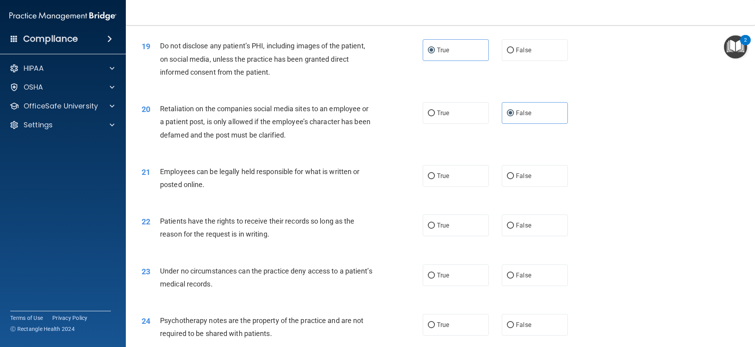
scroll to position [1179, 0]
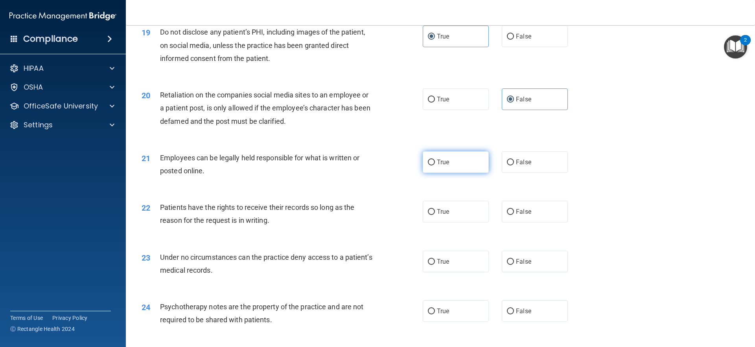
click at [437, 166] on span "True" at bounding box center [443, 161] width 12 height 7
click at [435, 166] on input "True" at bounding box center [431, 163] width 7 height 6
radio input "true"
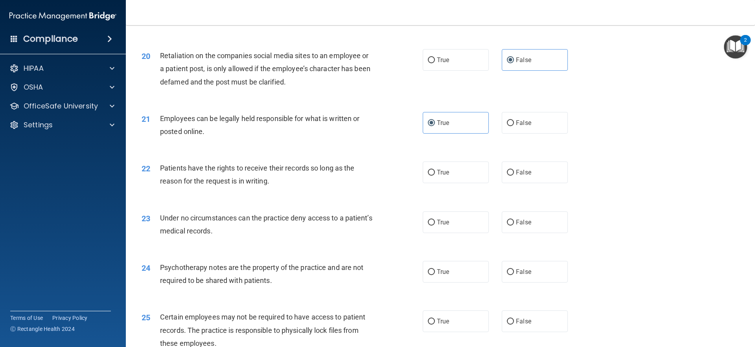
scroll to position [1258, 0]
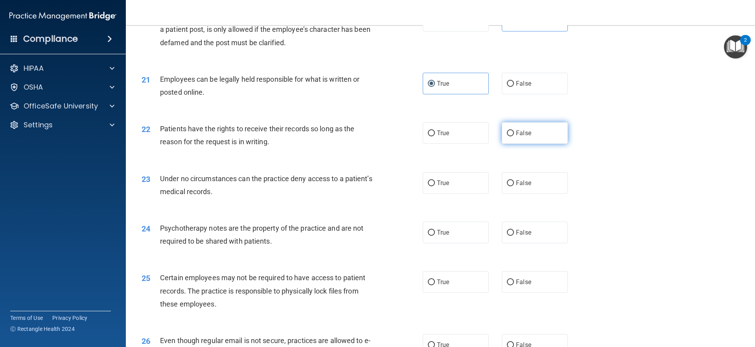
click at [524, 144] on label "False" at bounding box center [535, 133] width 66 height 22
click at [514, 136] on input "False" at bounding box center [510, 134] width 7 height 6
radio input "true"
click at [543, 194] on label "False" at bounding box center [535, 183] width 66 height 22
click at [514, 186] on input "False" at bounding box center [510, 183] width 7 height 6
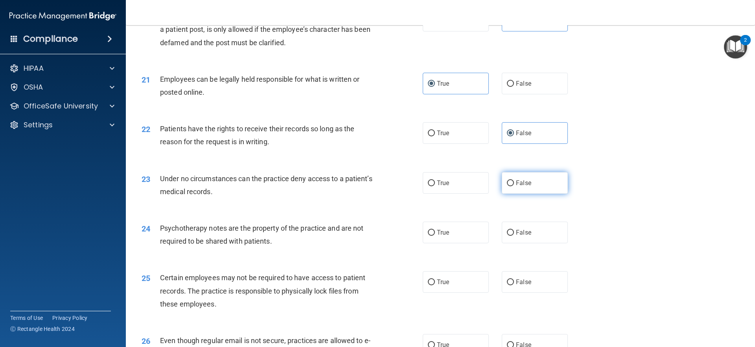
radio input "true"
click at [439, 236] on span "True" at bounding box center [443, 232] width 12 height 7
click at [435, 236] on input "True" at bounding box center [431, 233] width 7 height 6
radio input "true"
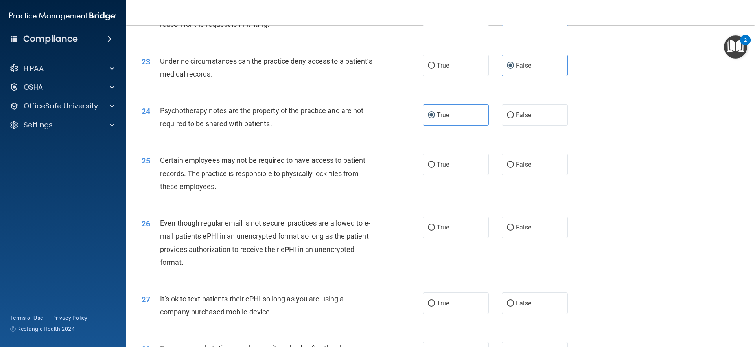
scroll to position [1376, 0]
click at [443, 175] on label "True" at bounding box center [456, 164] width 66 height 22
click at [435, 167] on input "True" at bounding box center [431, 165] width 7 height 6
radio input "true"
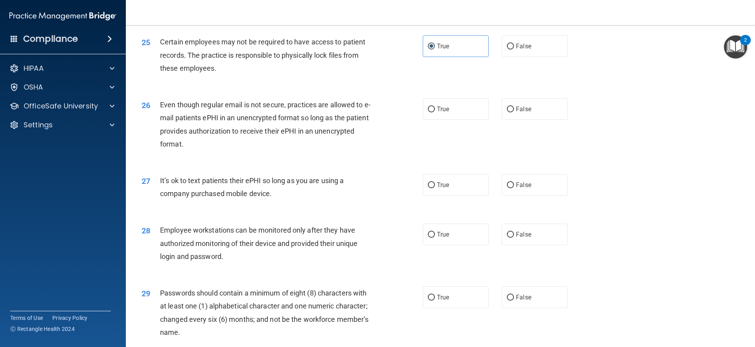
scroll to position [1533, 0]
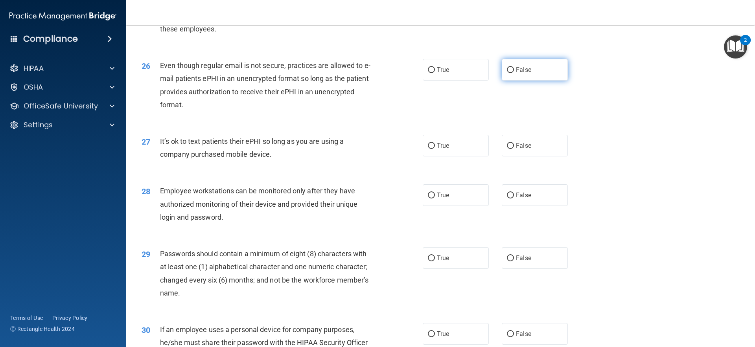
click at [516, 74] on span "False" at bounding box center [523, 69] width 15 height 7
click at [514, 73] on input "False" at bounding box center [510, 70] width 7 height 6
radio input "true"
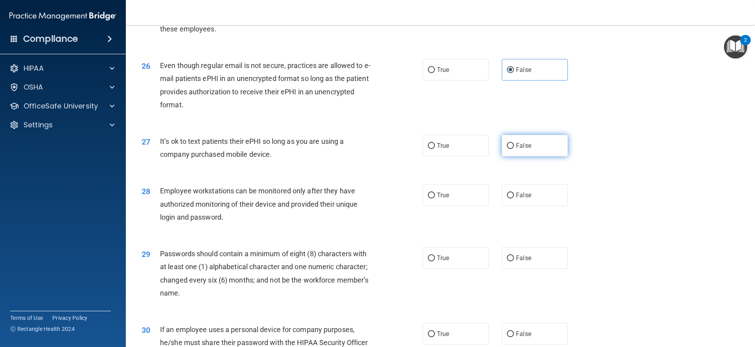
click at [516, 156] on label "False" at bounding box center [535, 146] width 66 height 22
click at [514, 149] on input "False" at bounding box center [510, 146] width 7 height 6
radio input "true"
click at [521, 206] on label "False" at bounding box center [535, 195] width 66 height 22
click at [514, 199] on input "False" at bounding box center [510, 196] width 7 height 6
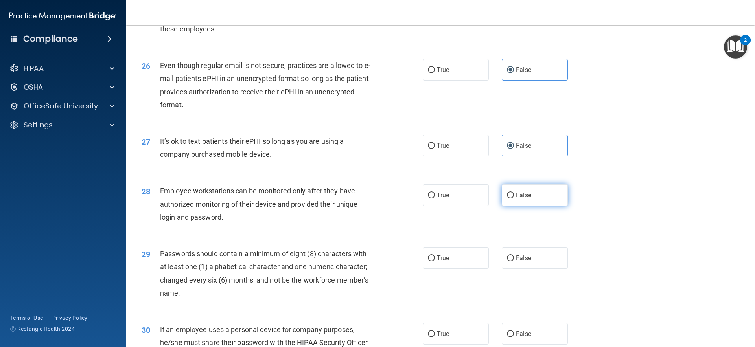
radio input "true"
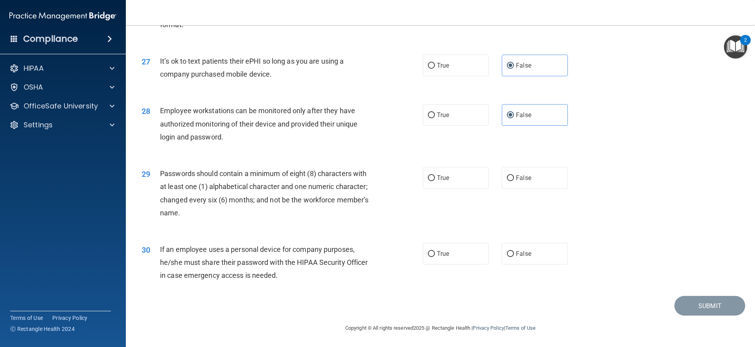
scroll to position [1626, 0]
click at [460, 179] on label "True" at bounding box center [456, 178] width 66 height 22
click at [435, 179] on input "True" at bounding box center [431, 178] width 7 height 6
radio input "true"
click at [522, 260] on label "False" at bounding box center [535, 254] width 66 height 22
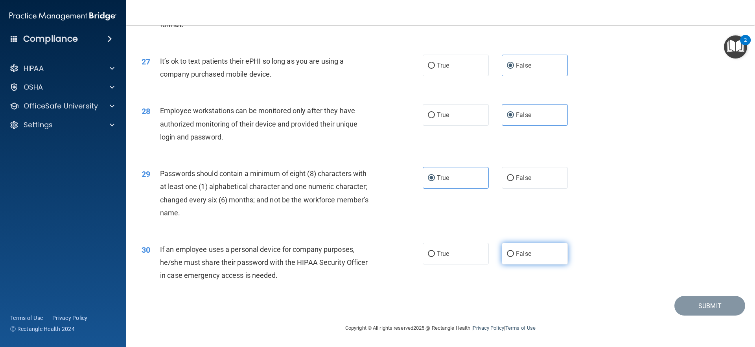
click at [514, 257] on input "False" at bounding box center [510, 254] width 7 height 6
radio input "true"
click at [709, 311] on button "Submit" at bounding box center [709, 306] width 71 height 20
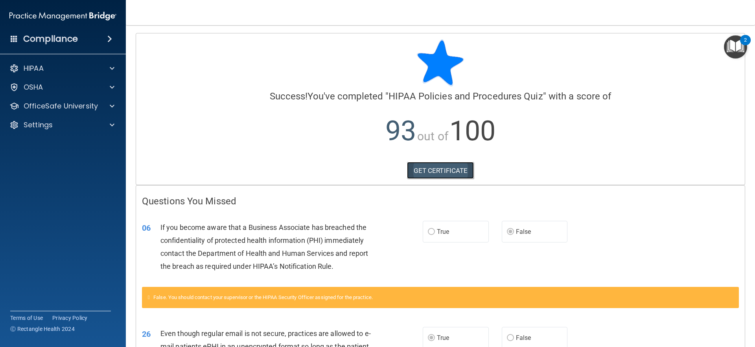
click at [436, 171] on link "GET CERTIFICATE" at bounding box center [440, 170] width 67 height 17
click at [737, 48] on img "Open Resource Center, 2 new notifications" at bounding box center [735, 46] width 23 height 23
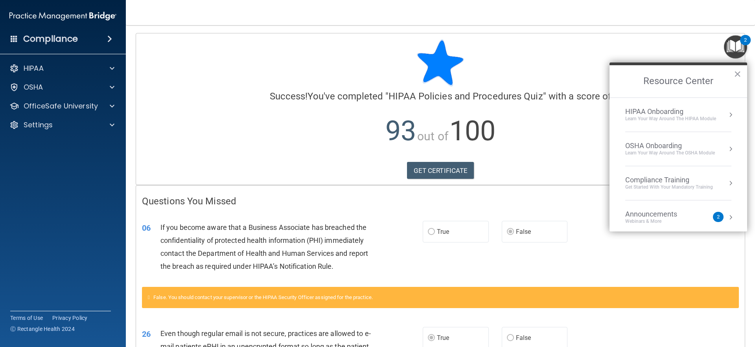
click at [667, 179] on div "Compliance Training" at bounding box center [669, 180] width 88 height 9
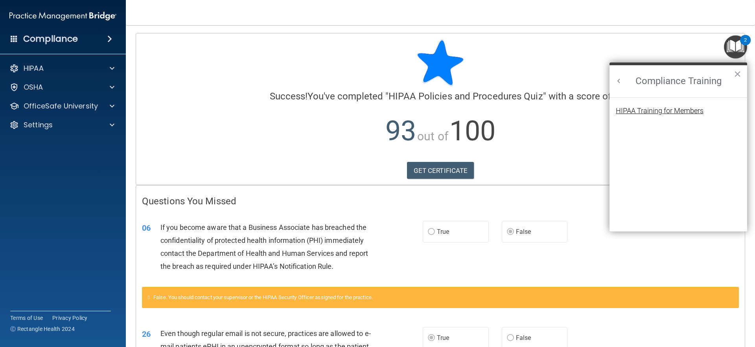
click at [670, 114] on div "HIPAA Training for Members" at bounding box center [660, 110] width 88 height 7
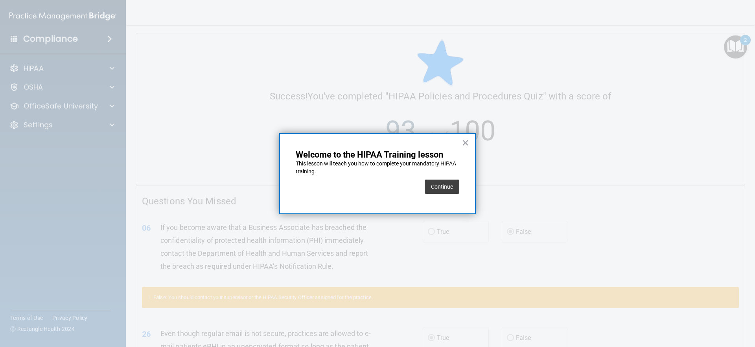
click at [460, 189] on div "× Welcome to the HIPAA Training lesson This lesson will teach you how to comple…" at bounding box center [377, 173] width 197 height 81
click at [451, 189] on button "Continue" at bounding box center [442, 187] width 35 height 14
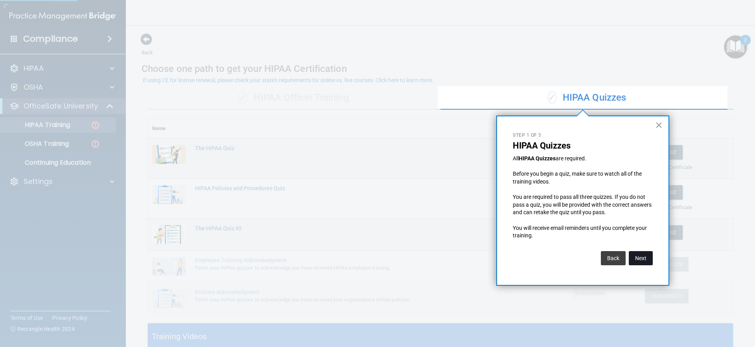
click at [651, 252] on button "Next" at bounding box center [641, 258] width 24 height 14
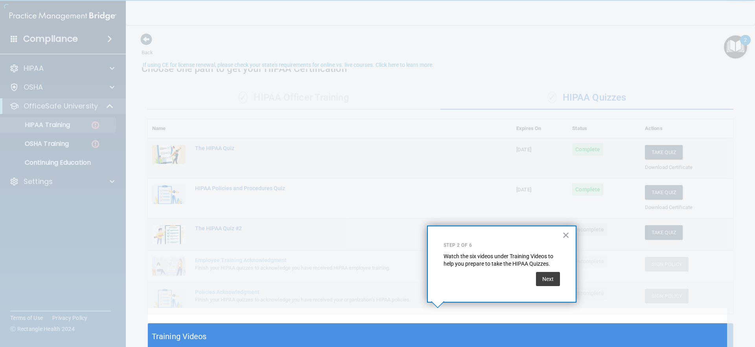
scroll to position [15, 0]
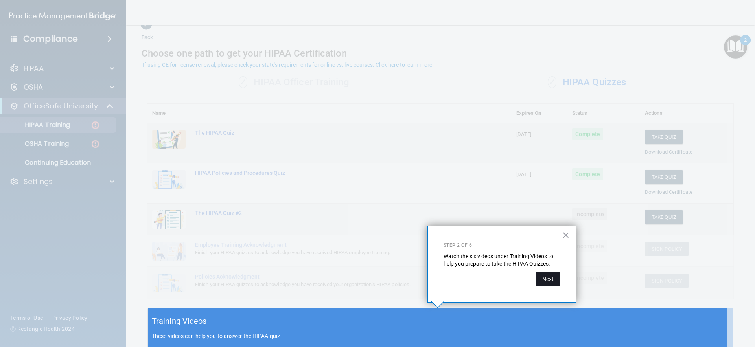
click at [546, 278] on button "Next" at bounding box center [548, 279] width 24 height 14
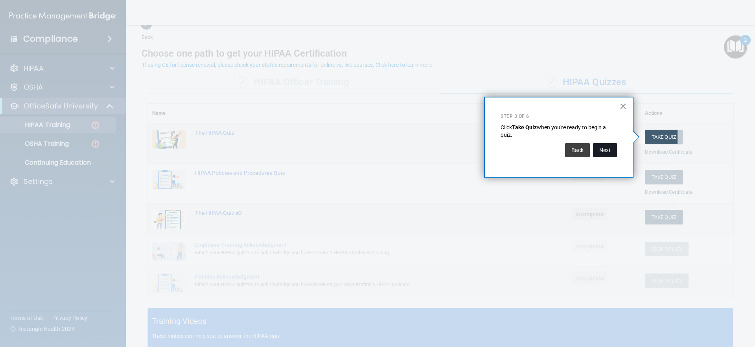
click at [611, 150] on button "Next" at bounding box center [605, 150] width 24 height 14
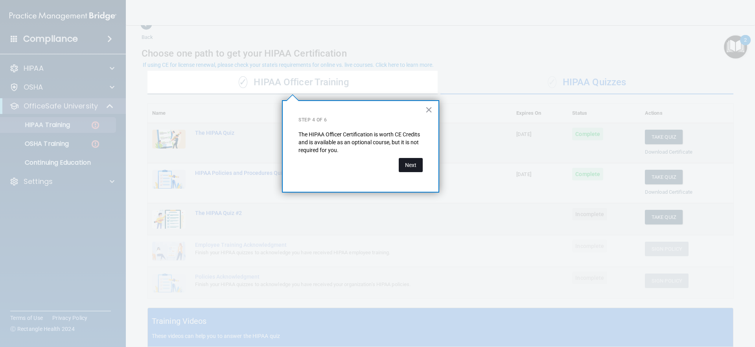
click at [421, 164] on button "Next" at bounding box center [411, 165] width 24 height 14
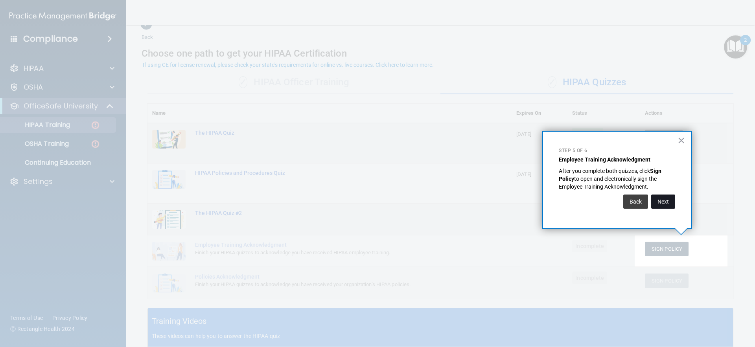
click at [670, 200] on button "Next" at bounding box center [663, 202] width 24 height 14
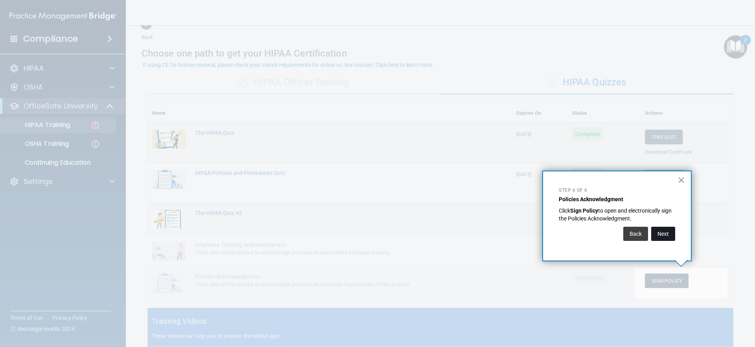
click at [667, 230] on button "Next" at bounding box center [663, 234] width 24 height 14
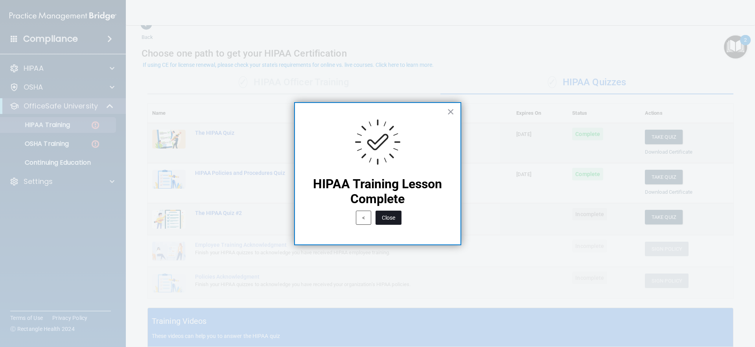
click at [397, 217] on button "Close" at bounding box center [388, 218] width 26 height 14
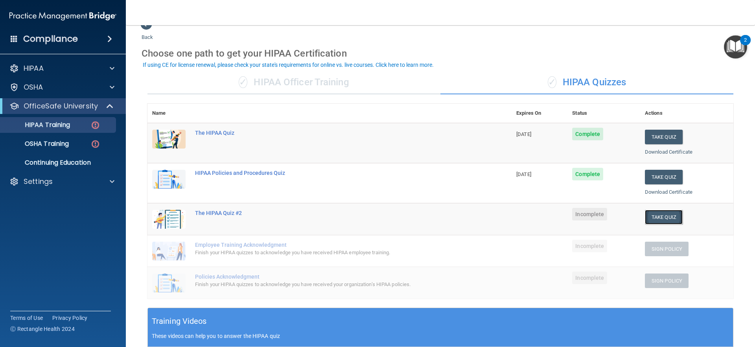
click at [654, 220] on button "Take Quiz" at bounding box center [664, 217] width 38 height 15
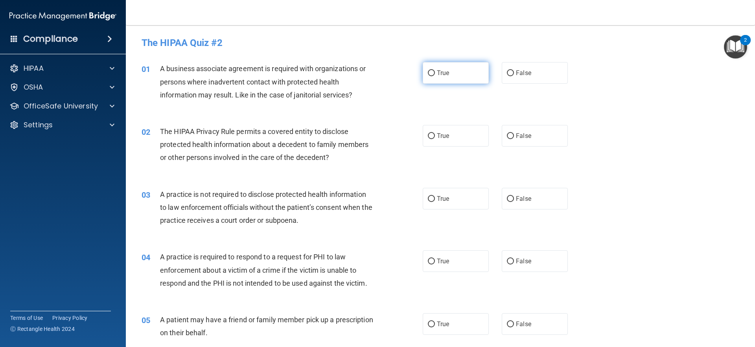
click at [438, 70] on span "True" at bounding box center [443, 72] width 12 height 7
click at [435, 70] on input "True" at bounding box center [431, 73] width 7 height 6
radio input "true"
click at [533, 133] on label "False" at bounding box center [535, 136] width 66 height 22
click at [514, 133] on input "False" at bounding box center [510, 136] width 7 height 6
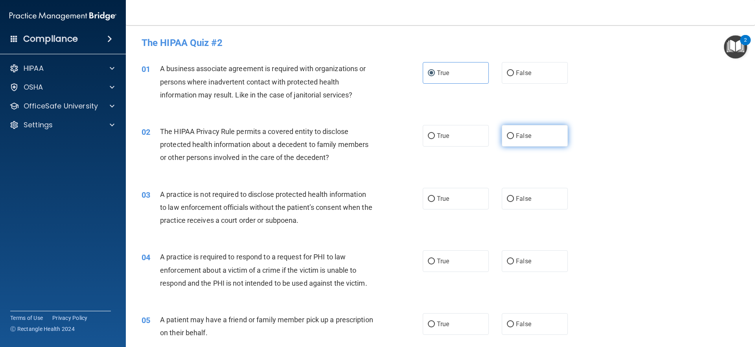
radio input "true"
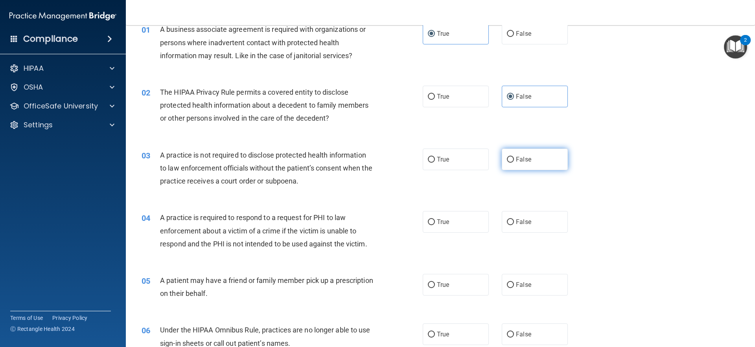
click at [544, 167] on label "False" at bounding box center [535, 160] width 66 height 22
click at [514, 163] on input "False" at bounding box center [510, 160] width 7 height 6
radio input "true"
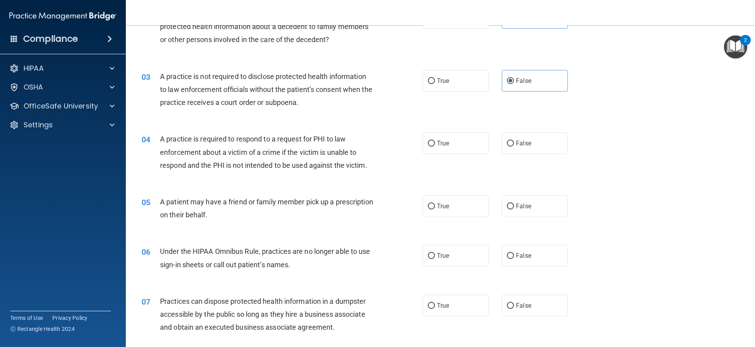
scroll to position [157, 0]
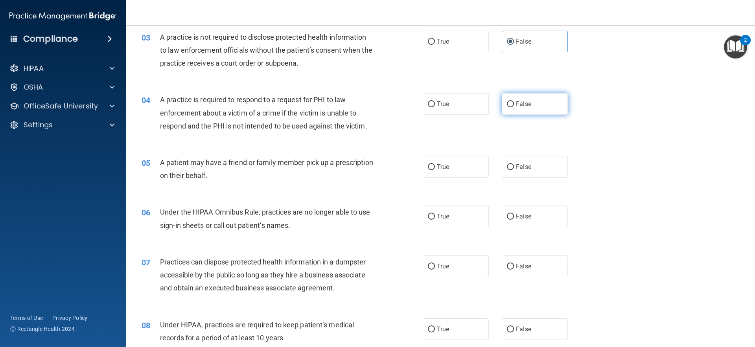
click at [535, 108] on label "False" at bounding box center [535, 104] width 66 height 22
click at [514, 107] on input "False" at bounding box center [510, 104] width 7 height 6
radio input "true"
click at [438, 166] on span "True" at bounding box center [443, 166] width 12 height 7
click at [435, 166] on input "True" at bounding box center [431, 167] width 7 height 6
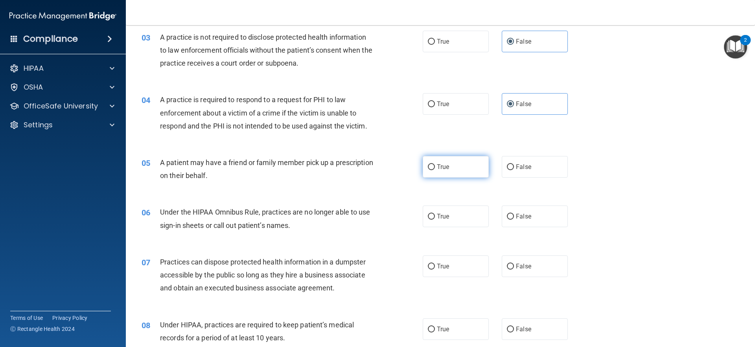
radio input "true"
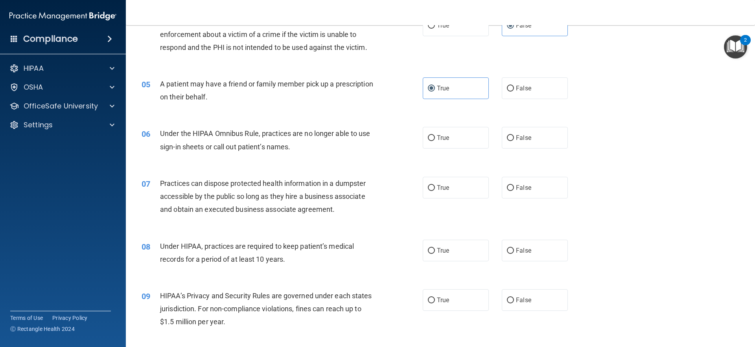
scroll to position [275, 0]
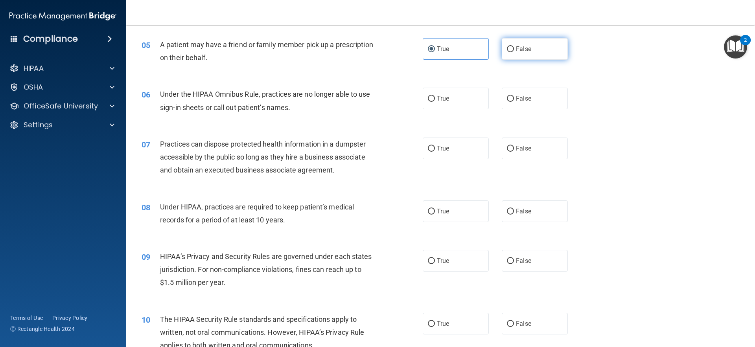
click at [528, 46] on label "False" at bounding box center [535, 49] width 66 height 22
click at [514, 46] on input "False" at bounding box center [510, 49] width 7 height 6
radio input "true"
click at [458, 44] on label "True" at bounding box center [456, 49] width 66 height 22
click at [435, 46] on input "True" at bounding box center [431, 49] width 7 height 6
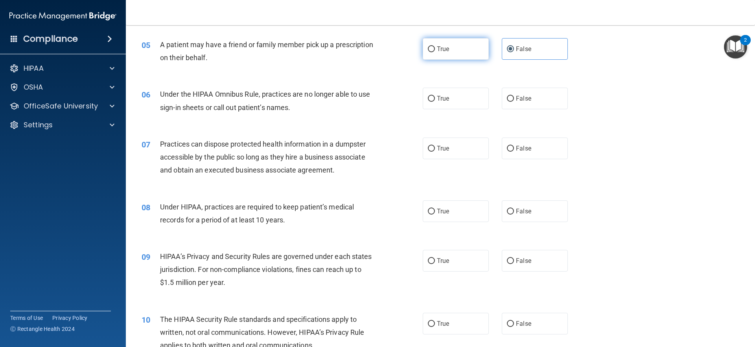
radio input "true"
radio input "false"
click at [462, 93] on label "True" at bounding box center [456, 99] width 66 height 22
click at [435, 96] on input "True" at bounding box center [431, 99] width 7 height 6
radio input "true"
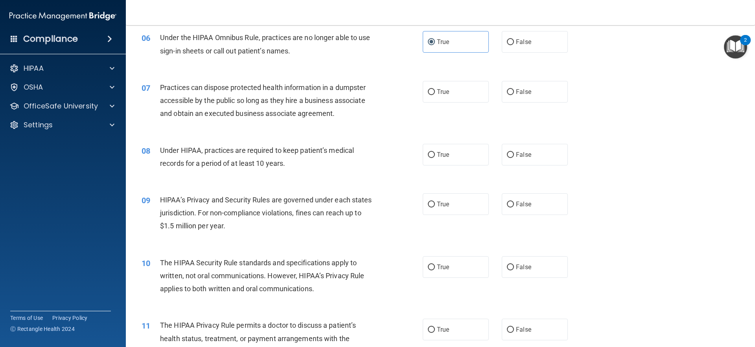
scroll to position [354, 0]
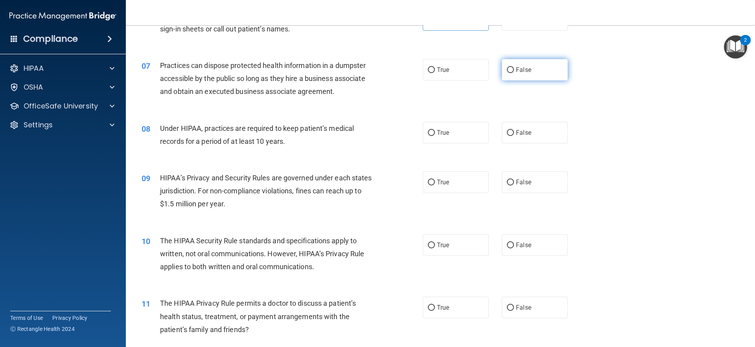
drag, startPoint x: 517, startPoint y: 67, endPoint x: 522, endPoint y: 65, distance: 5.3
click at [520, 66] on label "False" at bounding box center [535, 70] width 66 height 22
click at [463, 129] on label "True" at bounding box center [456, 133] width 66 height 22
click at [435, 130] on input "True" at bounding box center [431, 133] width 7 height 6
radio input "true"
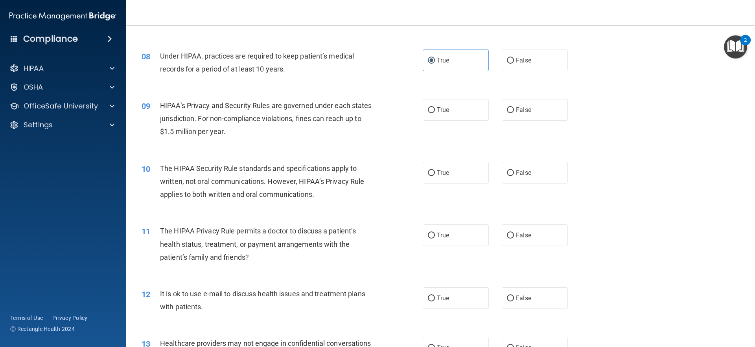
scroll to position [472, 0]
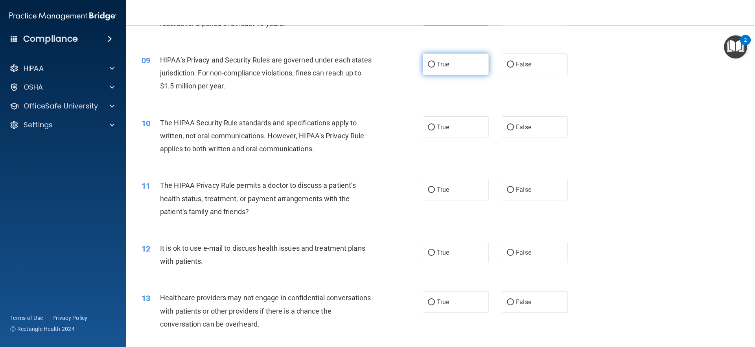
click at [457, 66] on label "True" at bounding box center [456, 64] width 66 height 22
click at [435, 66] on input "True" at bounding box center [431, 65] width 7 height 6
radio input "true"
click at [454, 122] on label "True" at bounding box center [456, 127] width 66 height 22
click at [435, 125] on input "True" at bounding box center [431, 128] width 7 height 6
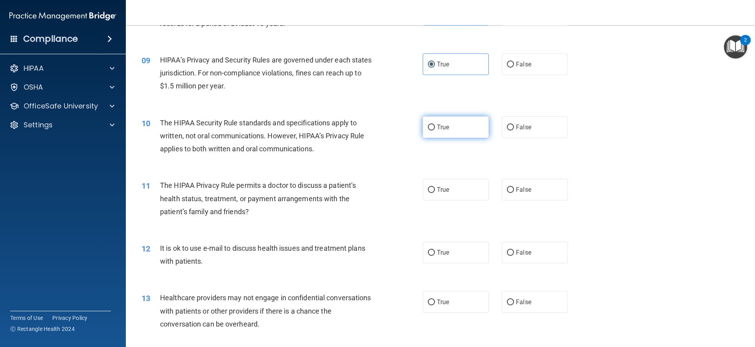
radio input "true"
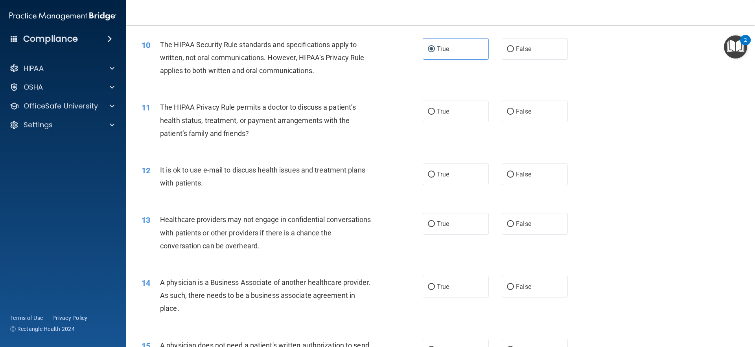
scroll to position [550, 0]
click at [514, 115] on label "False" at bounding box center [535, 111] width 66 height 22
click at [514, 114] on input "False" at bounding box center [510, 112] width 7 height 6
radio input "true"
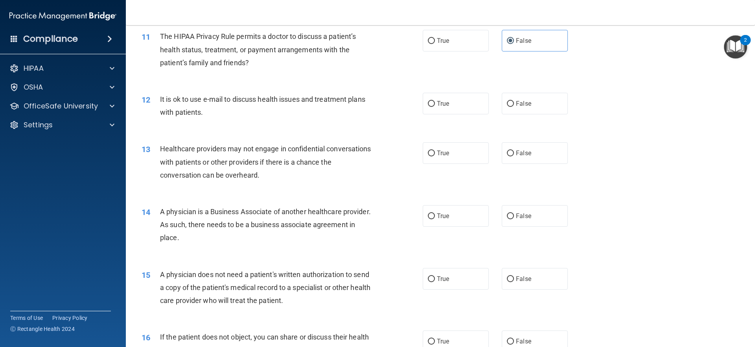
scroll to position [629, 0]
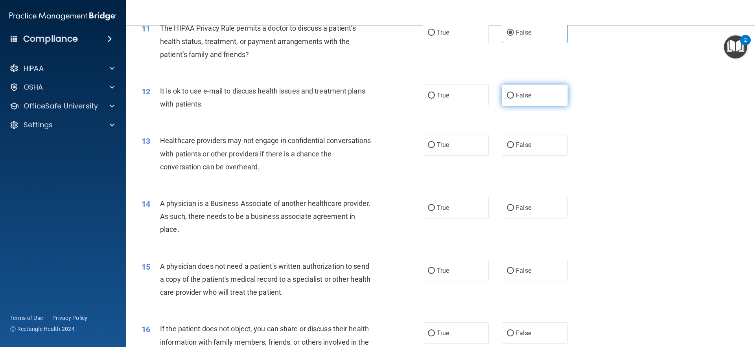
click at [516, 99] on span "False" at bounding box center [523, 95] width 15 height 7
click at [514, 99] on input "False" at bounding box center [510, 96] width 7 height 6
radio input "true"
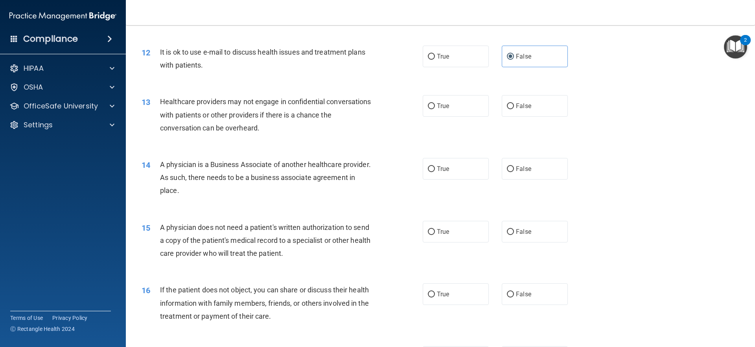
scroll to position [668, 0]
click at [463, 109] on label "True" at bounding box center [456, 106] width 66 height 22
click at [435, 109] on input "True" at bounding box center [431, 106] width 7 height 6
radio input "true"
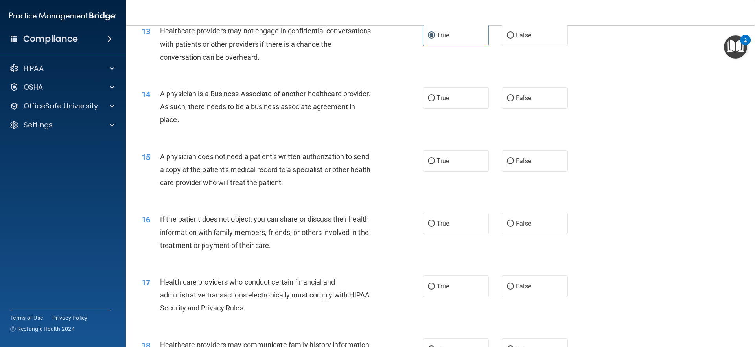
scroll to position [747, 0]
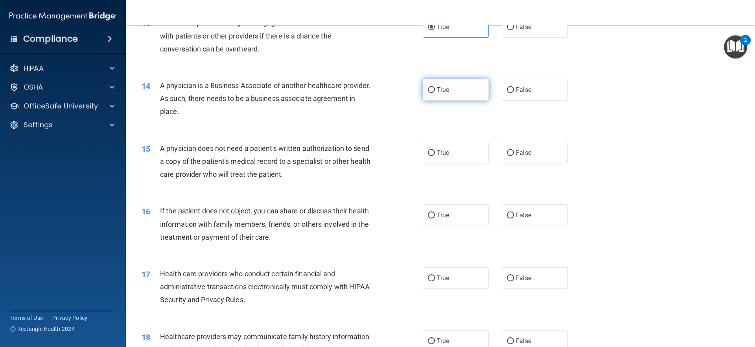
drag, startPoint x: 451, startPoint y: 87, endPoint x: 423, endPoint y: 87, distance: 28.3
click at [449, 87] on label "True" at bounding box center [456, 90] width 66 height 22
click at [435, 87] on input "True" at bounding box center [431, 90] width 7 height 6
radio input "true"
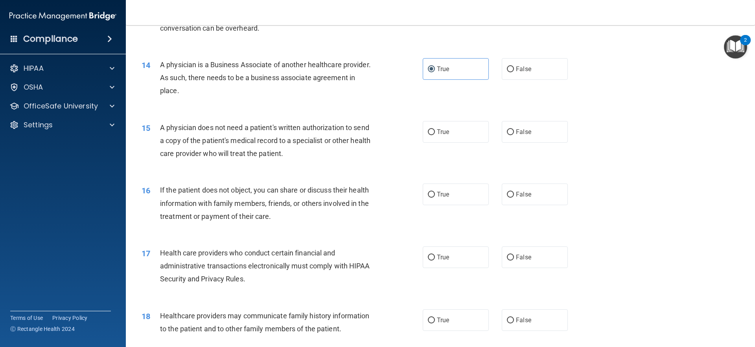
scroll to position [786, 0]
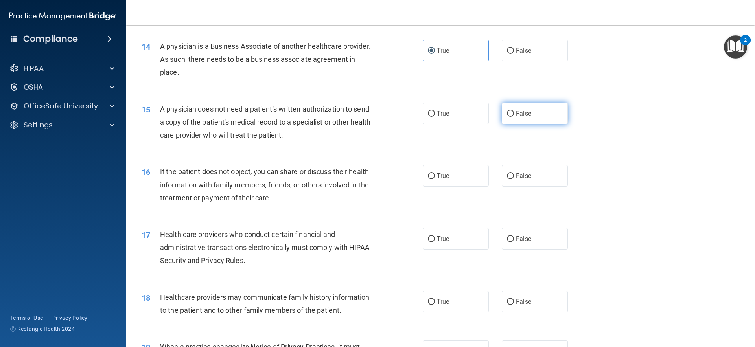
drag, startPoint x: 510, startPoint y: 114, endPoint x: 485, endPoint y: 118, distance: 25.4
click at [510, 115] on label "False" at bounding box center [535, 114] width 66 height 22
click at [510, 115] on input "False" at bounding box center [510, 114] width 7 height 6
radio input "true"
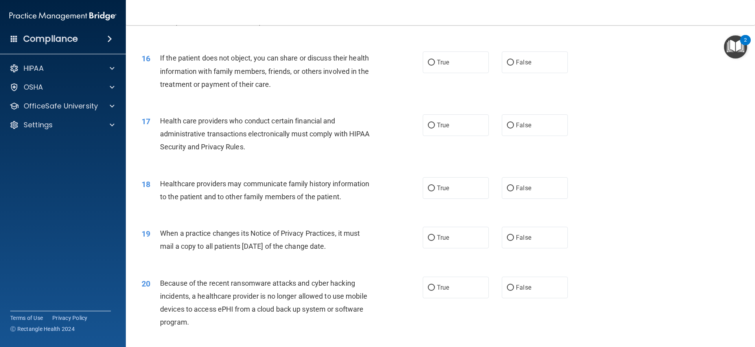
scroll to position [904, 0]
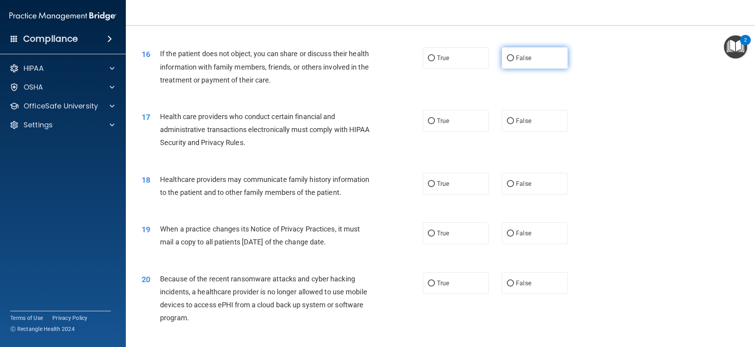
click at [528, 58] on label "False" at bounding box center [535, 58] width 66 height 22
click at [514, 58] on input "False" at bounding box center [510, 58] width 7 height 6
radio input "true"
click at [453, 125] on label "True" at bounding box center [456, 121] width 66 height 22
click at [435, 124] on input "True" at bounding box center [431, 121] width 7 height 6
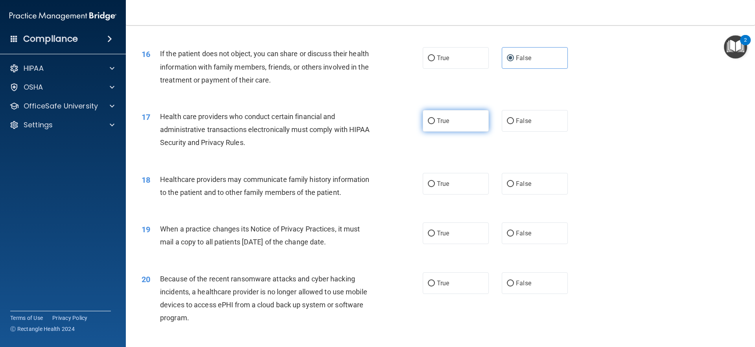
radio input "true"
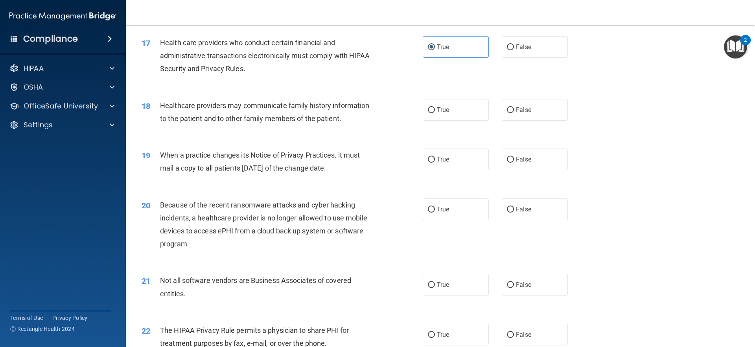
scroll to position [983, 0]
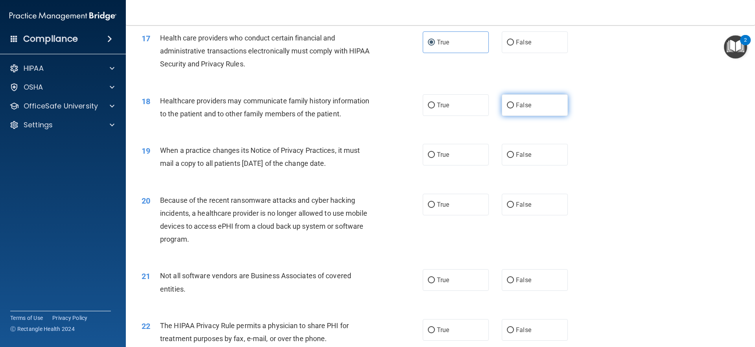
click at [513, 110] on label "False" at bounding box center [535, 105] width 66 height 22
click at [513, 109] on input "False" at bounding box center [510, 106] width 7 height 6
radio input "true"
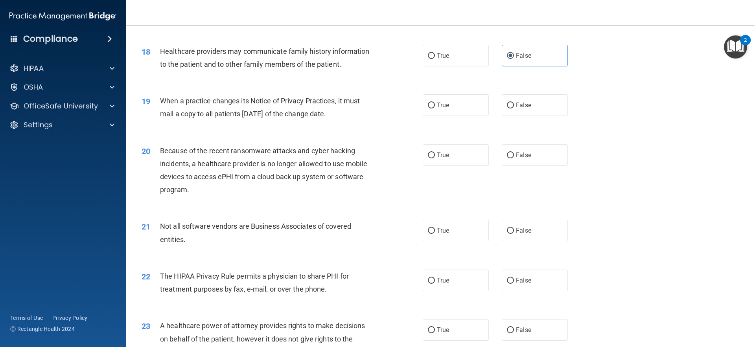
scroll to position [1061, 0]
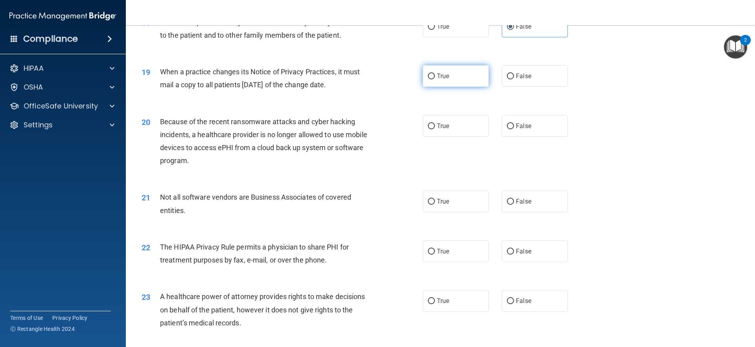
click at [428, 74] on input "True" at bounding box center [431, 77] width 7 height 6
radio input "true"
click at [469, 130] on label "True" at bounding box center [456, 126] width 66 height 22
click at [435, 129] on input "True" at bounding box center [431, 126] width 7 height 6
radio input "true"
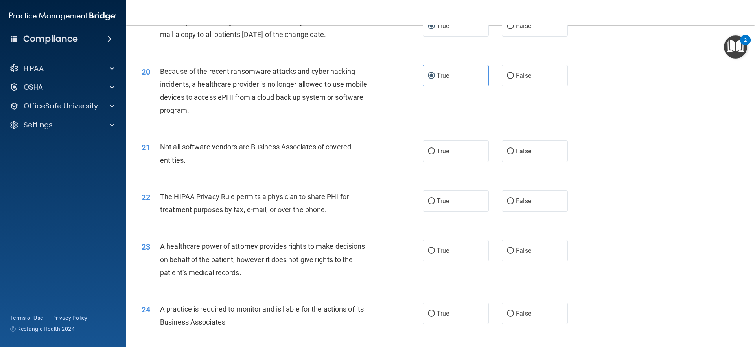
scroll to position [1140, 0]
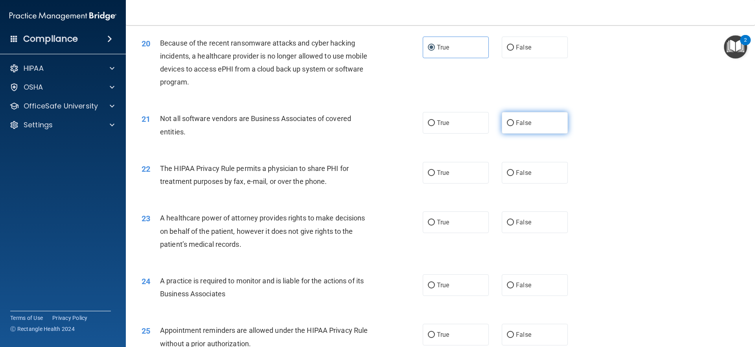
click at [549, 129] on label "False" at bounding box center [535, 123] width 66 height 22
click at [514, 126] on input "False" at bounding box center [510, 123] width 7 height 6
radio input "true"
click at [528, 171] on label "False" at bounding box center [535, 173] width 66 height 22
click at [514, 171] on input "False" at bounding box center [510, 173] width 7 height 6
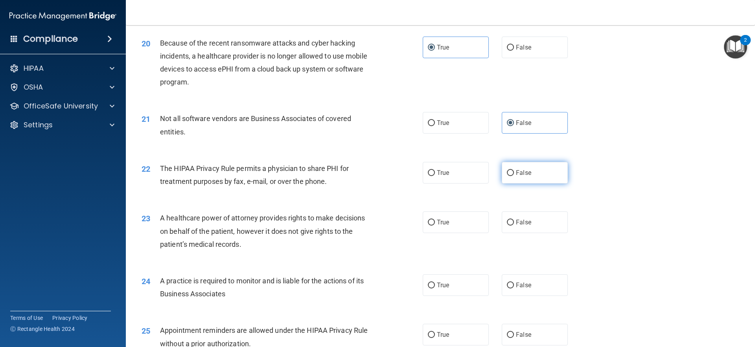
radio input "true"
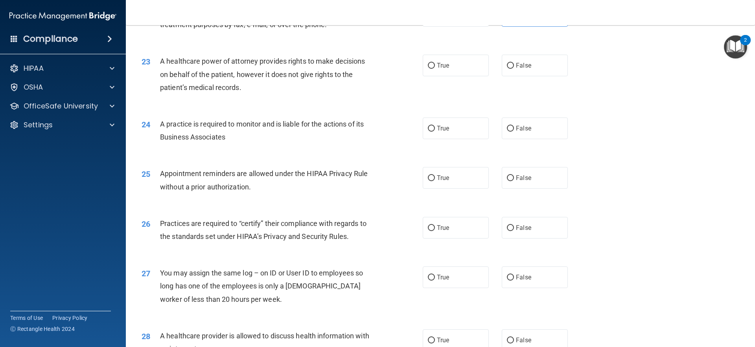
scroll to position [1297, 0]
click at [453, 61] on label "True" at bounding box center [456, 65] width 66 height 22
click at [435, 63] on input "True" at bounding box center [431, 66] width 7 height 6
radio input "true"
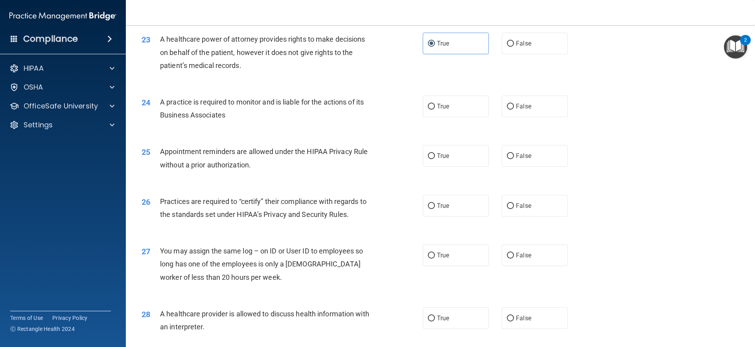
scroll to position [1337, 0]
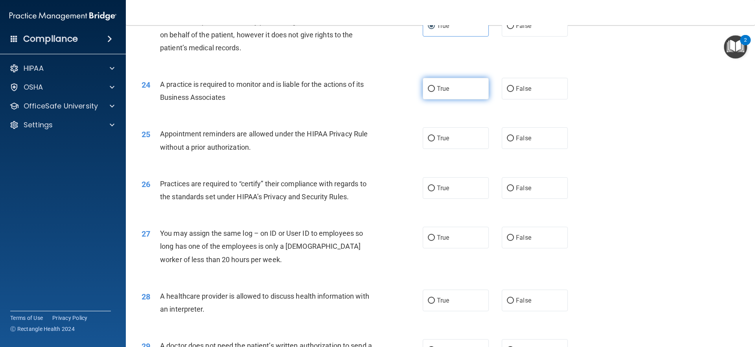
click at [441, 86] on span "True" at bounding box center [443, 88] width 12 height 7
click at [435, 86] on input "True" at bounding box center [431, 89] width 7 height 6
radio input "true"
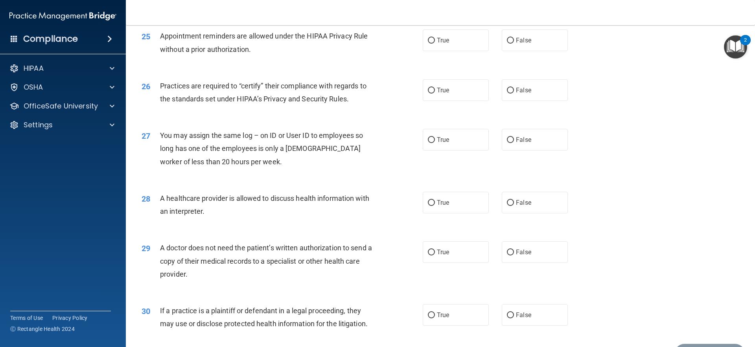
scroll to position [1415, 0]
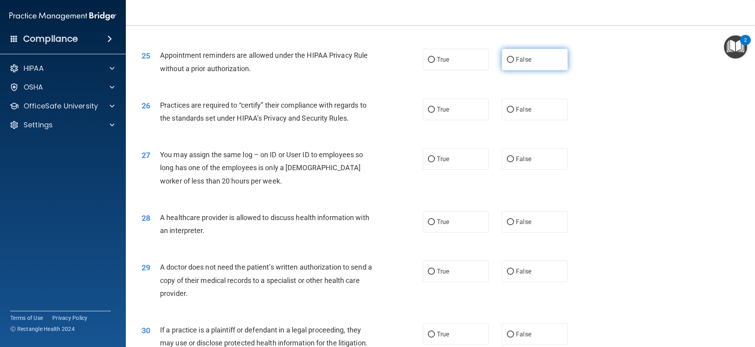
click at [520, 66] on label "False" at bounding box center [535, 60] width 66 height 22
click at [514, 63] on input "False" at bounding box center [510, 60] width 7 height 6
radio input "true"
click at [428, 108] on input "True" at bounding box center [431, 110] width 7 height 6
radio input "true"
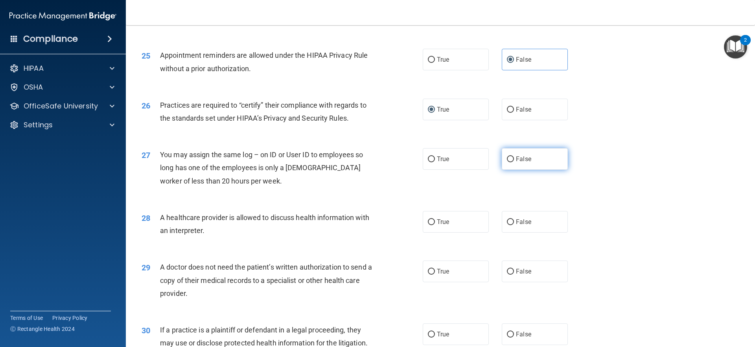
click at [525, 158] on span "False" at bounding box center [523, 158] width 15 height 7
click at [514, 158] on input "False" at bounding box center [510, 159] width 7 height 6
radio input "true"
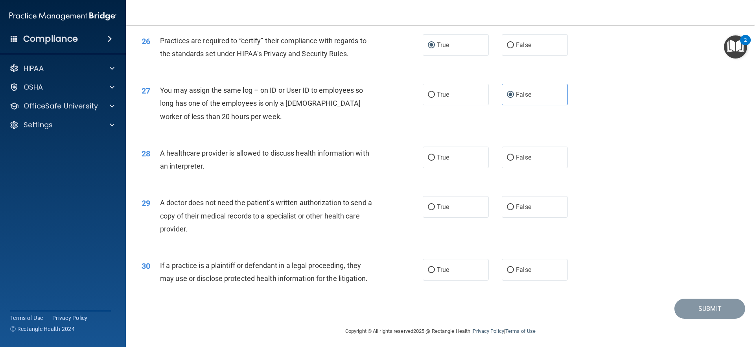
scroll to position [1483, 0]
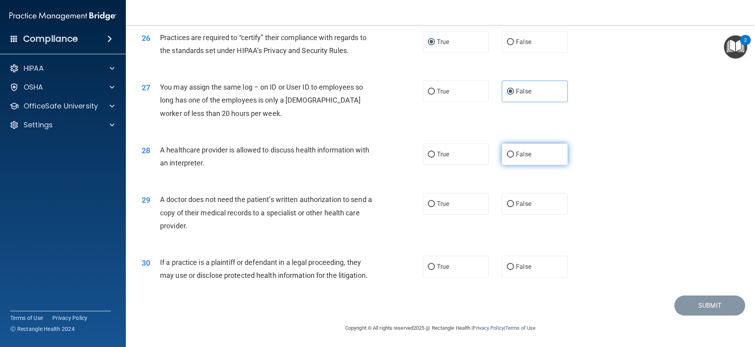
click at [541, 157] on label "False" at bounding box center [535, 154] width 66 height 22
click at [514, 157] on input "False" at bounding box center [510, 155] width 7 height 6
radio input "true"
click at [540, 204] on label "False" at bounding box center [535, 204] width 66 height 22
click at [514, 204] on input "False" at bounding box center [510, 204] width 7 height 6
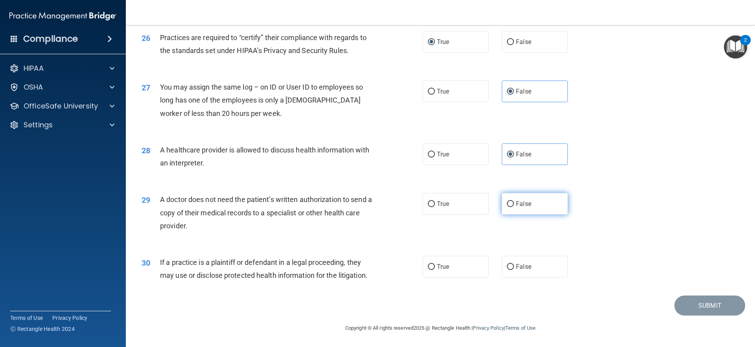
radio input "true"
click at [535, 265] on label "False" at bounding box center [535, 267] width 66 height 22
click at [514, 265] on input "False" at bounding box center [510, 267] width 7 height 6
radio input "true"
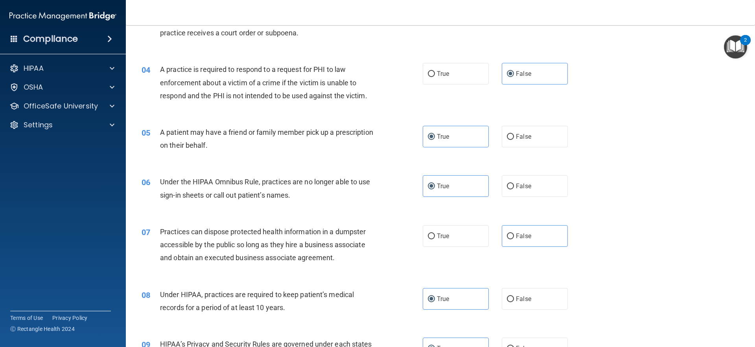
scroll to position [186, 0]
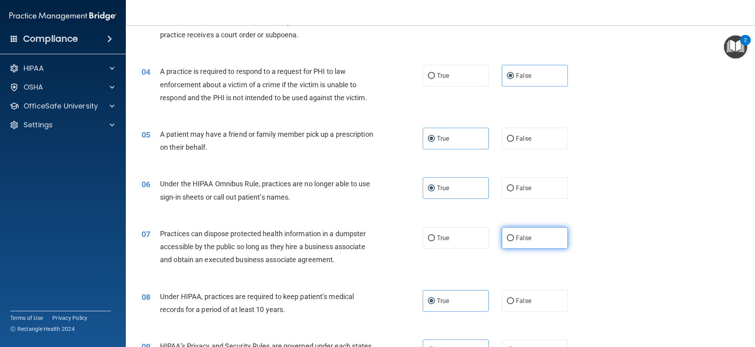
click at [509, 238] on input "False" at bounding box center [510, 238] width 7 height 6
radio input "true"
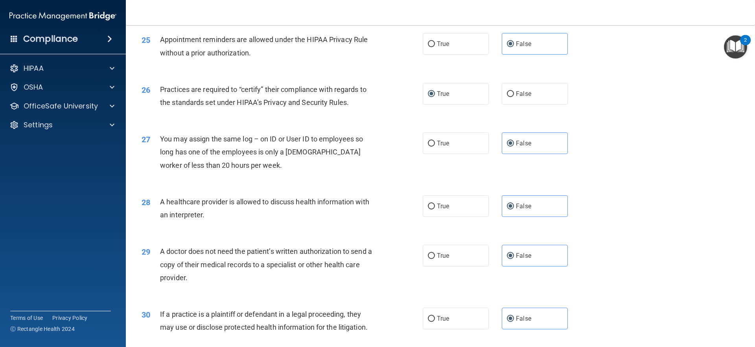
scroll to position [1483, 0]
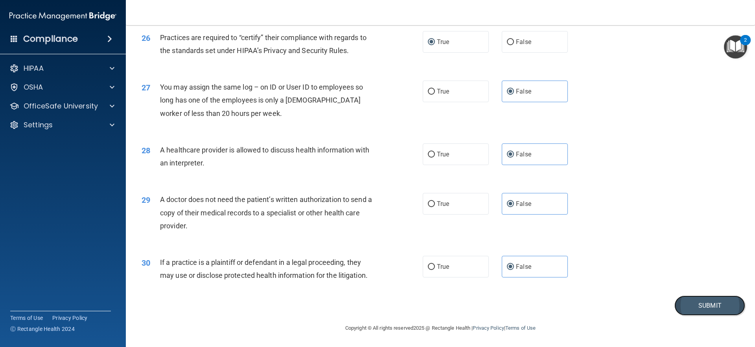
click at [692, 305] on button "Submit" at bounding box center [709, 306] width 71 height 20
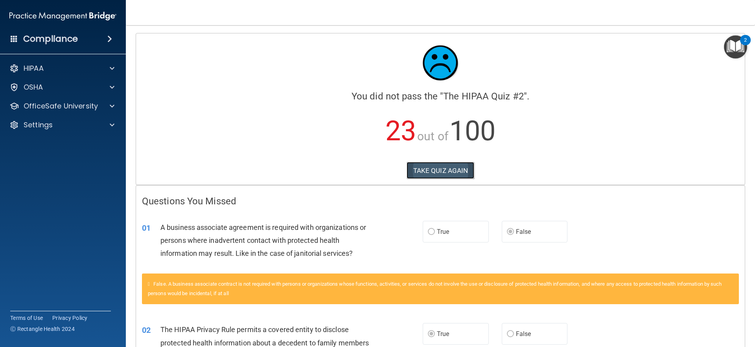
click at [454, 166] on button "TAKE QUIZ AGAIN" at bounding box center [440, 170] width 68 height 17
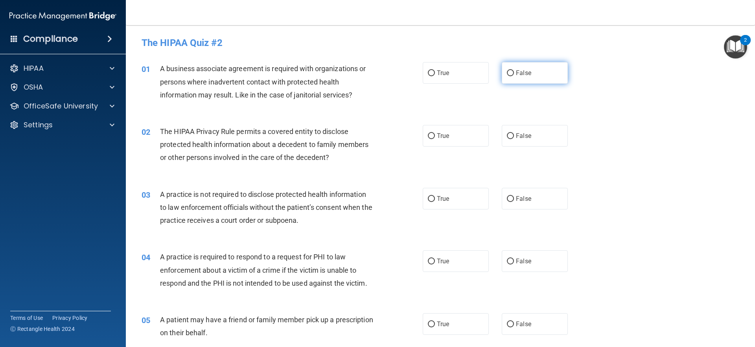
click at [516, 71] on span "False" at bounding box center [523, 72] width 15 height 7
click at [512, 71] on input "False" at bounding box center [510, 73] width 7 height 6
radio input "true"
click at [451, 131] on label "True" at bounding box center [456, 136] width 66 height 22
click at [435, 133] on input "True" at bounding box center [431, 136] width 7 height 6
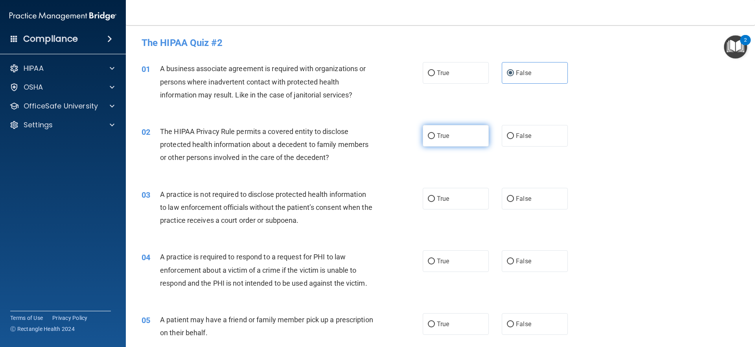
radio input "true"
click at [528, 195] on label "False" at bounding box center [535, 199] width 66 height 22
click at [514, 196] on input "False" at bounding box center [510, 199] width 7 height 6
radio input "true"
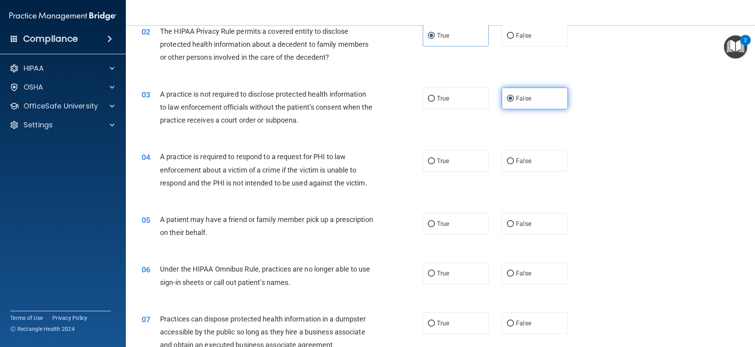
scroll to position [118, 0]
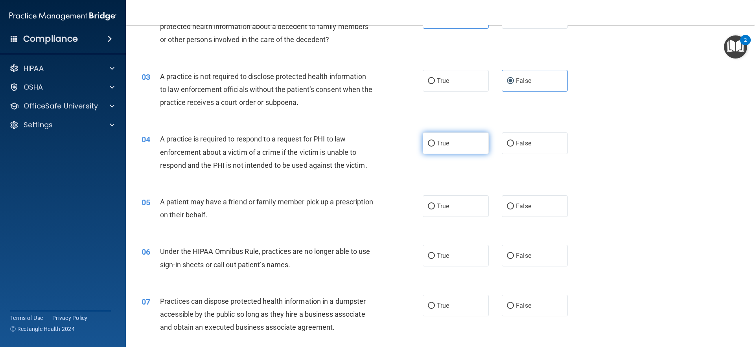
click at [464, 147] on label "True" at bounding box center [456, 143] width 66 height 22
click at [435, 147] on input "True" at bounding box center [431, 144] width 7 height 6
radio input "true"
click at [457, 208] on label "True" at bounding box center [456, 206] width 66 height 22
click at [435, 208] on input "True" at bounding box center [431, 207] width 7 height 6
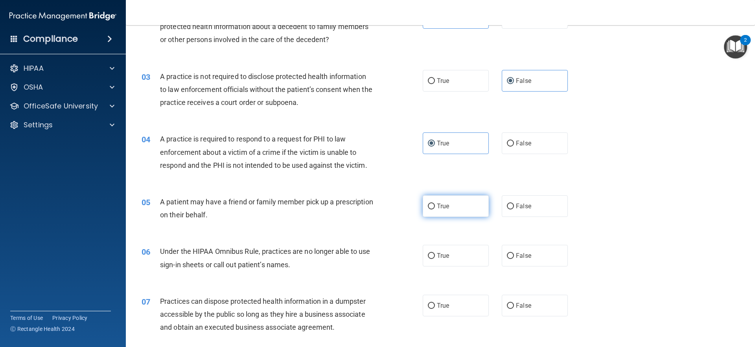
radio input "true"
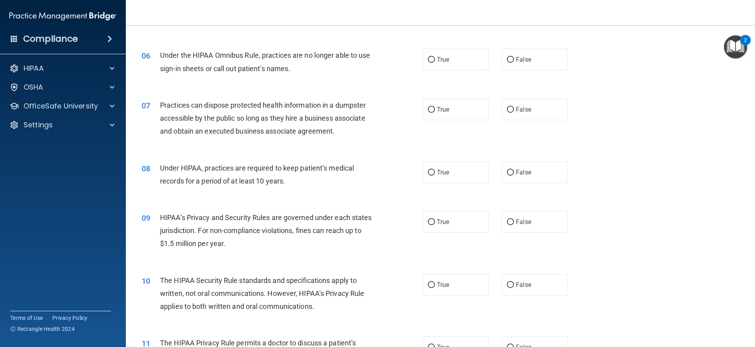
scroll to position [315, 0]
click at [527, 59] on label "False" at bounding box center [535, 59] width 66 height 22
click at [514, 59] on input "False" at bounding box center [510, 60] width 7 height 6
radio input "true"
click at [528, 105] on label "False" at bounding box center [535, 109] width 66 height 22
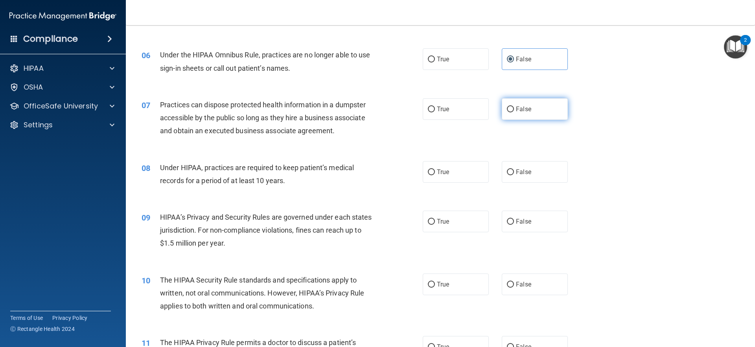
click at [514, 107] on input "False" at bounding box center [510, 110] width 7 height 6
radio input "true"
click at [512, 168] on label "False" at bounding box center [535, 172] width 66 height 22
click at [512, 169] on input "False" at bounding box center [510, 172] width 7 height 6
radio input "true"
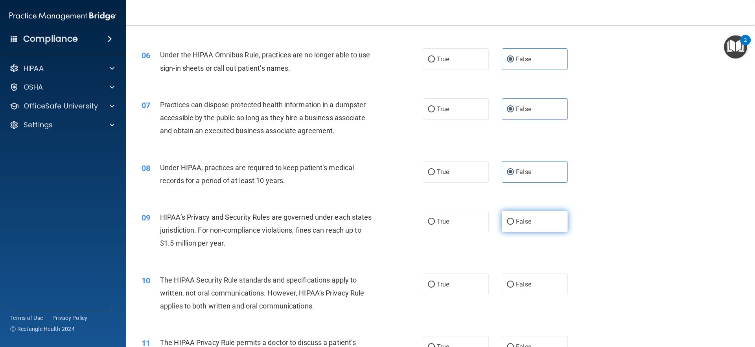
click at [508, 223] on input "False" at bounding box center [510, 222] width 7 height 6
radio input "true"
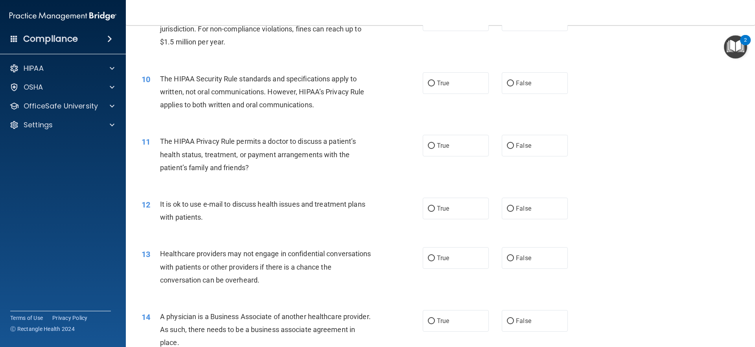
scroll to position [550, 0]
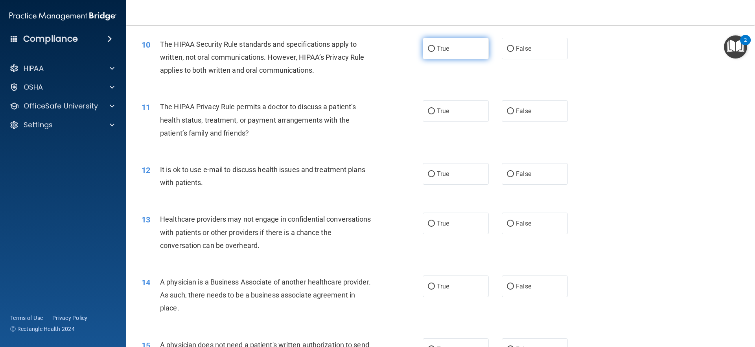
click at [448, 48] on label "True" at bounding box center [456, 49] width 66 height 22
click at [435, 48] on input "True" at bounding box center [431, 49] width 7 height 6
radio input "true"
click at [451, 108] on label "True" at bounding box center [456, 111] width 66 height 22
click at [435, 109] on input "True" at bounding box center [431, 112] width 7 height 6
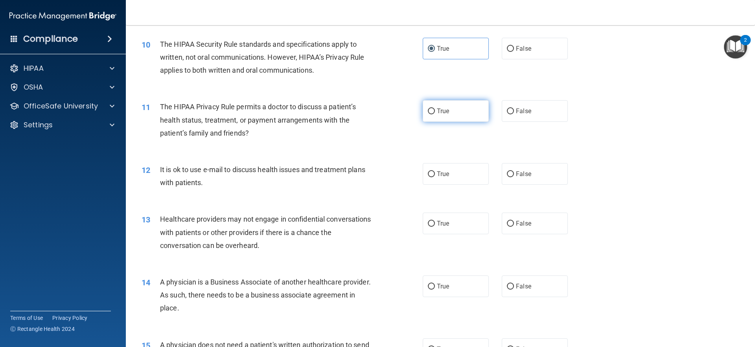
radio input "true"
click at [442, 177] on span "True" at bounding box center [443, 173] width 12 height 7
click at [435, 177] on input "True" at bounding box center [431, 174] width 7 height 6
radio input "true"
click at [507, 225] on input "False" at bounding box center [510, 224] width 7 height 6
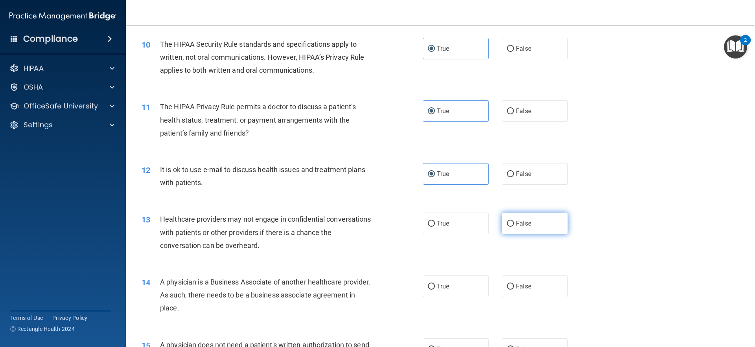
radio input "true"
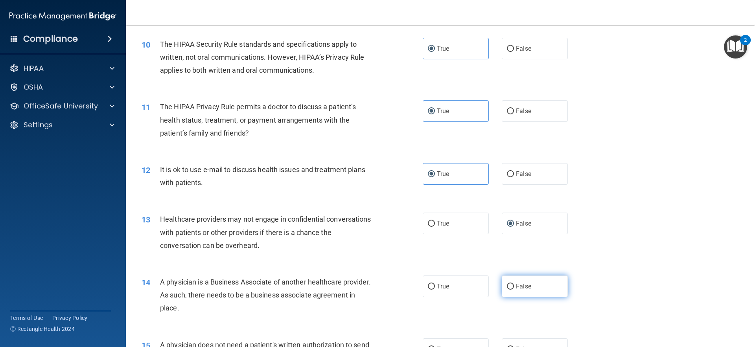
click at [518, 287] on span "False" at bounding box center [523, 286] width 15 height 7
click at [514, 287] on input "False" at bounding box center [510, 287] width 7 height 6
radio input "true"
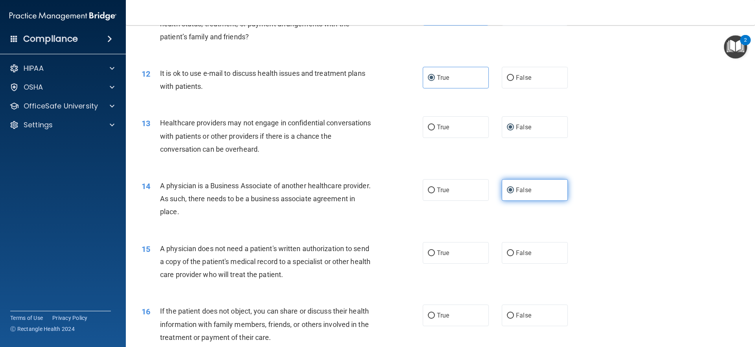
scroll to position [708, 0]
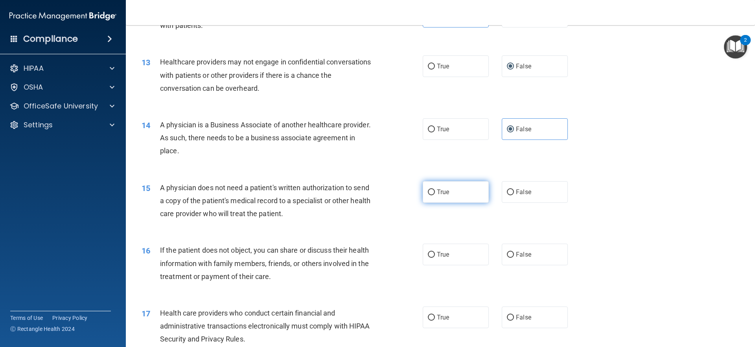
click at [464, 189] on label "True" at bounding box center [456, 192] width 66 height 22
click at [435, 189] on input "True" at bounding box center [431, 192] width 7 height 6
radio input "true"
click at [457, 250] on label "True" at bounding box center [456, 255] width 66 height 22
click at [435, 252] on input "True" at bounding box center [431, 255] width 7 height 6
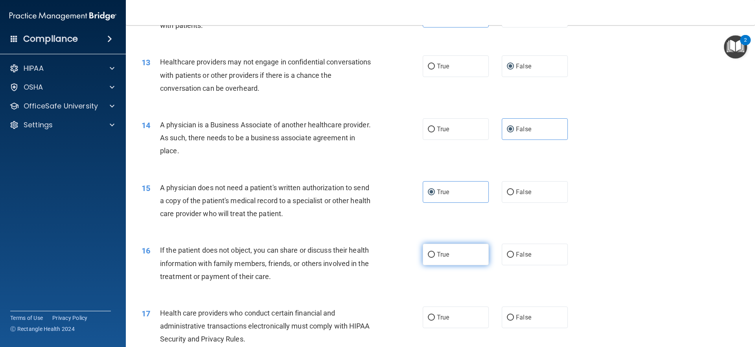
radio input "true"
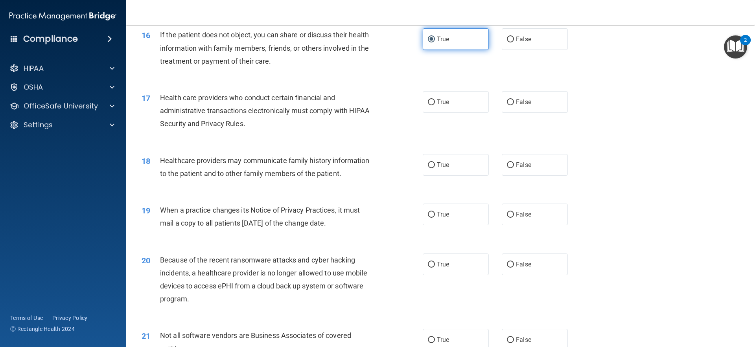
scroll to position [944, 0]
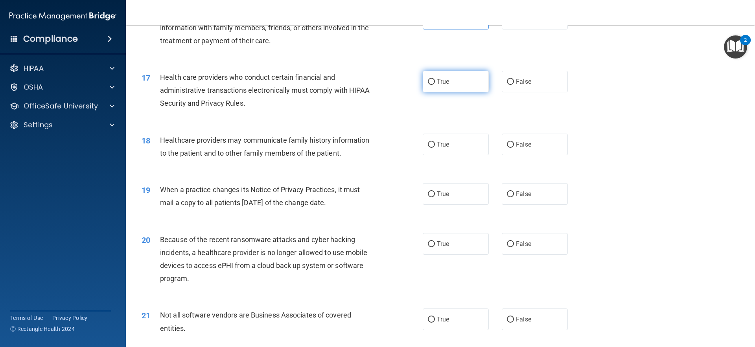
click at [447, 82] on label "True" at bounding box center [456, 82] width 66 height 22
click at [435, 82] on input "True" at bounding box center [431, 82] width 7 height 6
radio input "true"
click at [529, 147] on label "False" at bounding box center [535, 145] width 66 height 22
click at [514, 147] on input "False" at bounding box center [510, 145] width 7 height 6
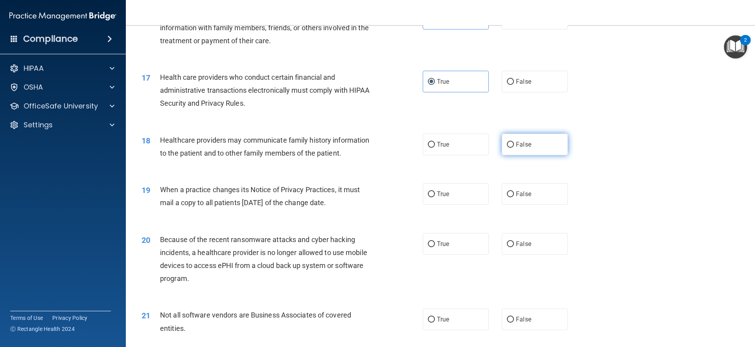
radio input "true"
click at [533, 191] on label "False" at bounding box center [535, 194] width 66 height 22
click at [514, 191] on input "False" at bounding box center [510, 194] width 7 height 6
radio input "true"
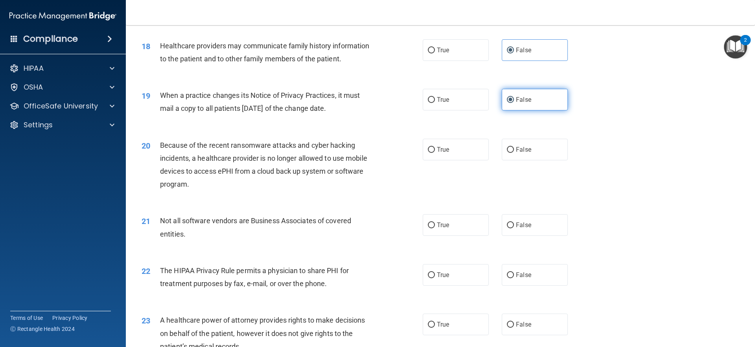
scroll to position [1061, 0]
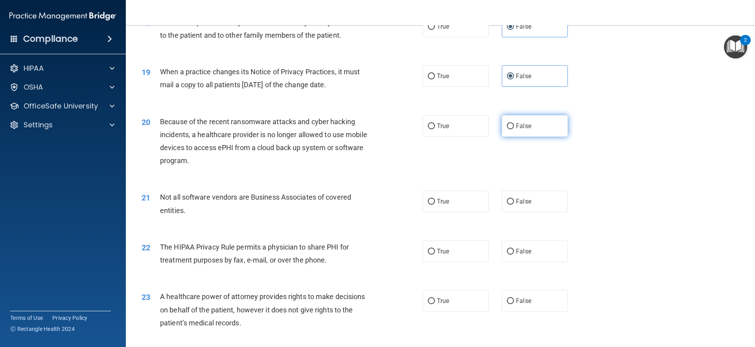
click at [512, 132] on label "False" at bounding box center [535, 126] width 66 height 22
click at [512, 129] on input "False" at bounding box center [510, 126] width 7 height 6
radio input "true"
click at [458, 196] on label "True" at bounding box center [456, 202] width 66 height 22
click at [435, 199] on input "True" at bounding box center [431, 202] width 7 height 6
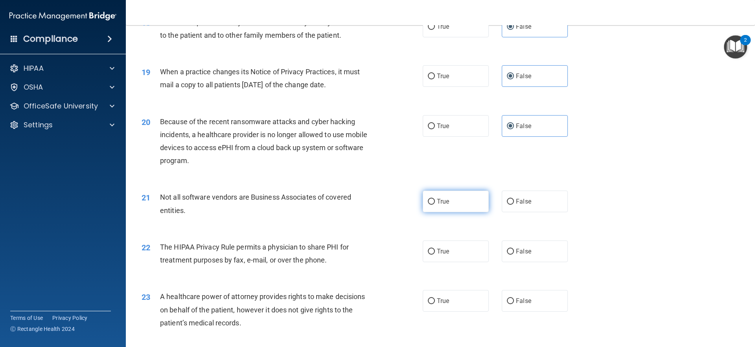
radio input "true"
click at [443, 250] on span "True" at bounding box center [443, 251] width 12 height 7
click at [435, 250] on input "True" at bounding box center [431, 252] width 7 height 6
radio input "true"
click at [520, 296] on label "False" at bounding box center [535, 301] width 66 height 22
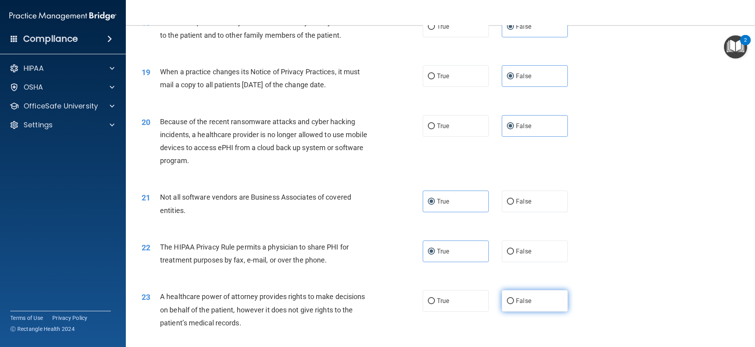
click at [514, 298] on input "False" at bounding box center [510, 301] width 7 height 6
radio input "true"
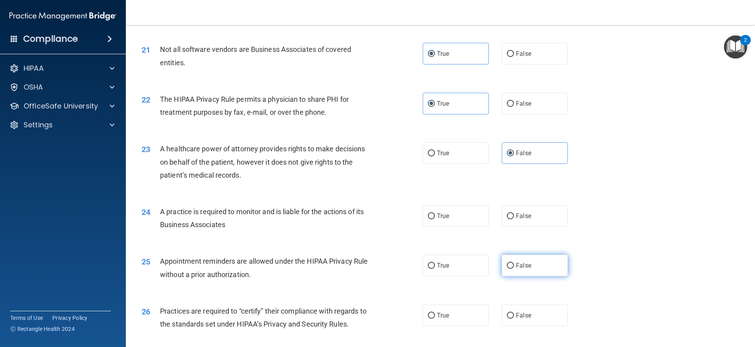
scroll to position [1219, 0]
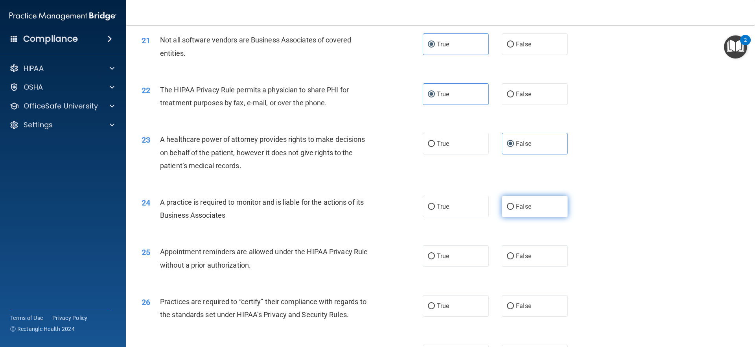
click at [541, 208] on label "False" at bounding box center [535, 207] width 66 height 22
click at [514, 208] on input "False" at bounding box center [510, 207] width 7 height 6
radio input "true"
click at [462, 254] on label "True" at bounding box center [456, 256] width 66 height 22
click at [435, 254] on input "True" at bounding box center [431, 257] width 7 height 6
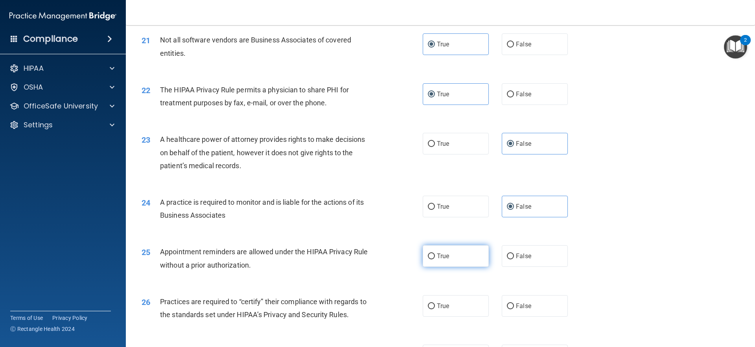
radio input "true"
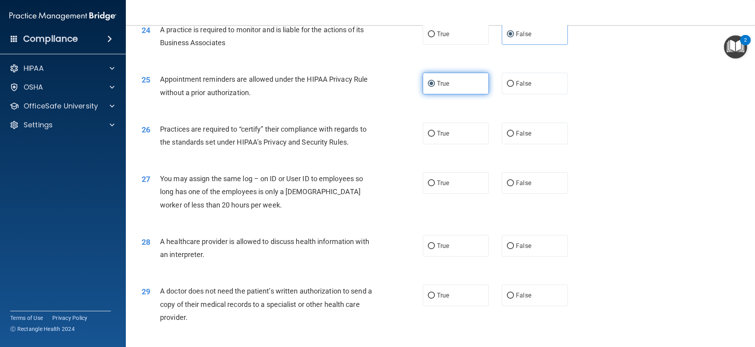
scroll to position [1455, 0]
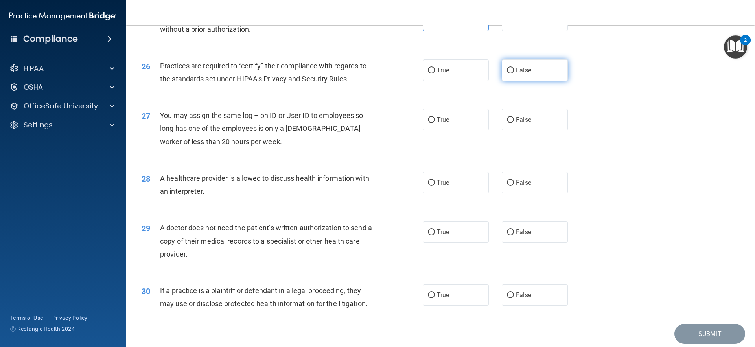
click at [526, 74] on span "False" at bounding box center [523, 69] width 15 height 7
click at [514, 74] on input "False" at bounding box center [510, 71] width 7 height 6
radio input "true"
click at [512, 125] on label "False" at bounding box center [535, 120] width 66 height 22
click at [512, 123] on input "False" at bounding box center [510, 120] width 7 height 6
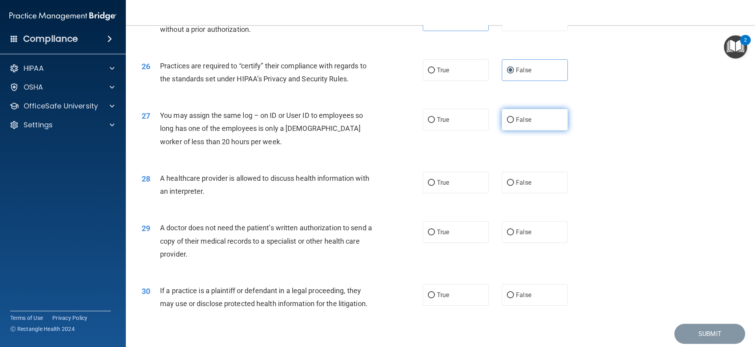
radio input "true"
click at [454, 176] on label "True" at bounding box center [456, 183] width 66 height 22
click at [435, 180] on input "True" at bounding box center [431, 183] width 7 height 6
radio input "true"
click at [464, 237] on label "True" at bounding box center [456, 232] width 66 height 22
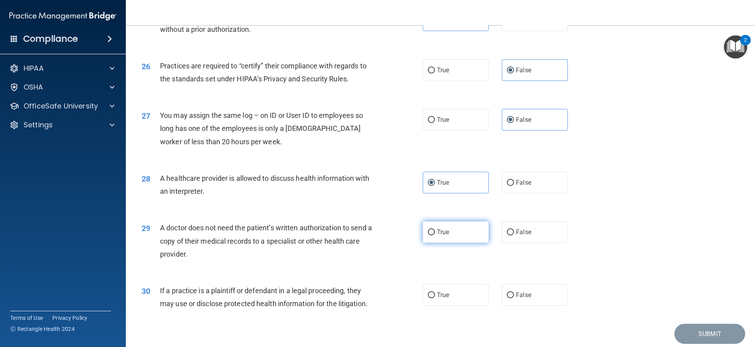
click at [435, 235] on input "True" at bounding box center [431, 233] width 7 height 6
radio input "true"
click at [455, 299] on label "True" at bounding box center [456, 295] width 66 height 22
click at [435, 298] on input "True" at bounding box center [431, 295] width 7 height 6
radio input "true"
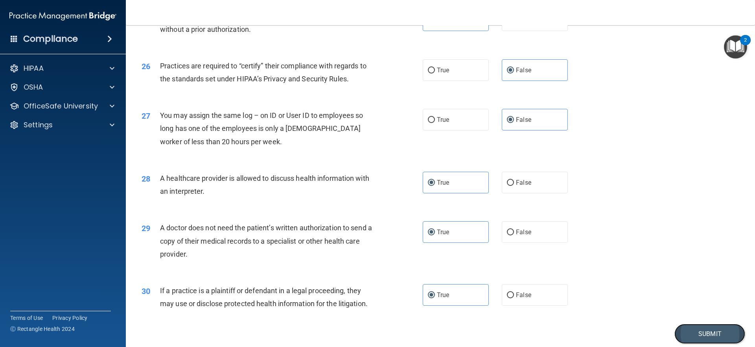
click at [713, 328] on button "Submit" at bounding box center [709, 334] width 71 height 20
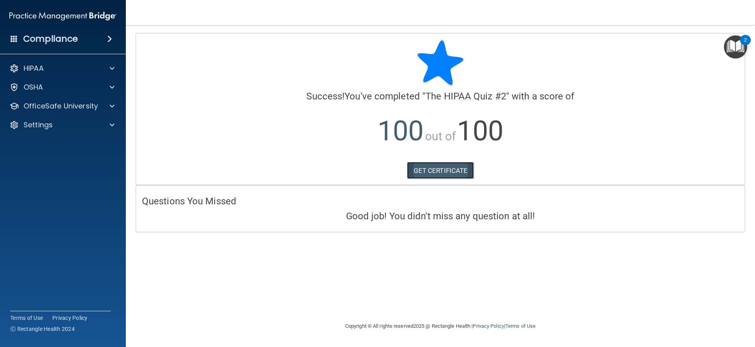
click at [455, 171] on link "GET CERTIFICATE" at bounding box center [440, 170] width 67 height 17
